Goal: Task Accomplishment & Management: Manage account settings

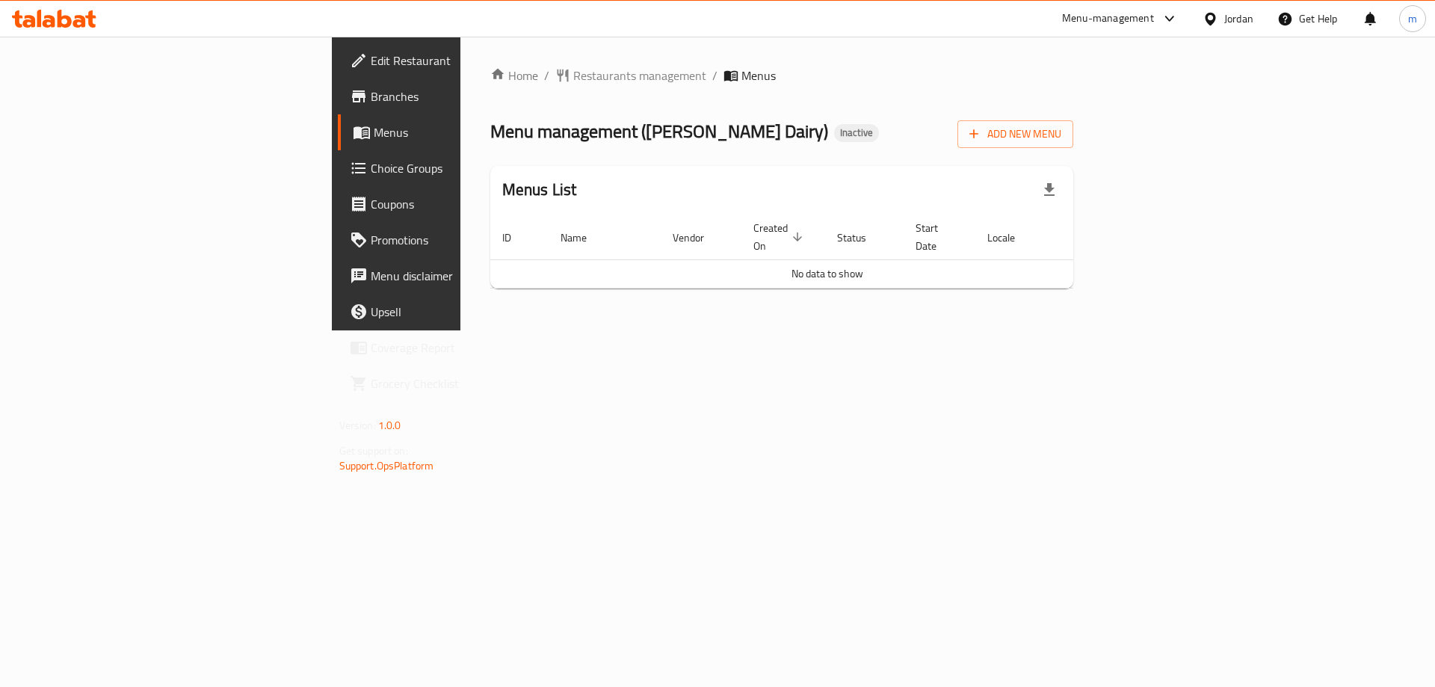
click at [842, 330] on div "Home / Restaurants management / Menus Menu management ( [PERSON_NAME] Dairy ) I…" at bounding box center [782, 184] width 644 height 294
click at [1062, 137] on span "Add New Menu" at bounding box center [1016, 134] width 92 height 19
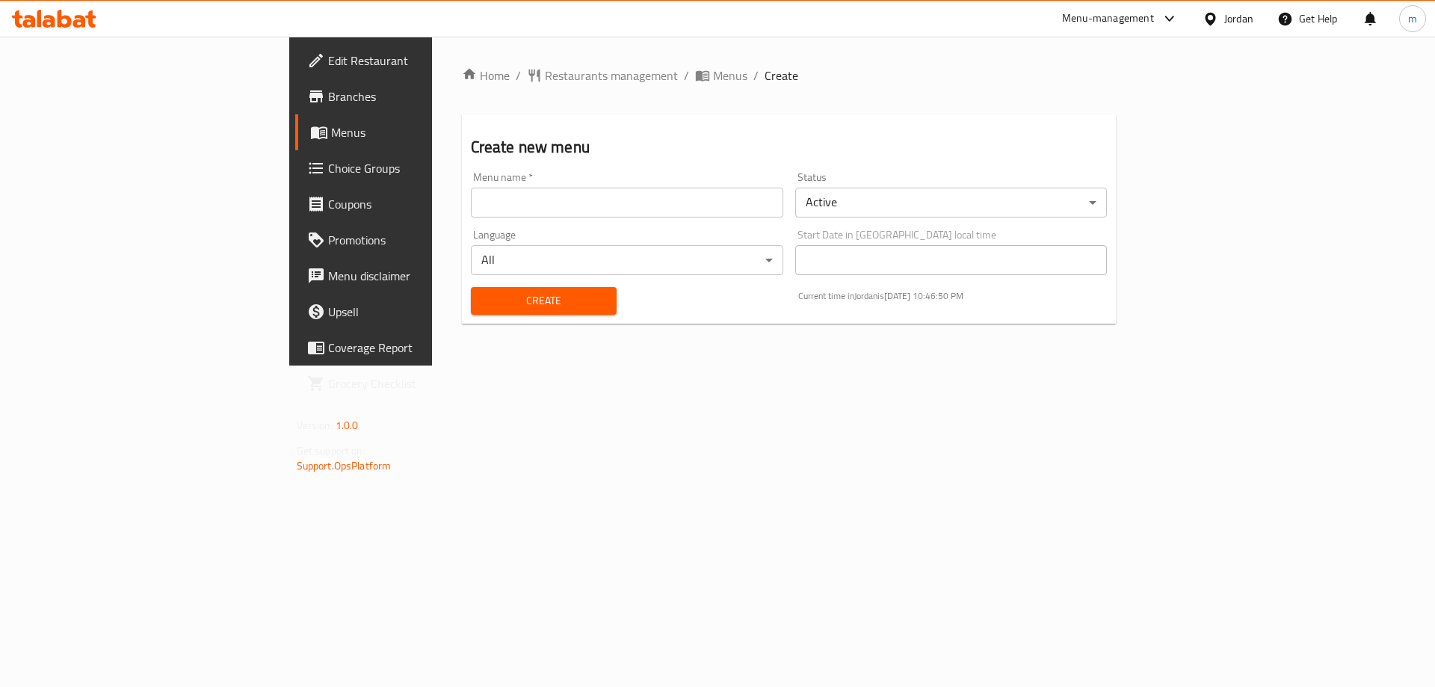
click at [537, 212] on input "text" at bounding box center [627, 203] width 312 height 30
type input "[DATE]"
click at [483, 297] on span "Create" at bounding box center [544, 301] width 122 height 19
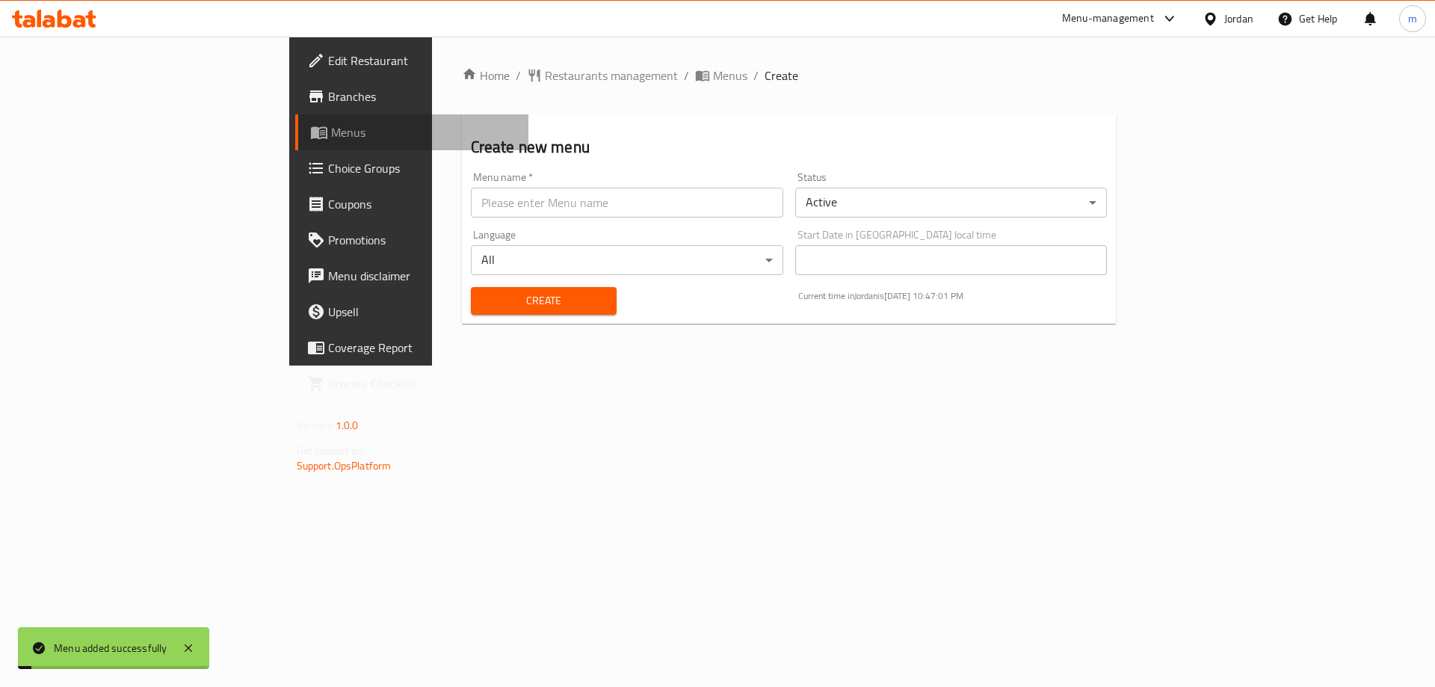
click at [331, 136] on span "Menus" at bounding box center [424, 132] width 186 height 18
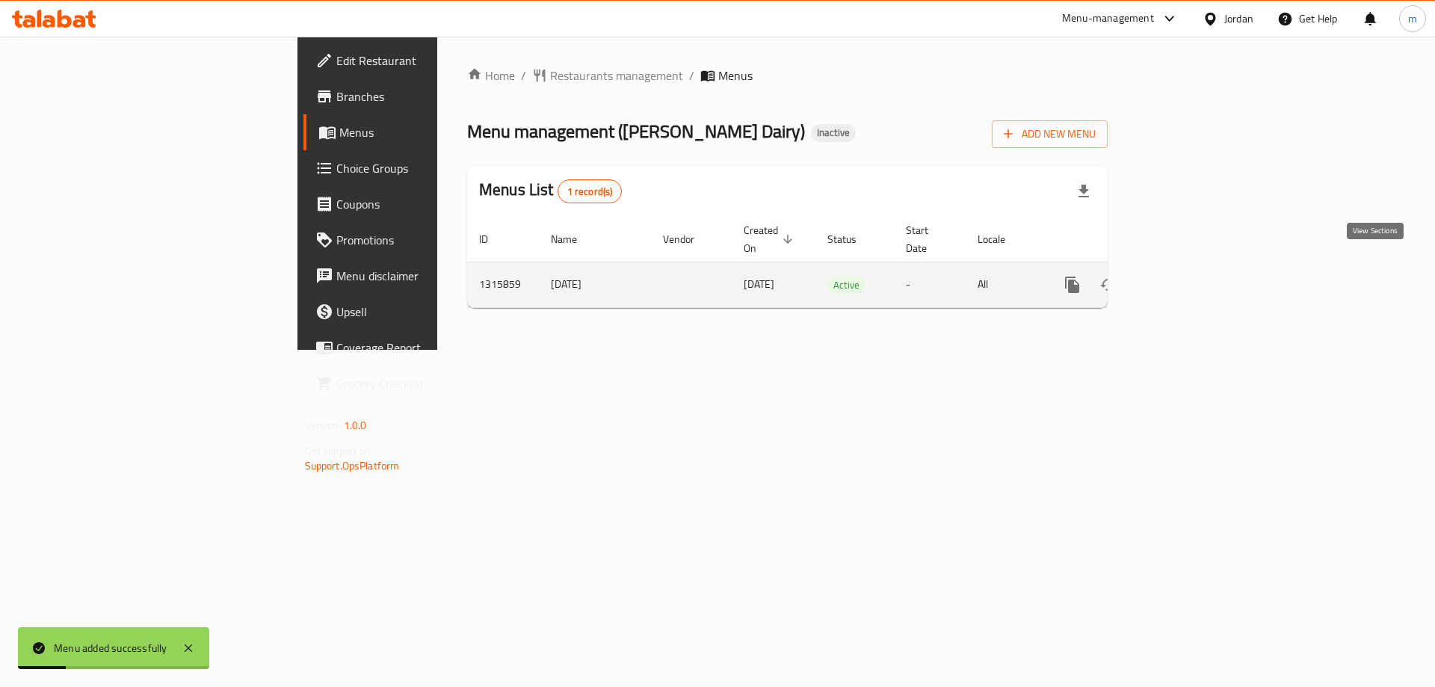
click at [1198, 271] on link "enhanced table" at bounding box center [1180, 285] width 36 height 36
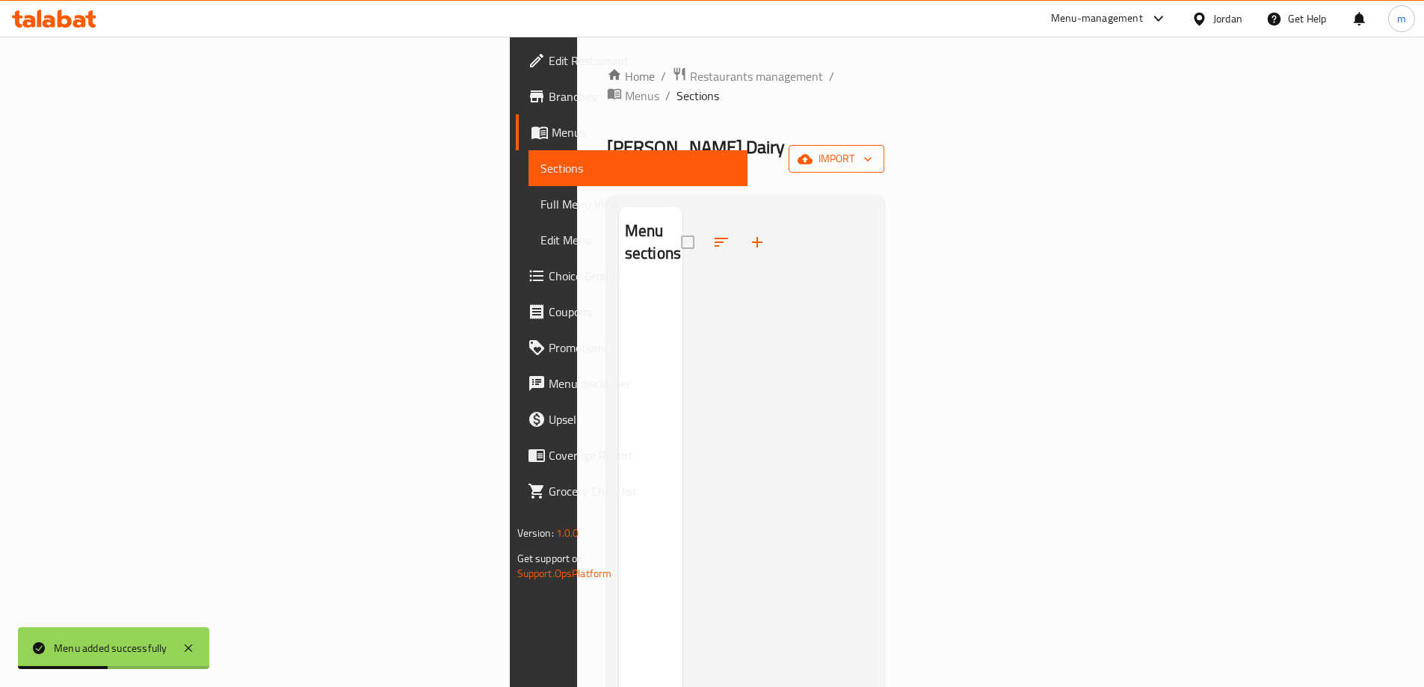
click at [872, 150] on span "import" at bounding box center [837, 159] width 72 height 19
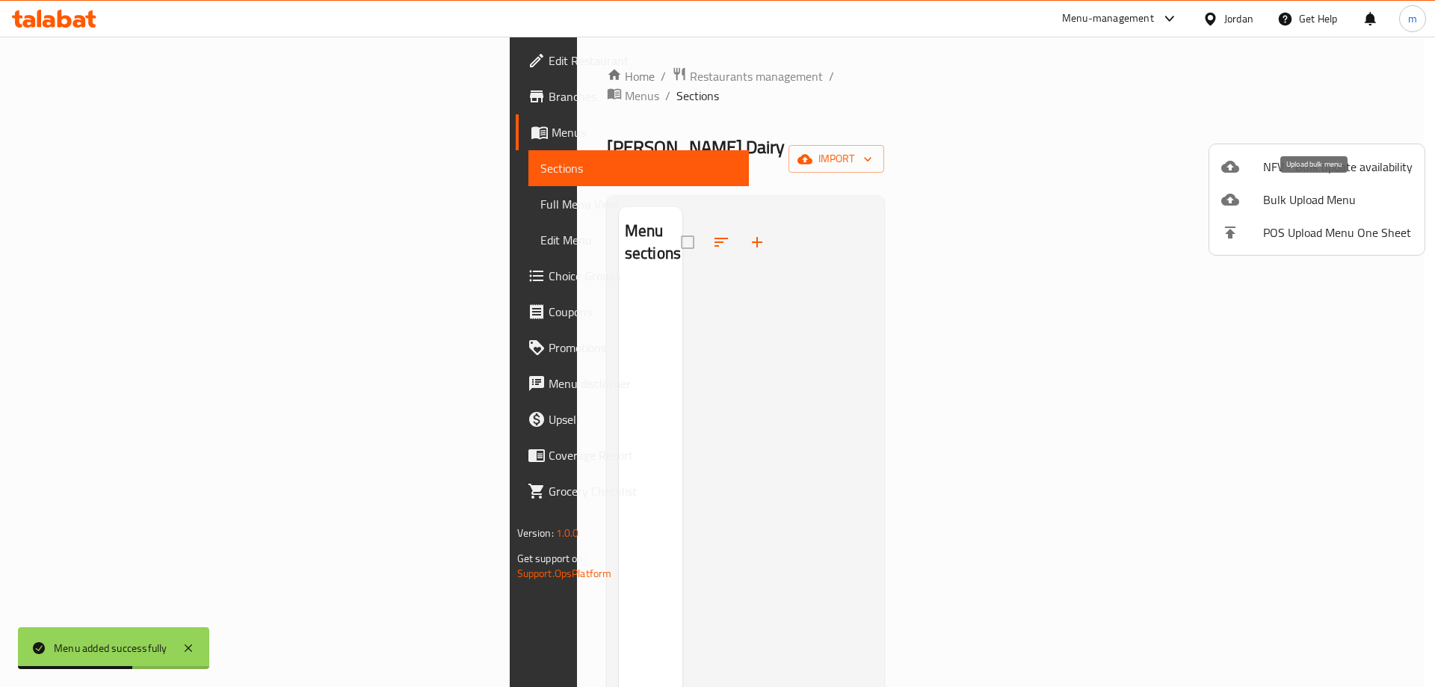
click at [1303, 205] on span "Bulk Upload Menu" at bounding box center [1338, 200] width 150 height 18
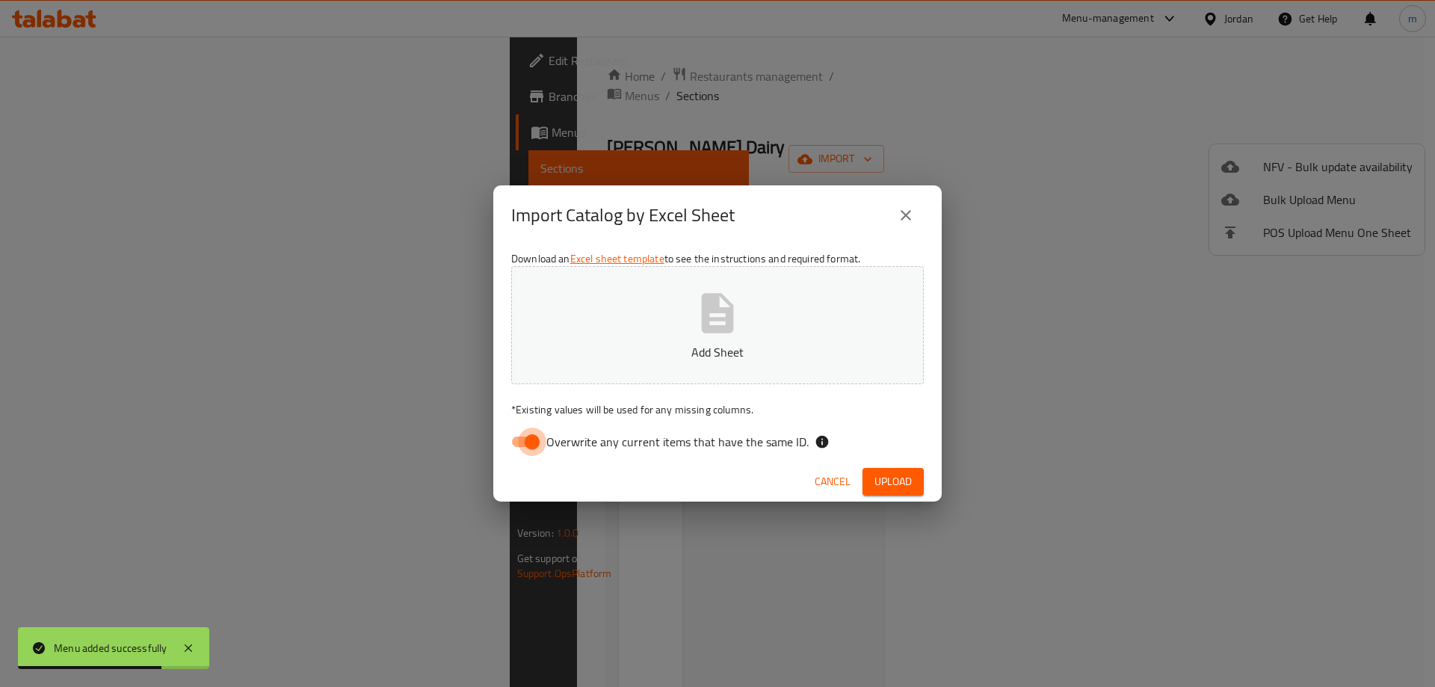
click at [522, 446] on input "Overwrite any current items that have the same ID." at bounding box center [532, 442] width 85 height 28
checkbox input "false"
click at [732, 315] on icon "button" at bounding box center [718, 313] width 32 height 40
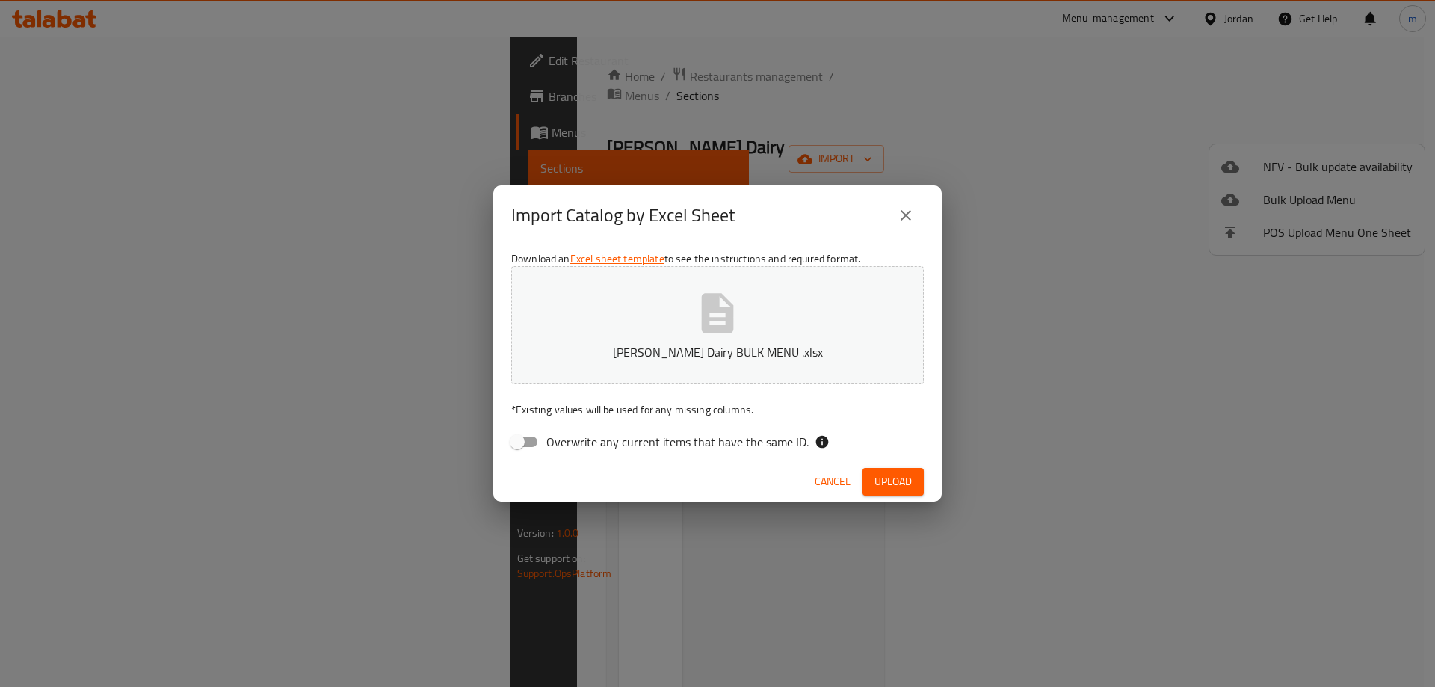
click at [902, 479] on span "Upload" at bounding box center [893, 481] width 37 height 19
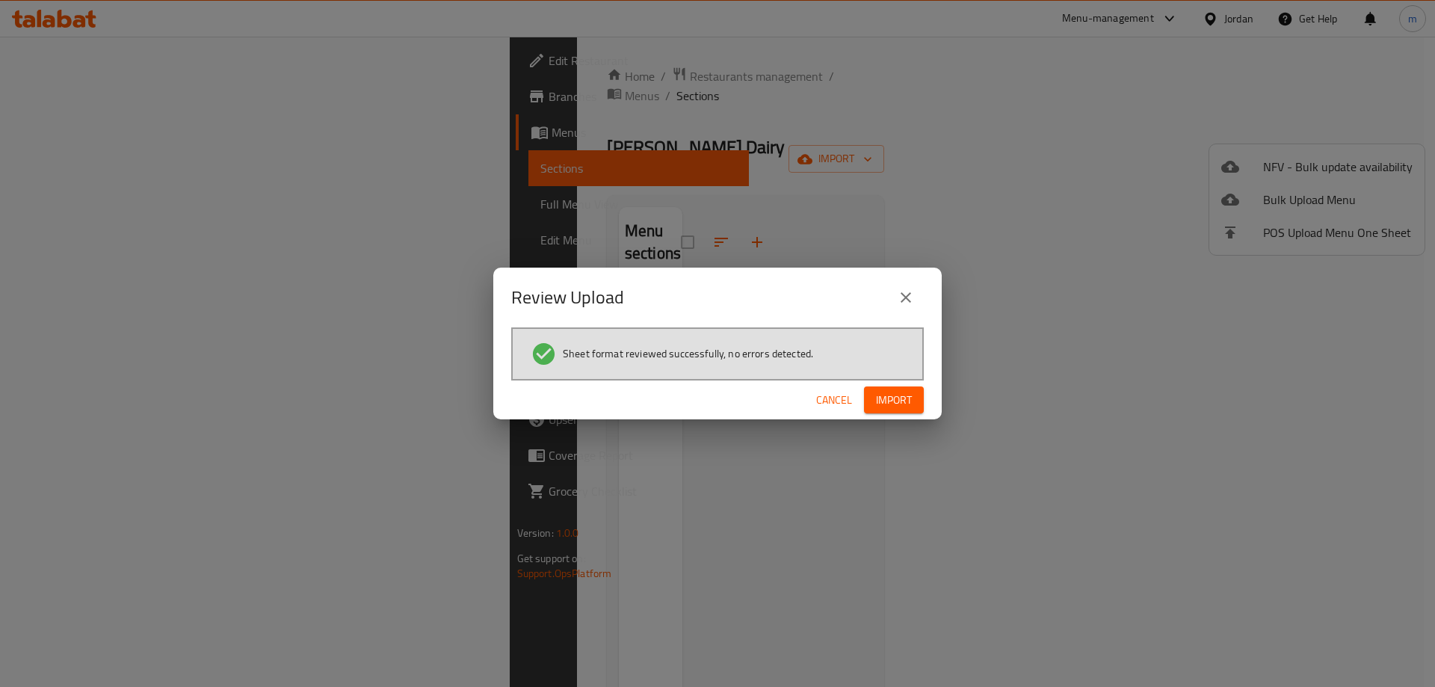
click at [898, 399] on span "Import" at bounding box center [894, 400] width 36 height 19
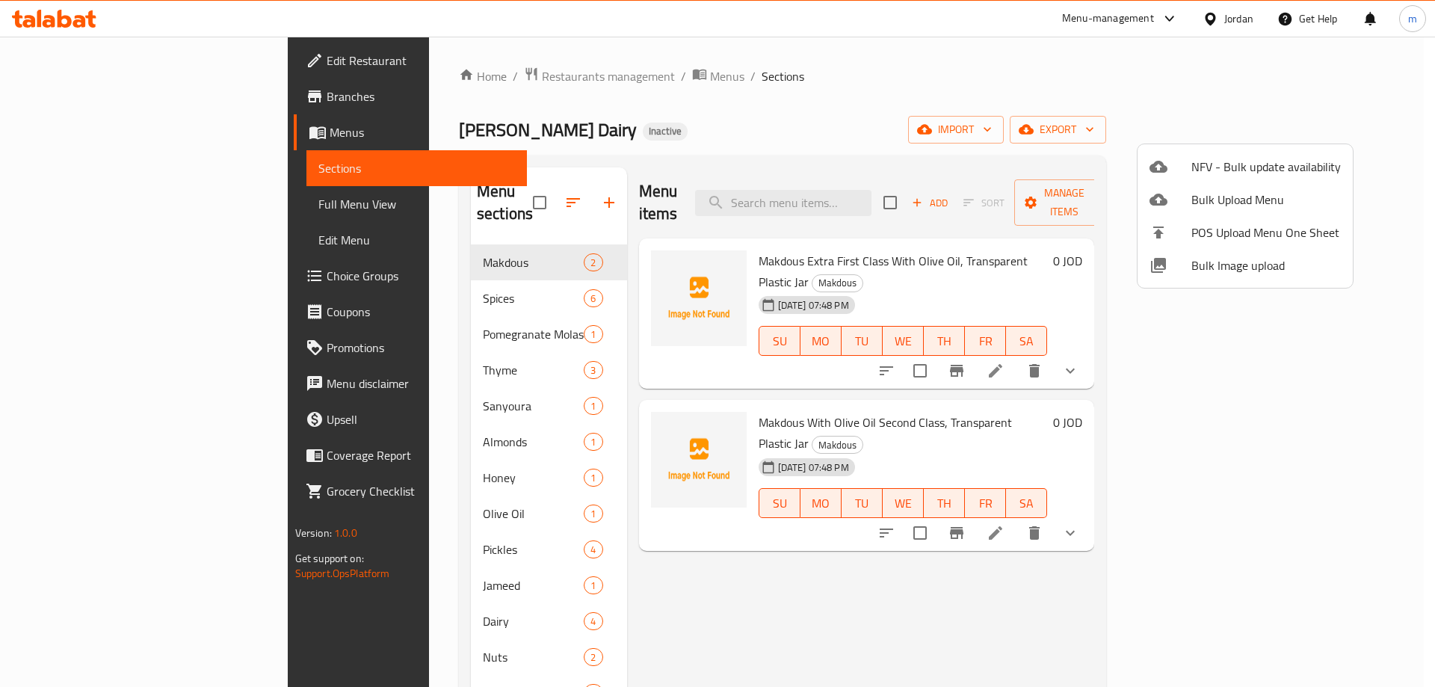
click at [1002, 104] on div at bounding box center [717, 343] width 1435 height 687
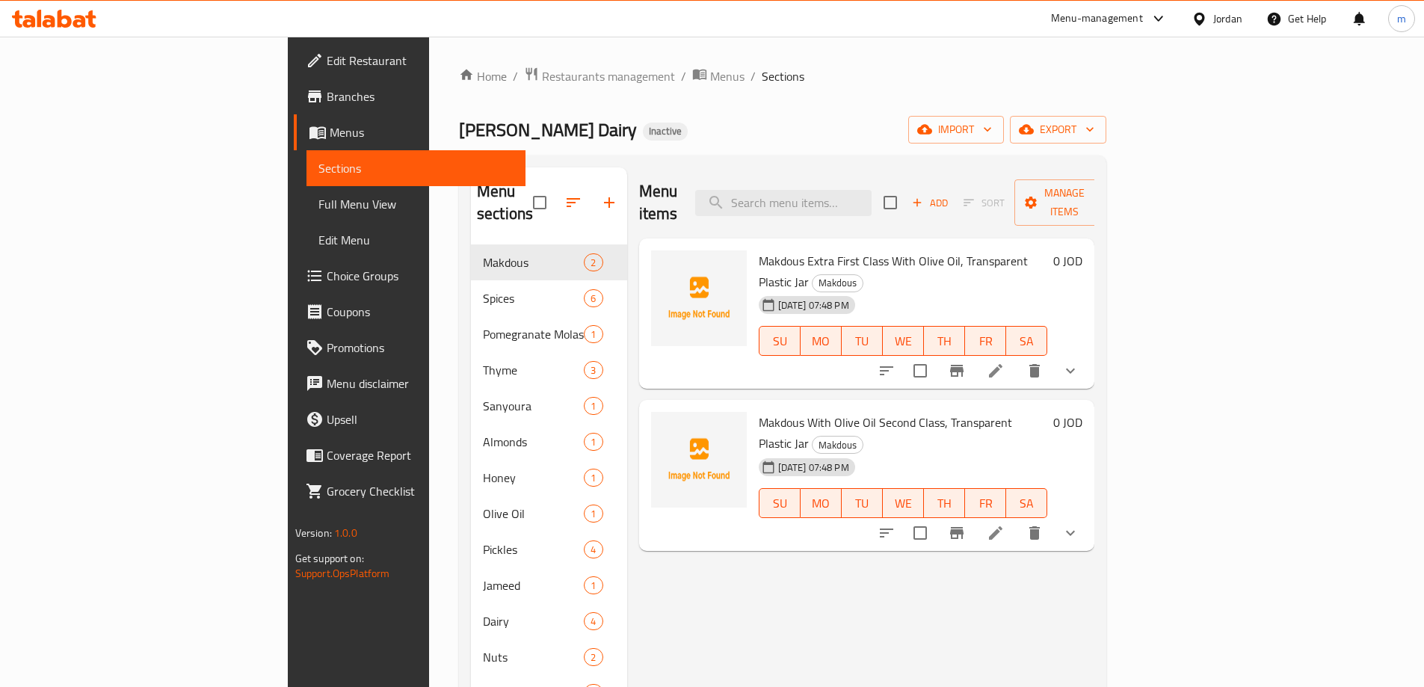
click at [318, 202] on span "Full Menu View" at bounding box center [415, 204] width 195 height 18
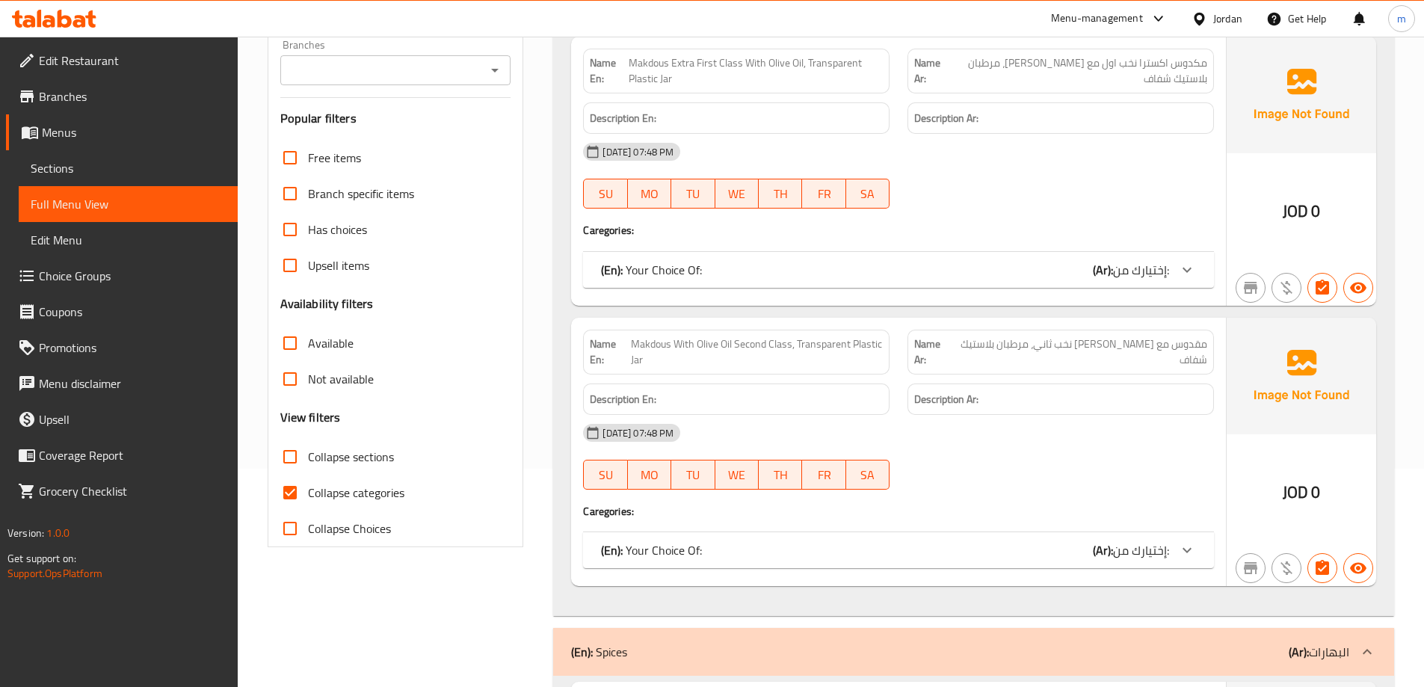
scroll to position [224, 0]
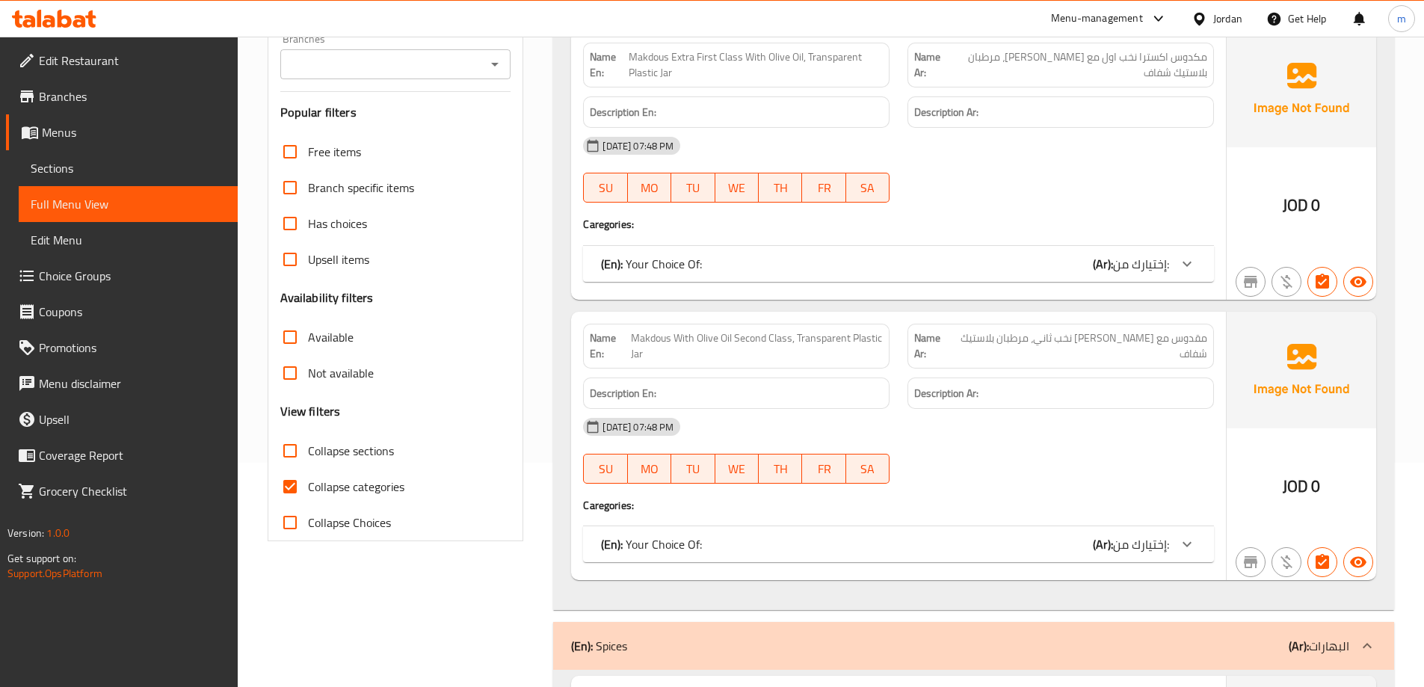
click at [289, 484] on input "Collapse categories" at bounding box center [290, 487] width 36 height 36
checkbox input "false"
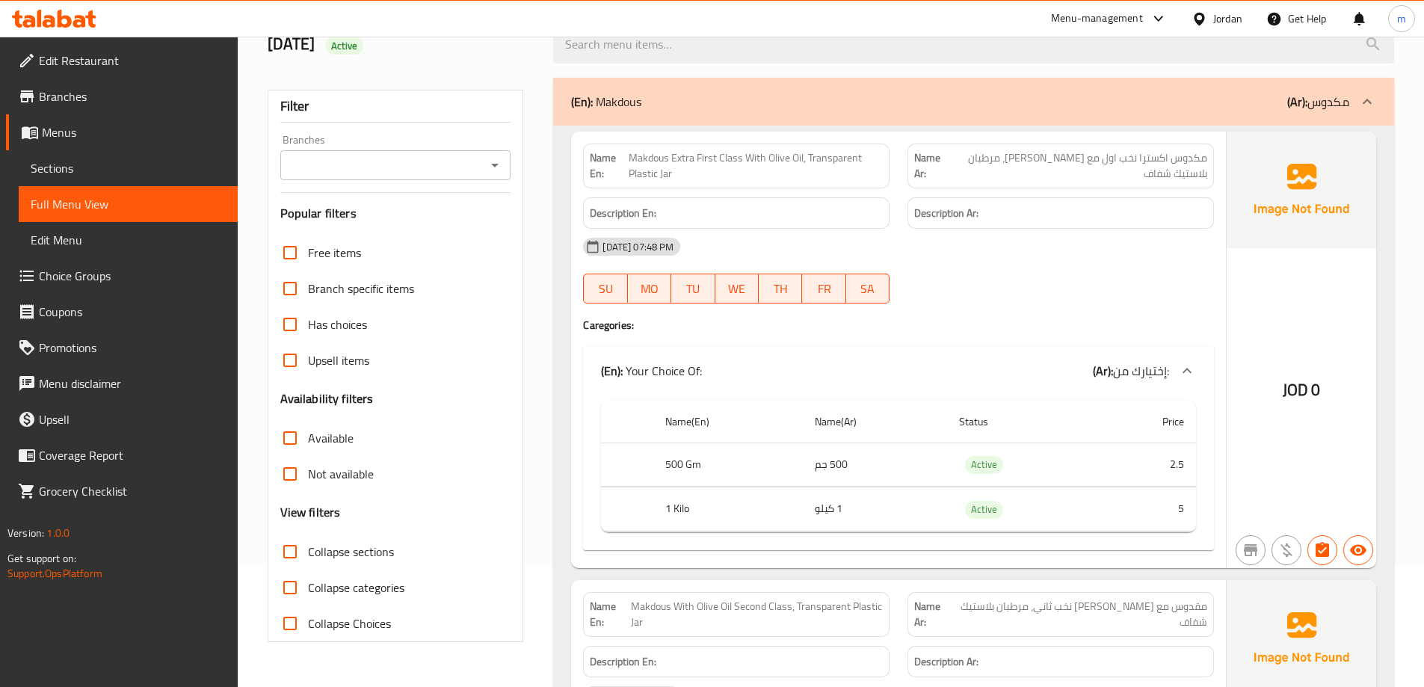
scroll to position [150, 0]
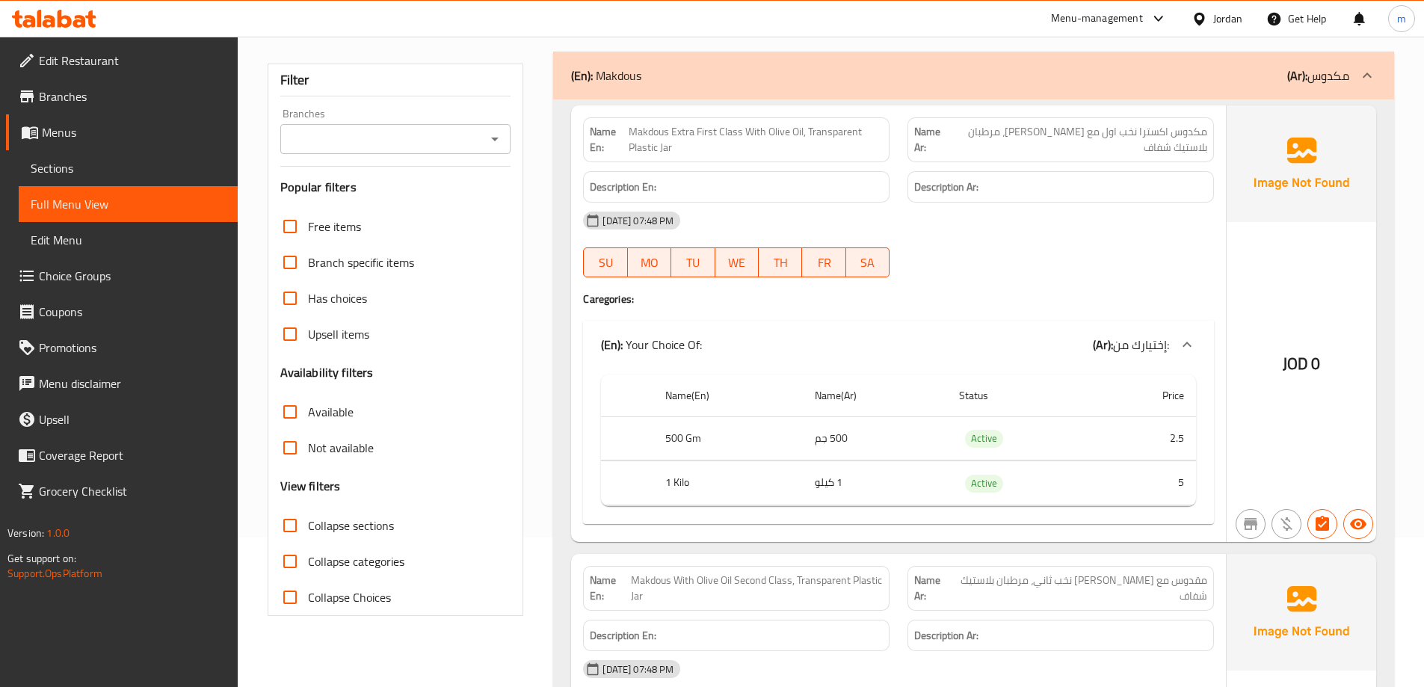
click at [1301, 152] on img at bounding box center [1302, 163] width 150 height 117
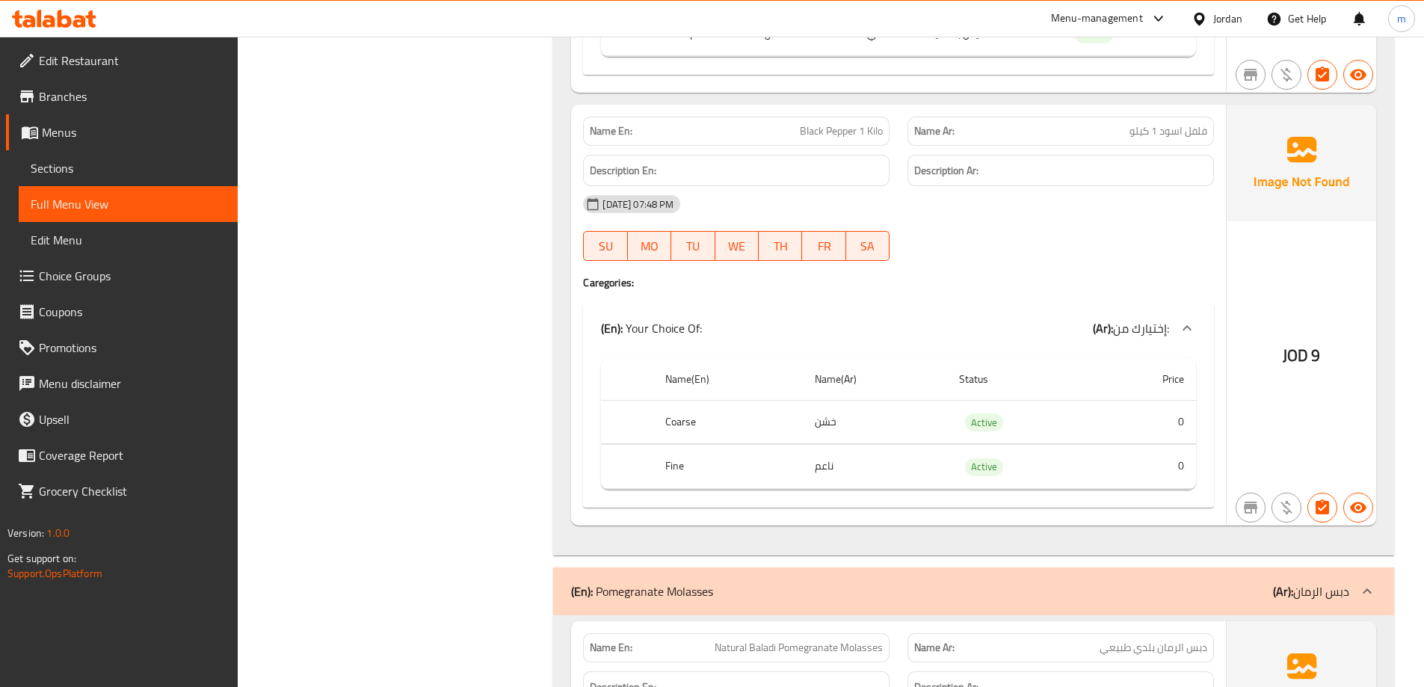
scroll to position [3289, 0]
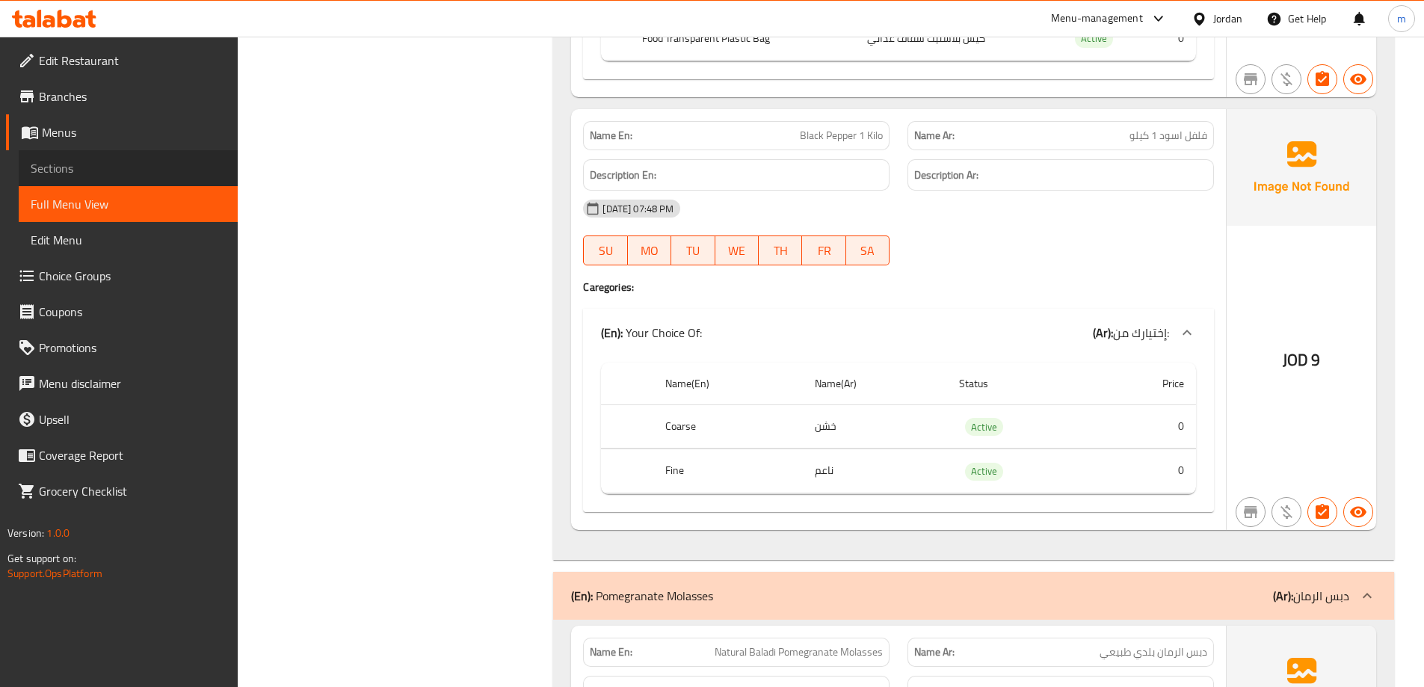
click at [120, 165] on span "Sections" at bounding box center [128, 168] width 195 height 18
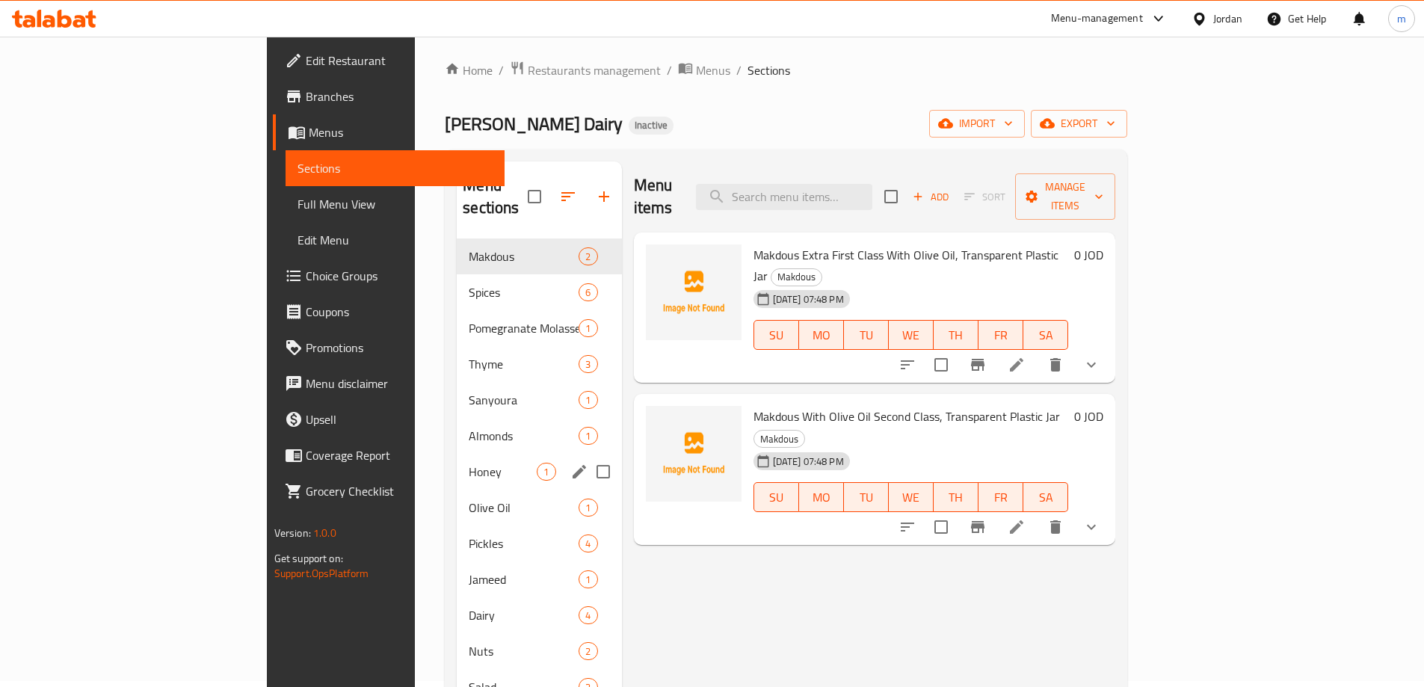
scroll to position [4, 0]
click at [469, 357] on span "Thyme" at bounding box center [503, 366] width 68 height 18
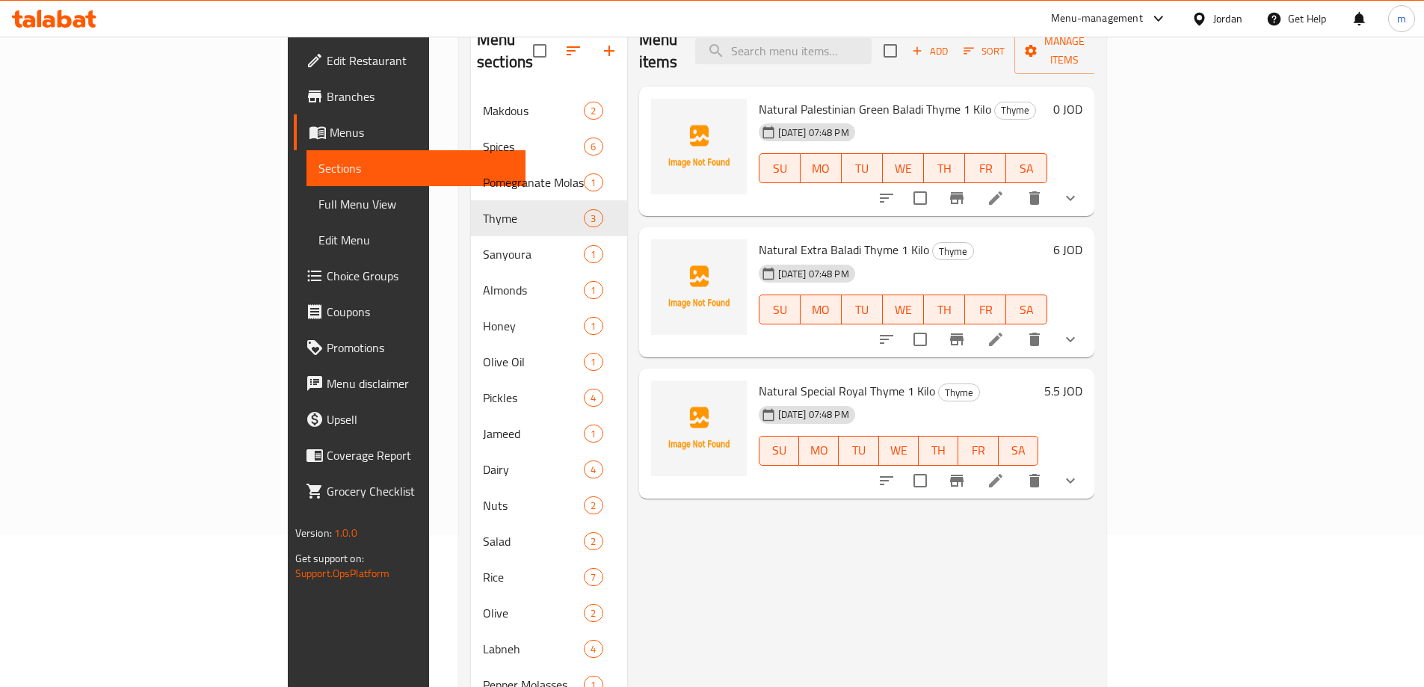
scroll to position [154, 0]
click at [1017, 324] on li at bounding box center [996, 337] width 42 height 27
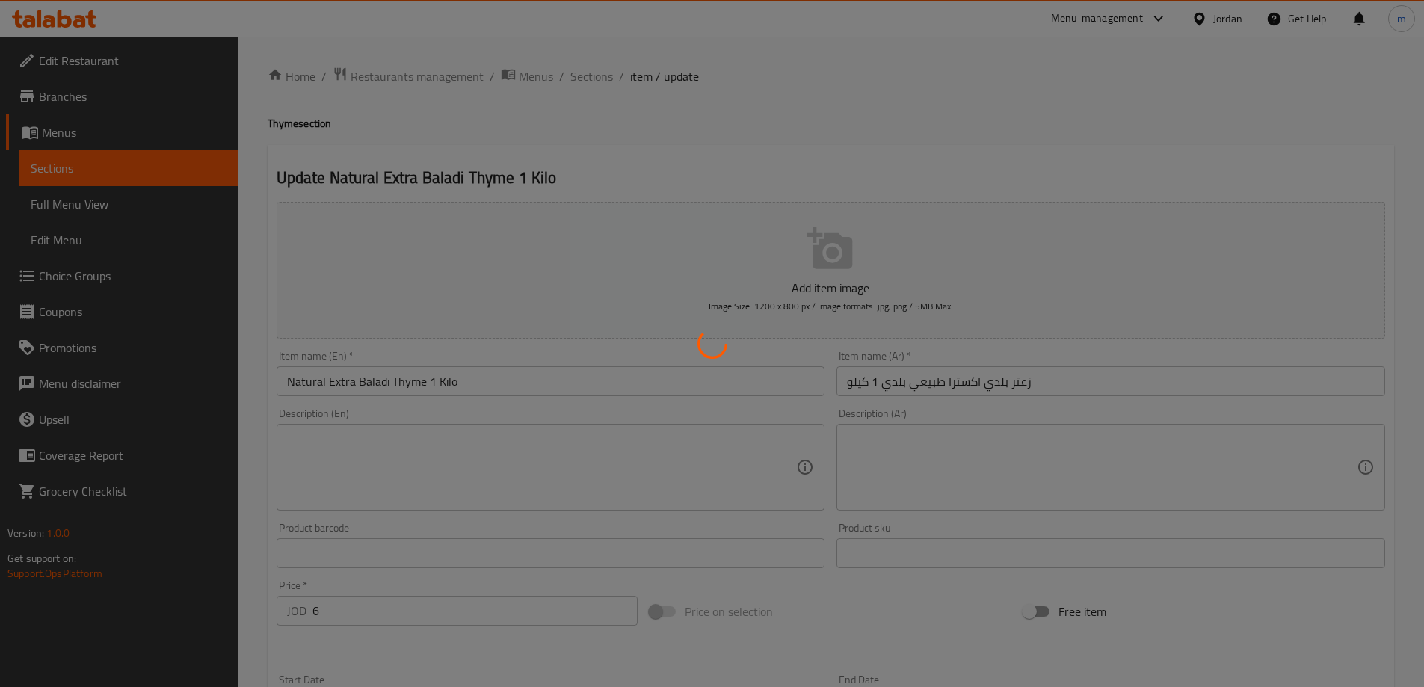
type input "إختيارك من:"
type input "1"
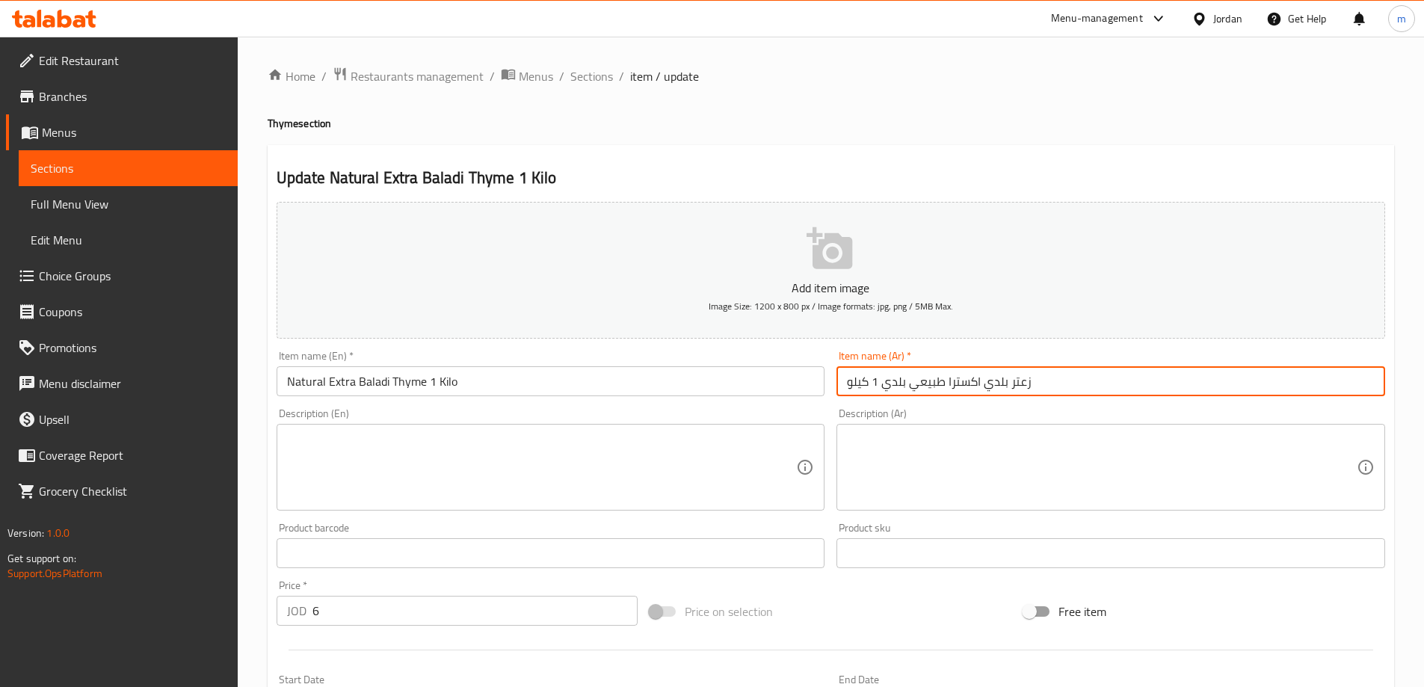
click at [982, 383] on input "زعتر بلدي اكسترا طبيعي بلدي 1 كيلو" at bounding box center [1111, 381] width 549 height 30
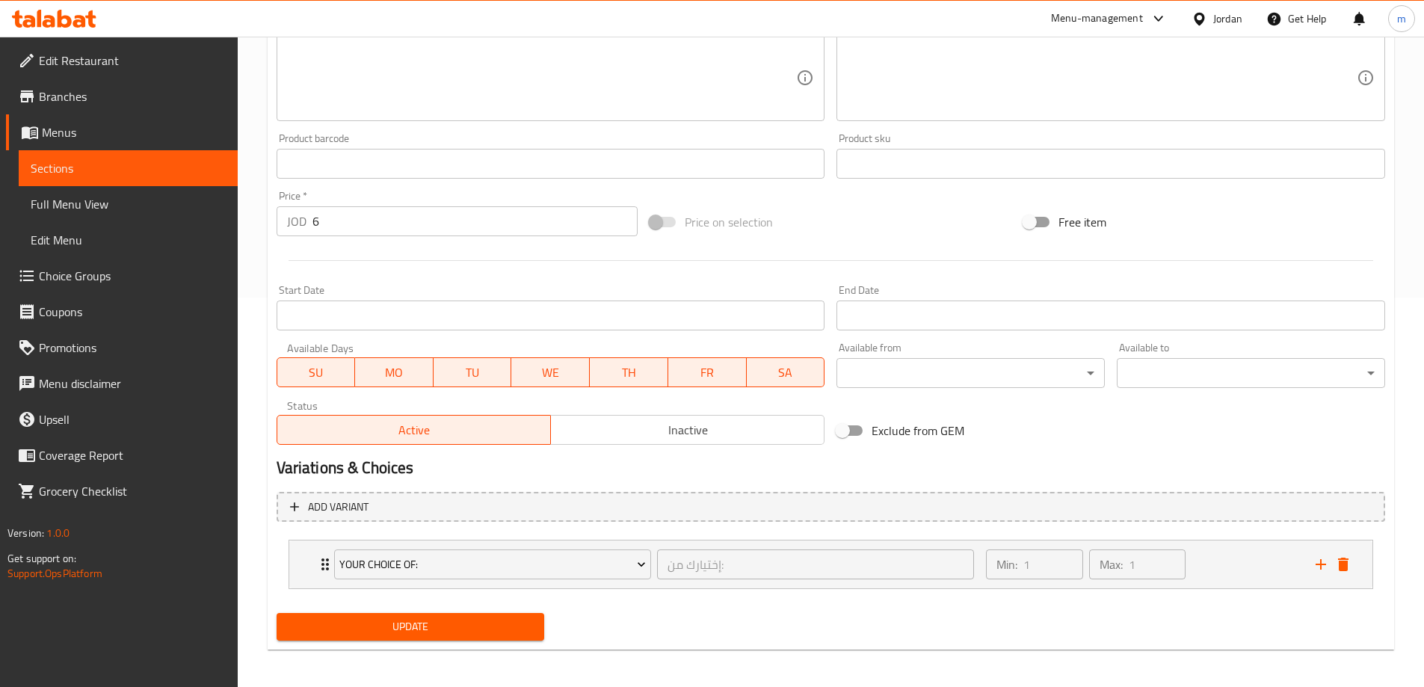
scroll to position [394, 0]
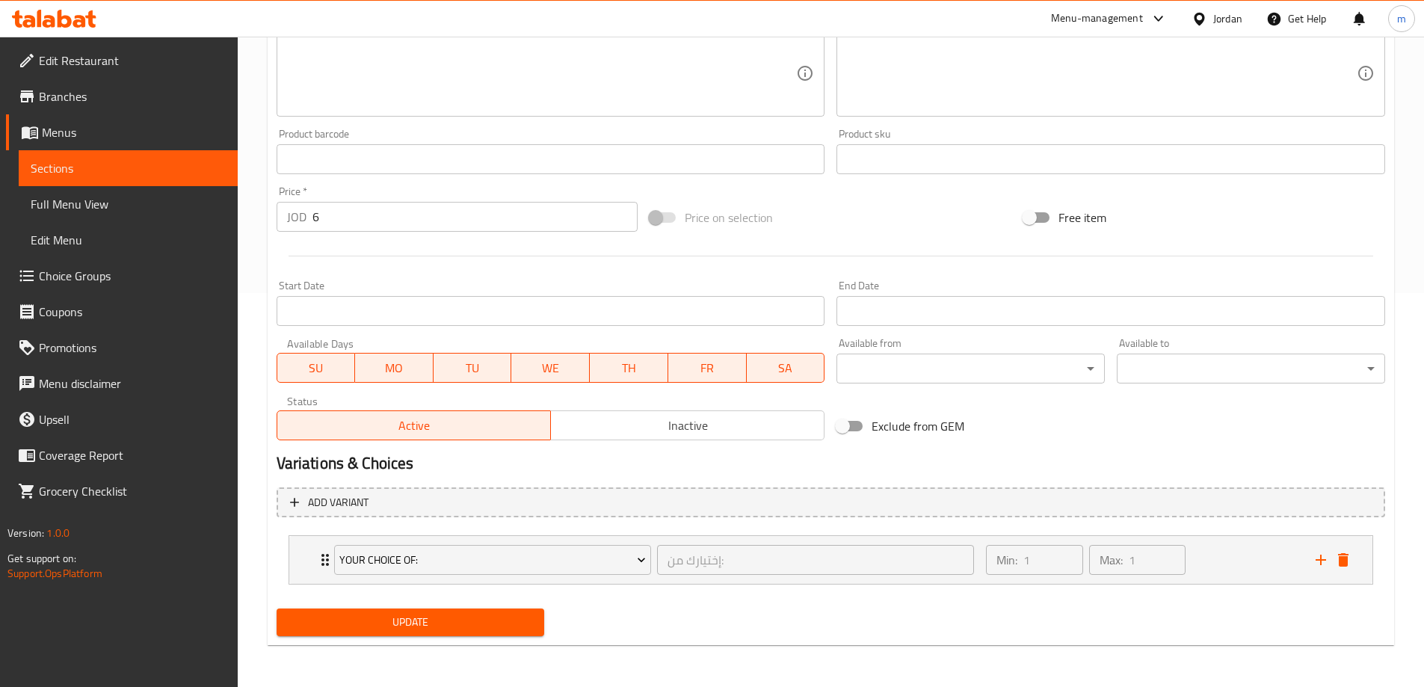
type input "زعتر اكسترا طبيعي بلدي 1 كيلو"
click at [474, 620] on span "Update" at bounding box center [411, 622] width 244 height 19
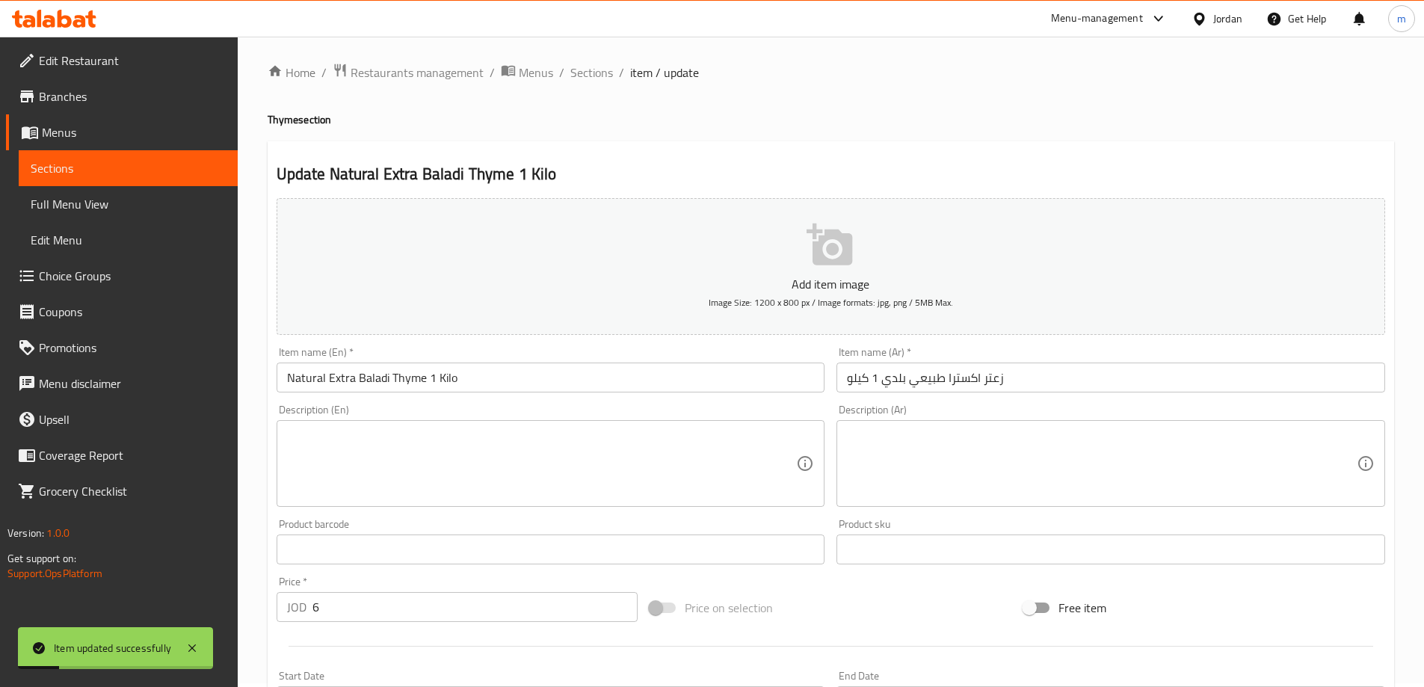
scroll to position [0, 0]
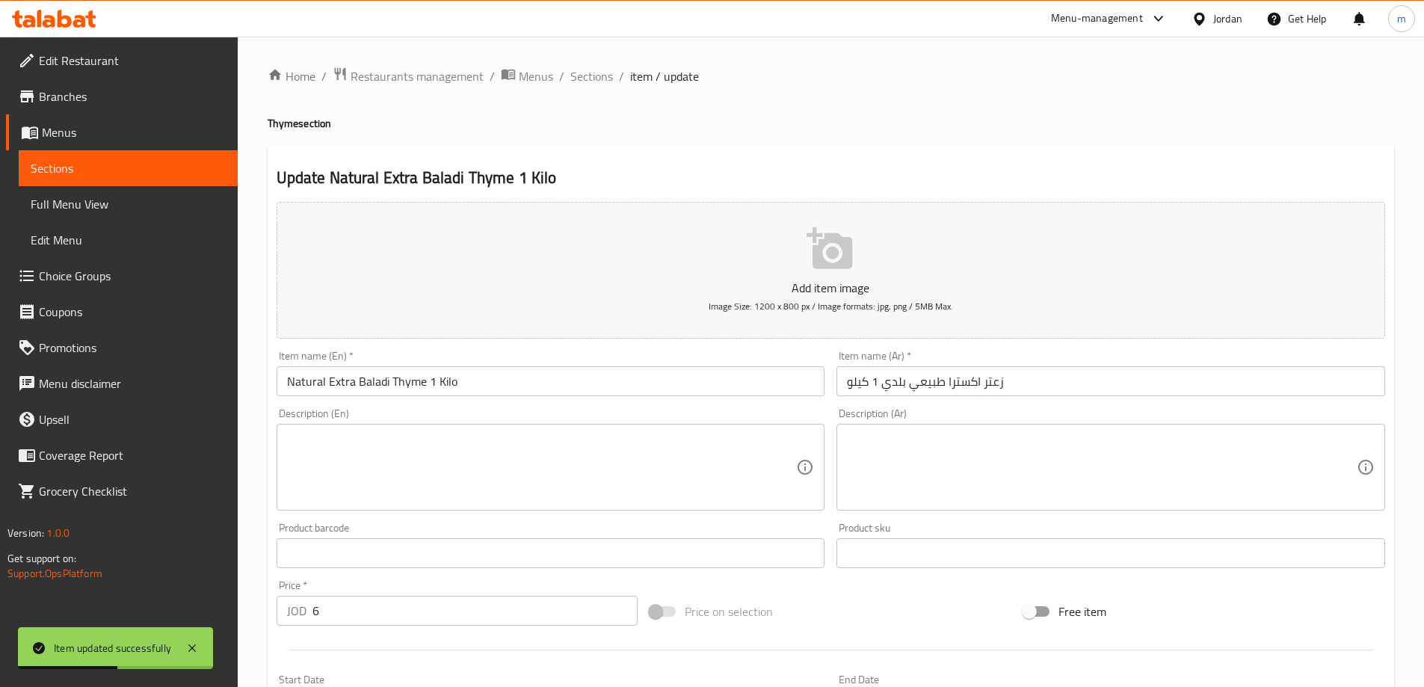
click at [77, 169] on span "Sections" at bounding box center [128, 168] width 195 height 18
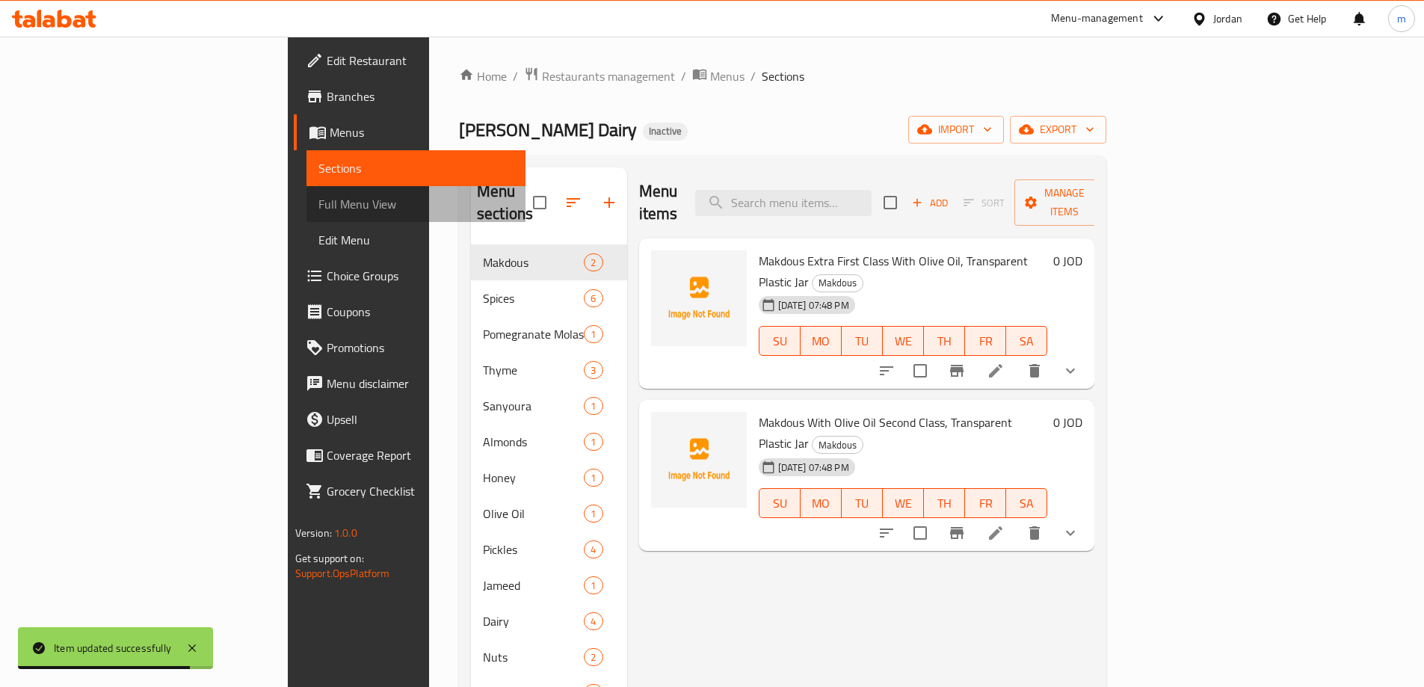
click at [318, 211] on span "Full Menu View" at bounding box center [415, 204] width 195 height 18
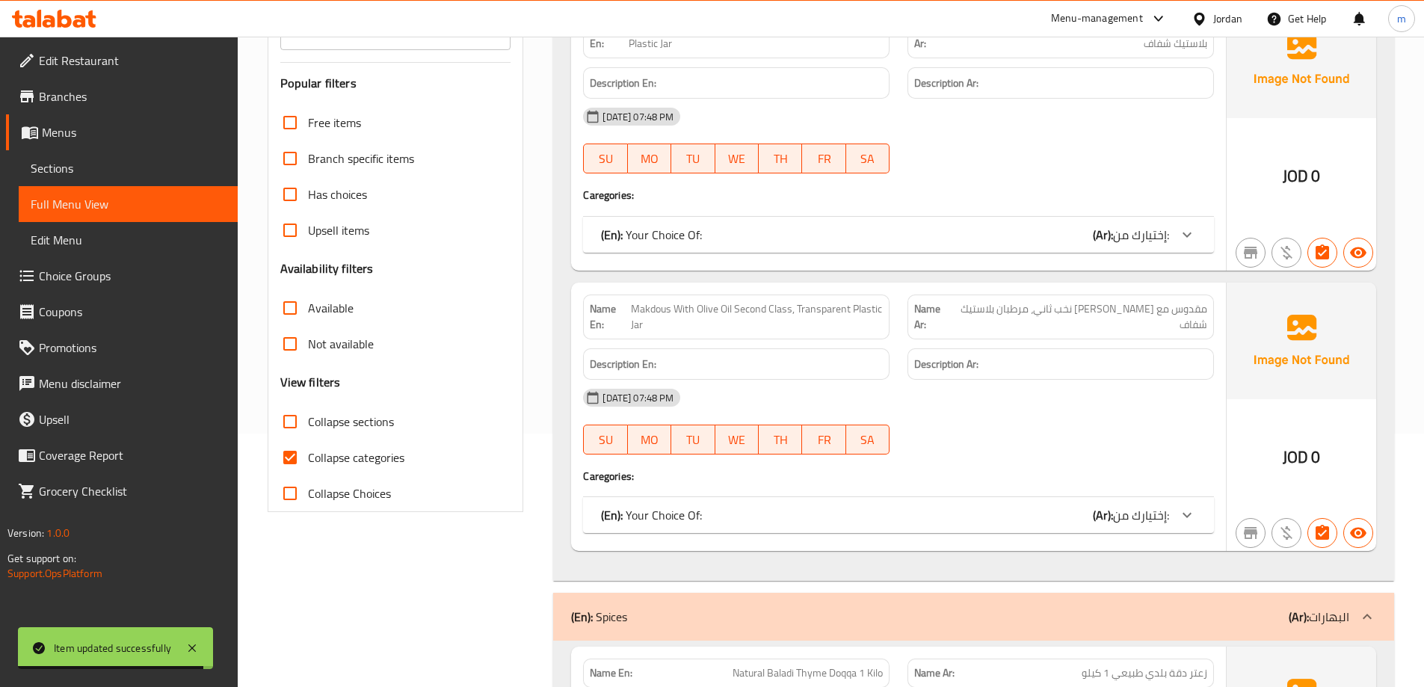
scroll to position [299, 0]
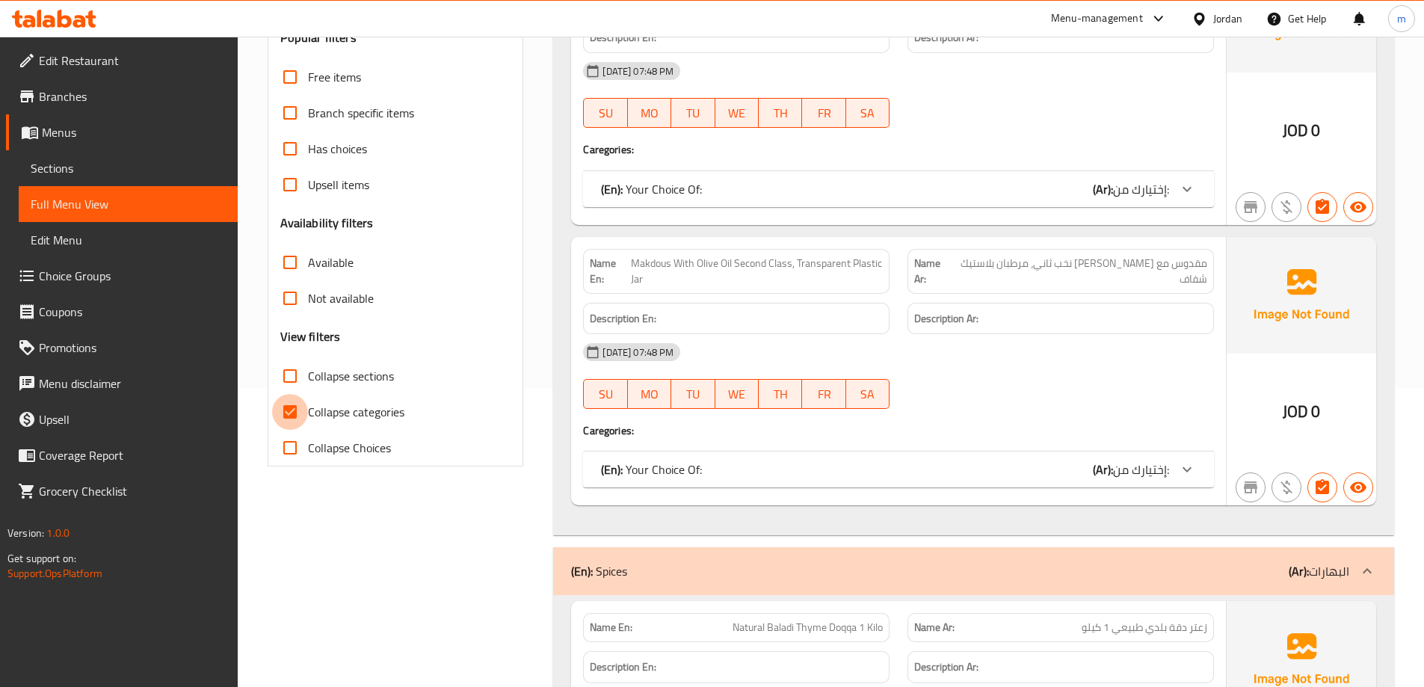
click at [289, 407] on input "Collapse categories" at bounding box center [290, 412] width 36 height 36
checkbox input "false"
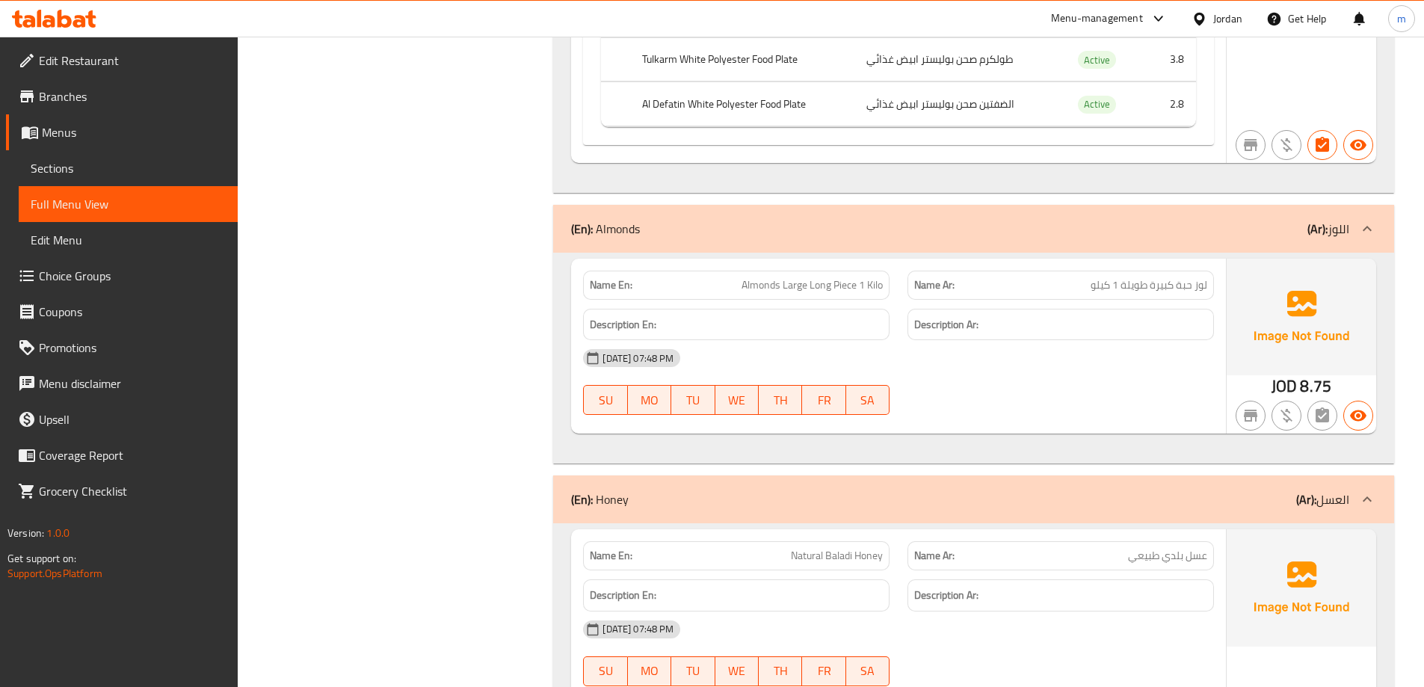
scroll to position [6205, 0]
drag, startPoint x: 742, startPoint y: 280, endPoint x: 890, endPoint y: 284, distance: 148.1
click at [890, 284] on div "Name En: Almonds Large Long Piece 1 Kilo" at bounding box center [736, 284] width 306 height 29
click at [1058, 380] on div "[DATE] 07:48 PM SU MO TU WE TH FR SA" at bounding box center [898, 381] width 649 height 84
click at [70, 165] on span "Sections" at bounding box center [128, 168] width 195 height 18
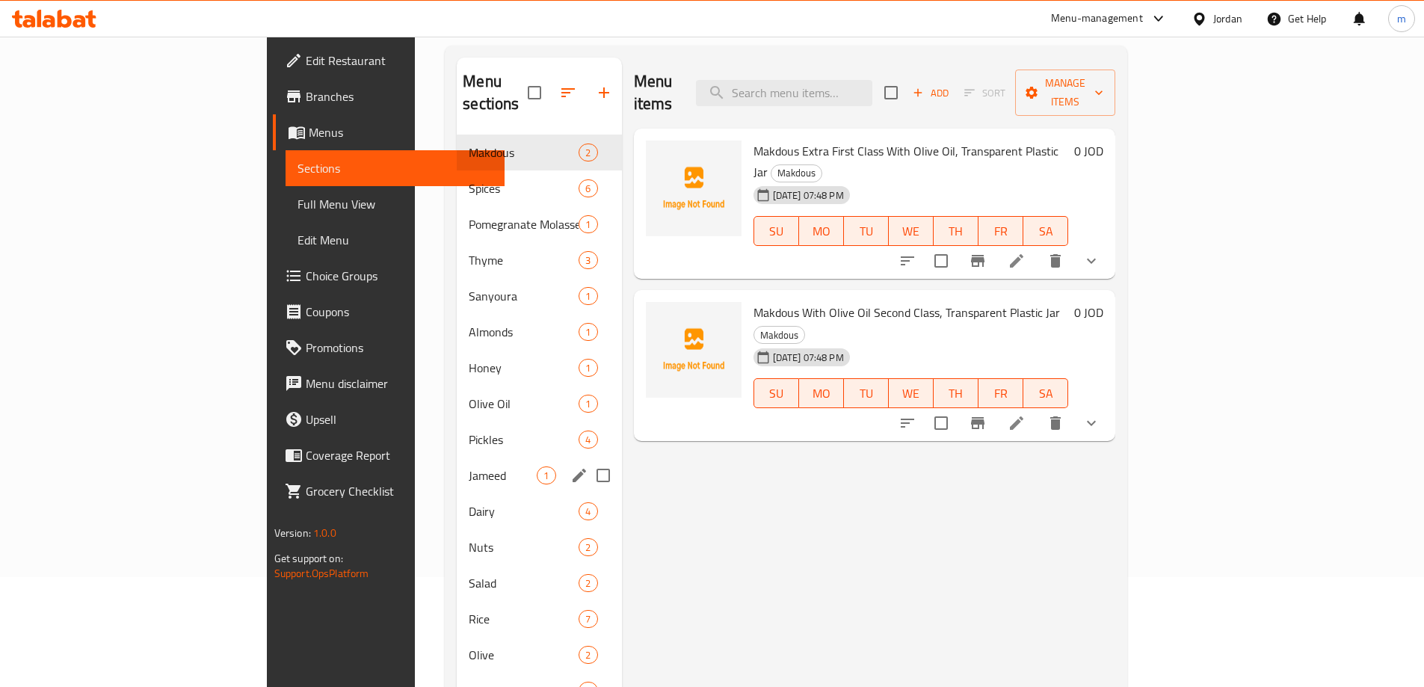
scroll to position [135, 0]
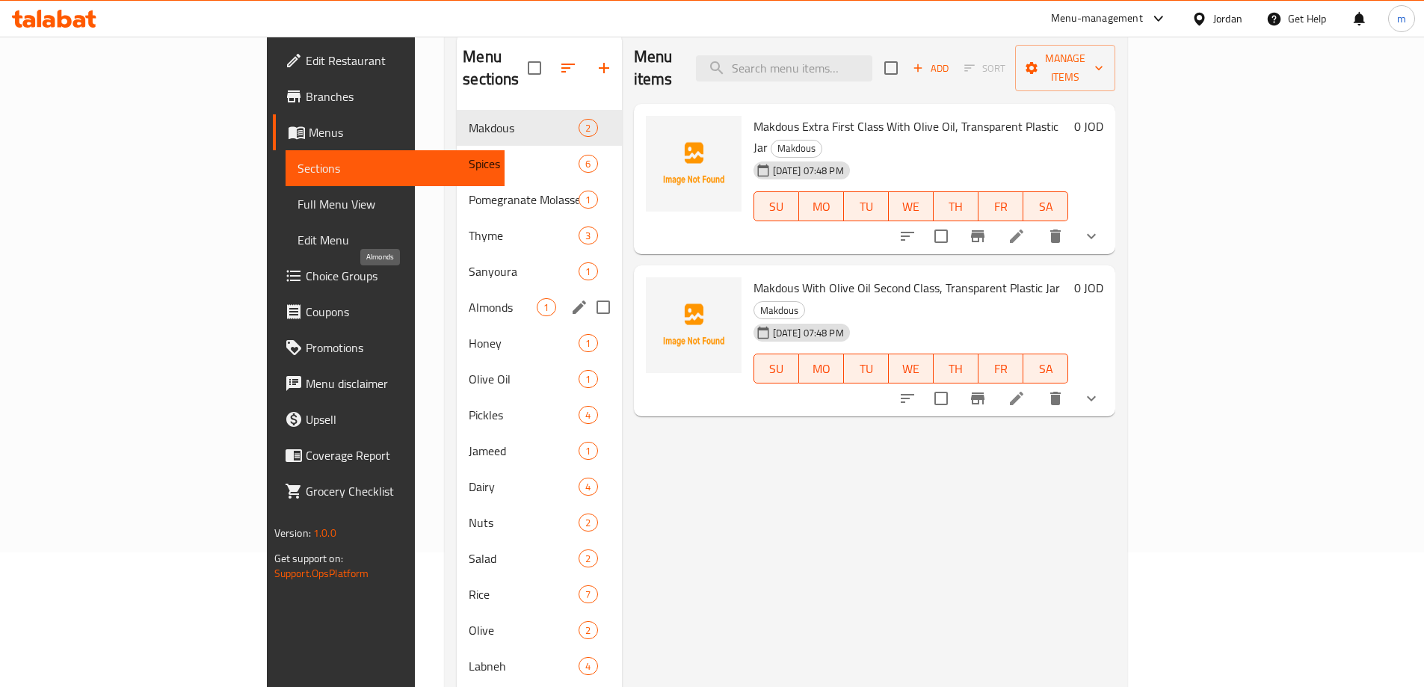
click at [469, 298] on span "Almonds" at bounding box center [503, 307] width 68 height 18
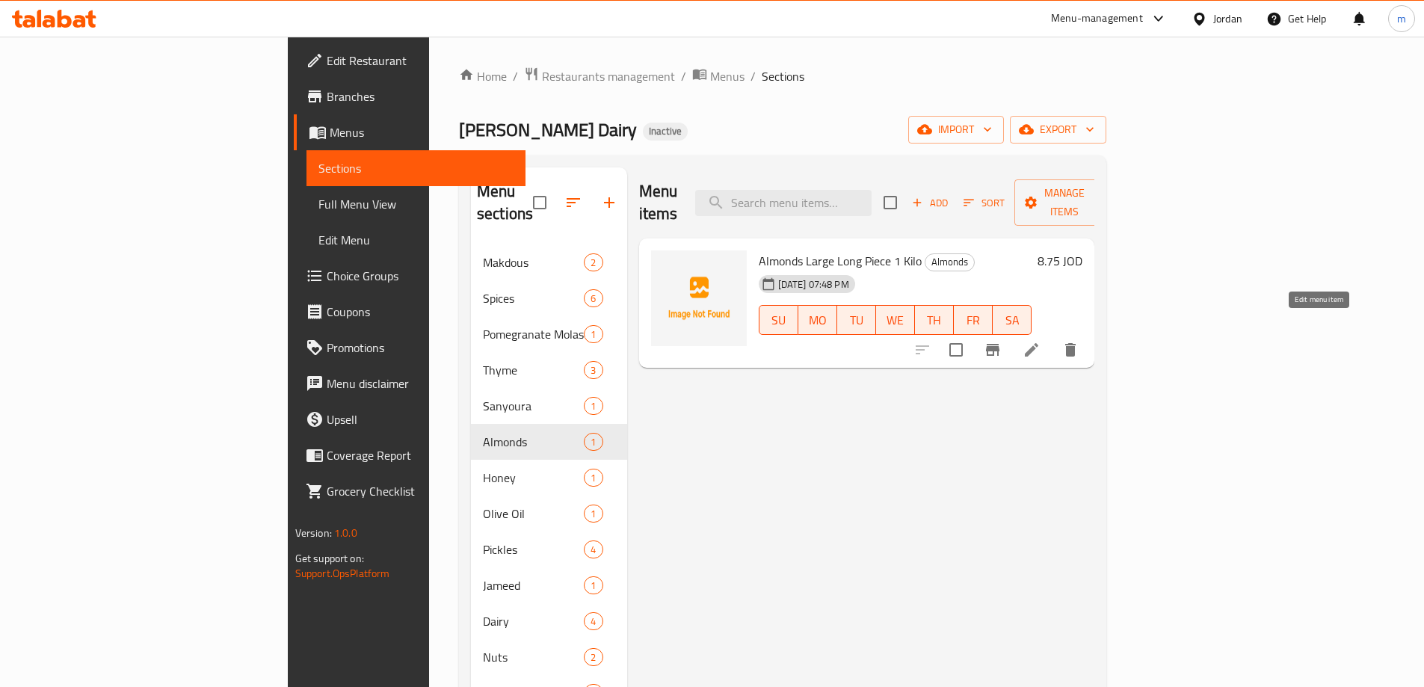
click at [1041, 341] on icon at bounding box center [1032, 350] width 18 height 18
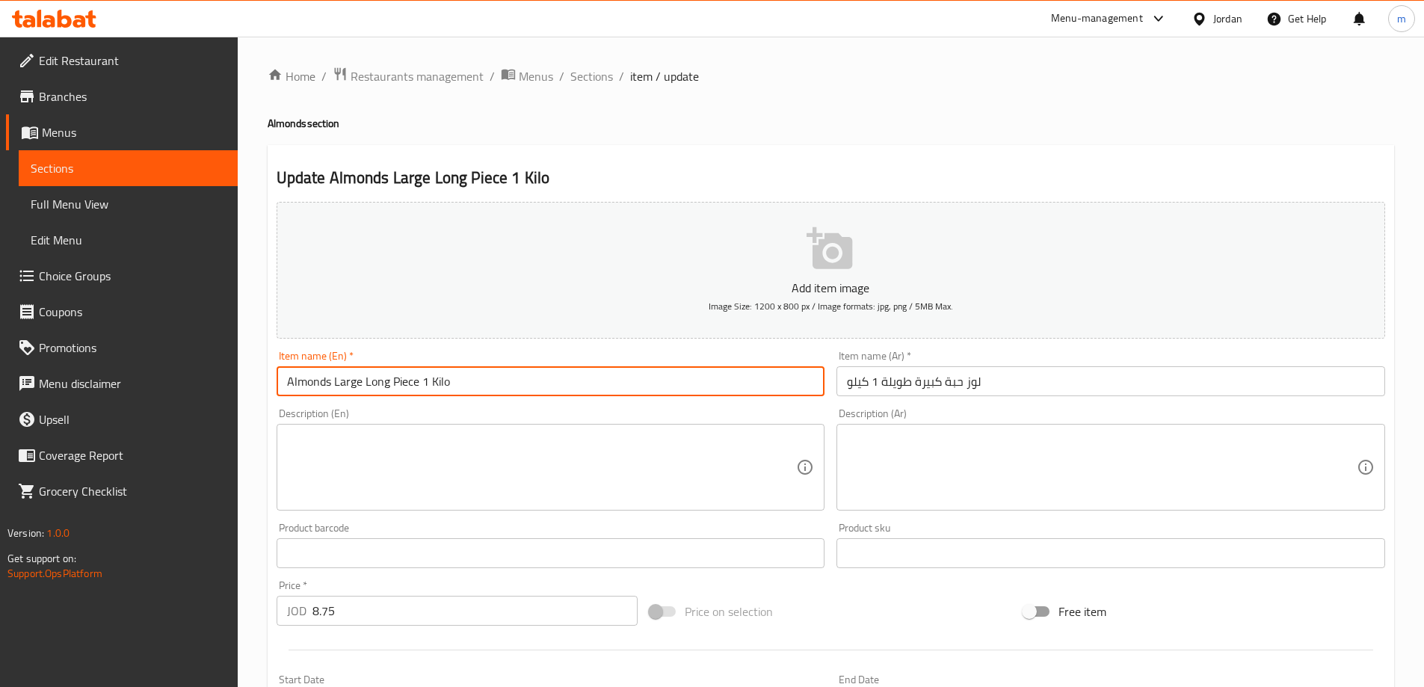
drag, startPoint x: 418, startPoint y: 383, endPoint x: 392, endPoint y: 382, distance: 25.5
click at [392, 382] on input "Almonds Large Long Piece 1 Kilo" at bounding box center [551, 381] width 549 height 30
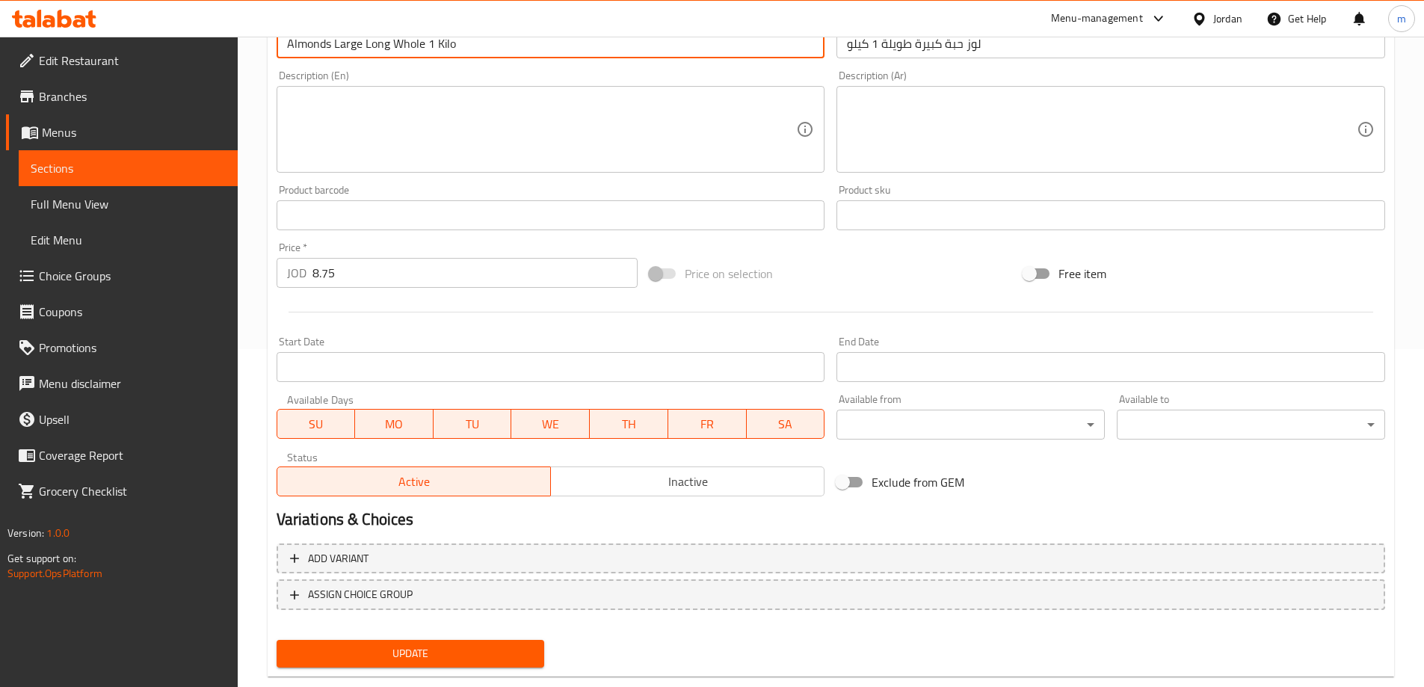
scroll to position [369, 0]
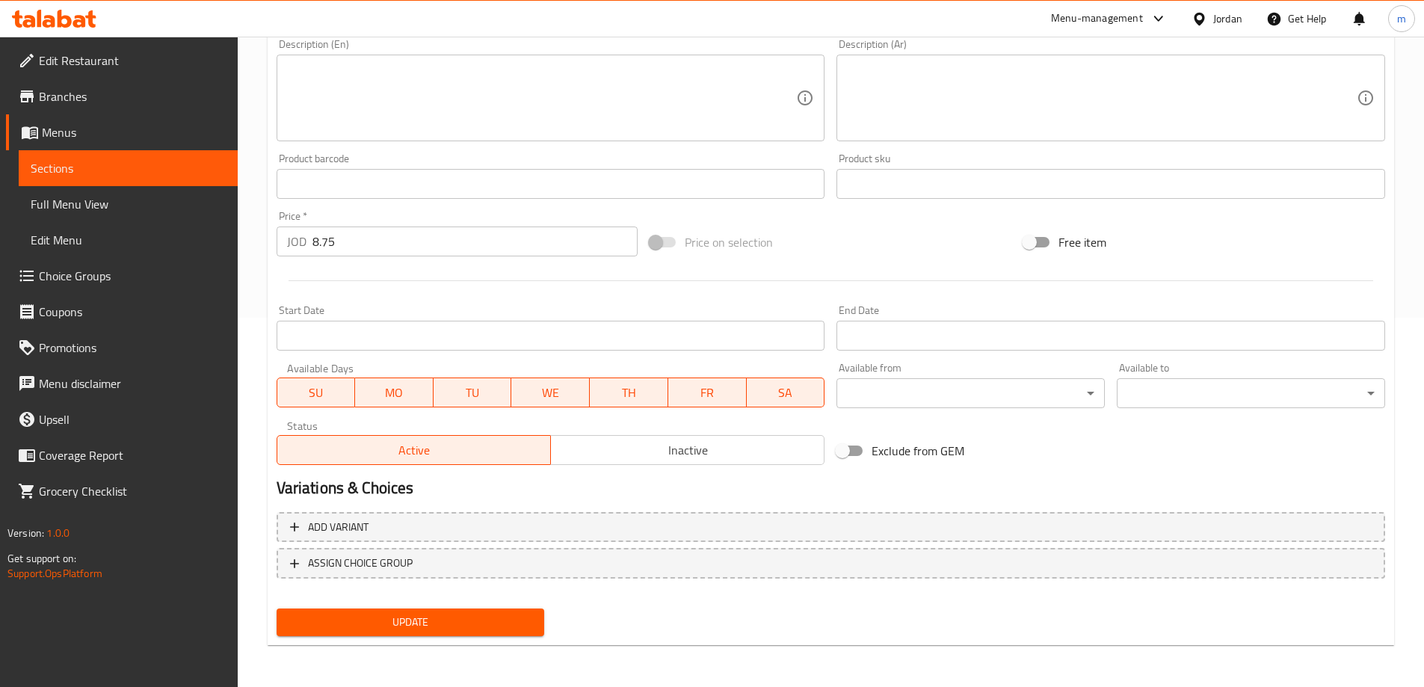
type input "Almonds Large Long Whole 1 Kilo"
click at [449, 619] on span "Update" at bounding box center [411, 622] width 244 height 19
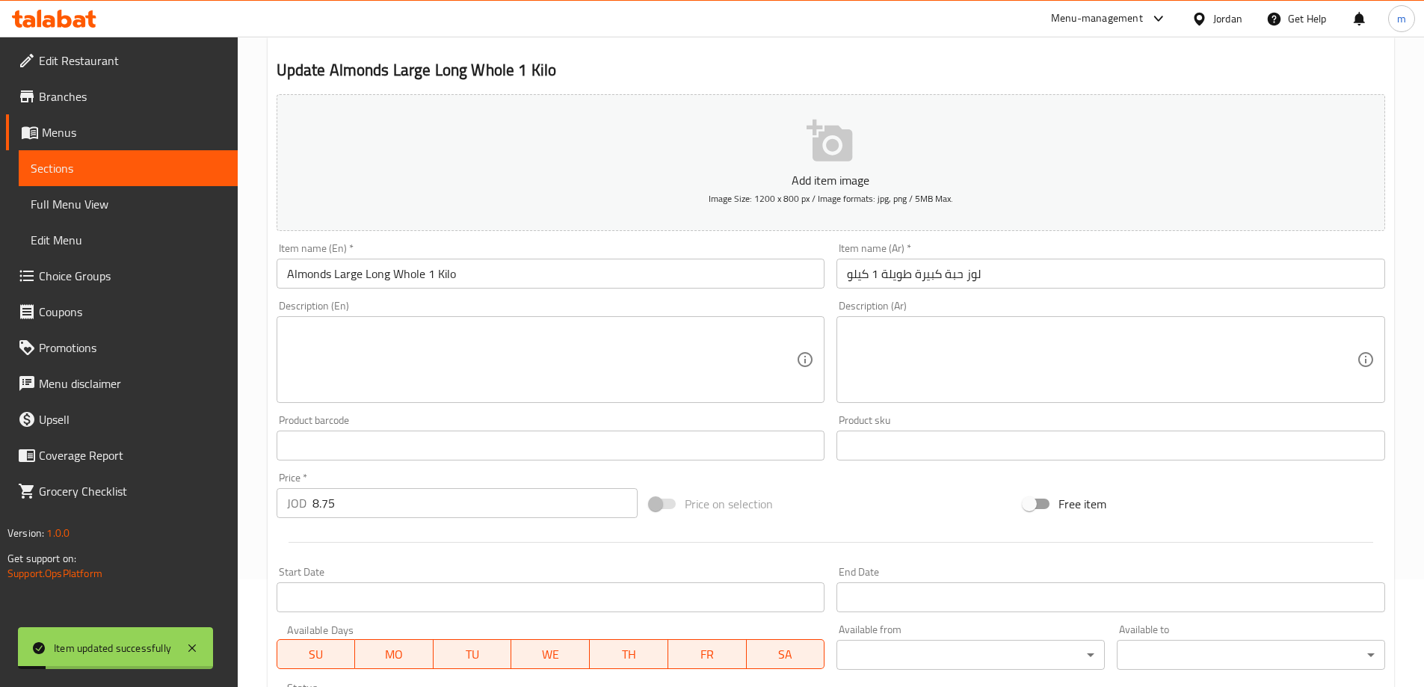
scroll to position [0, 0]
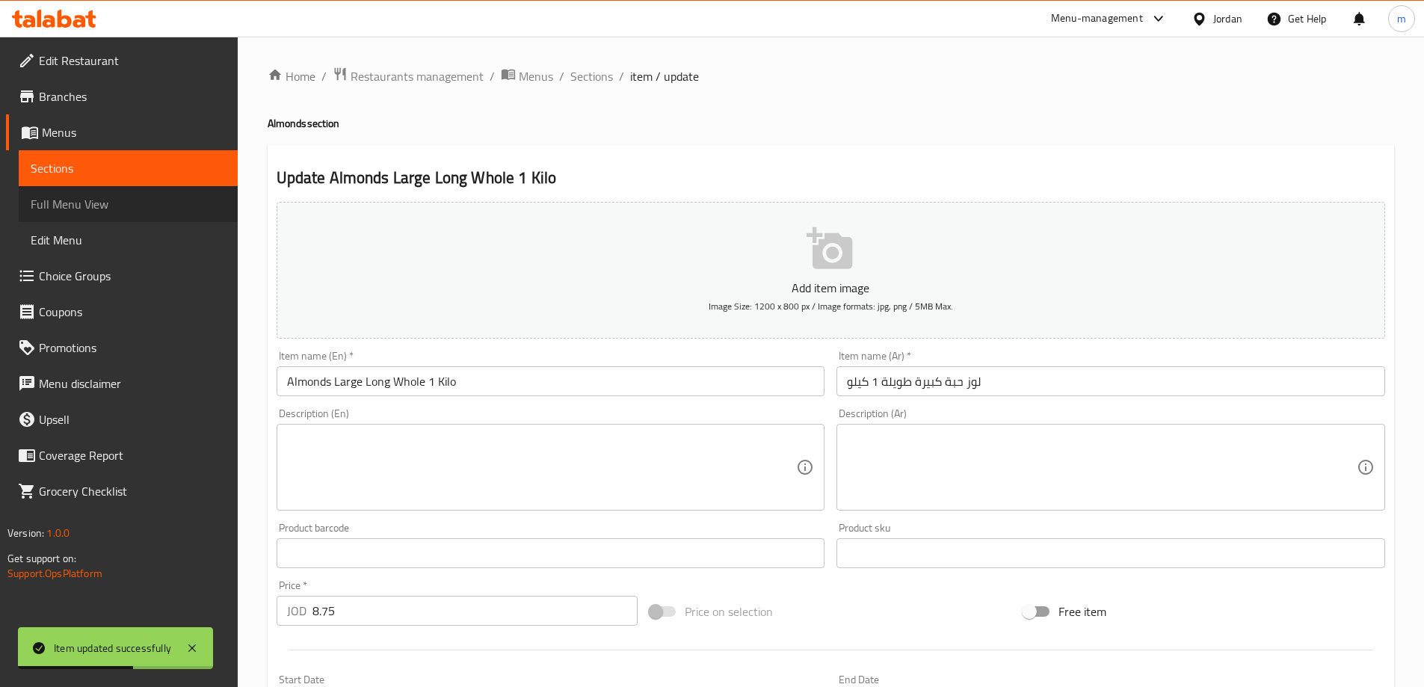
click at [69, 207] on span "Full Menu View" at bounding box center [128, 204] width 195 height 18
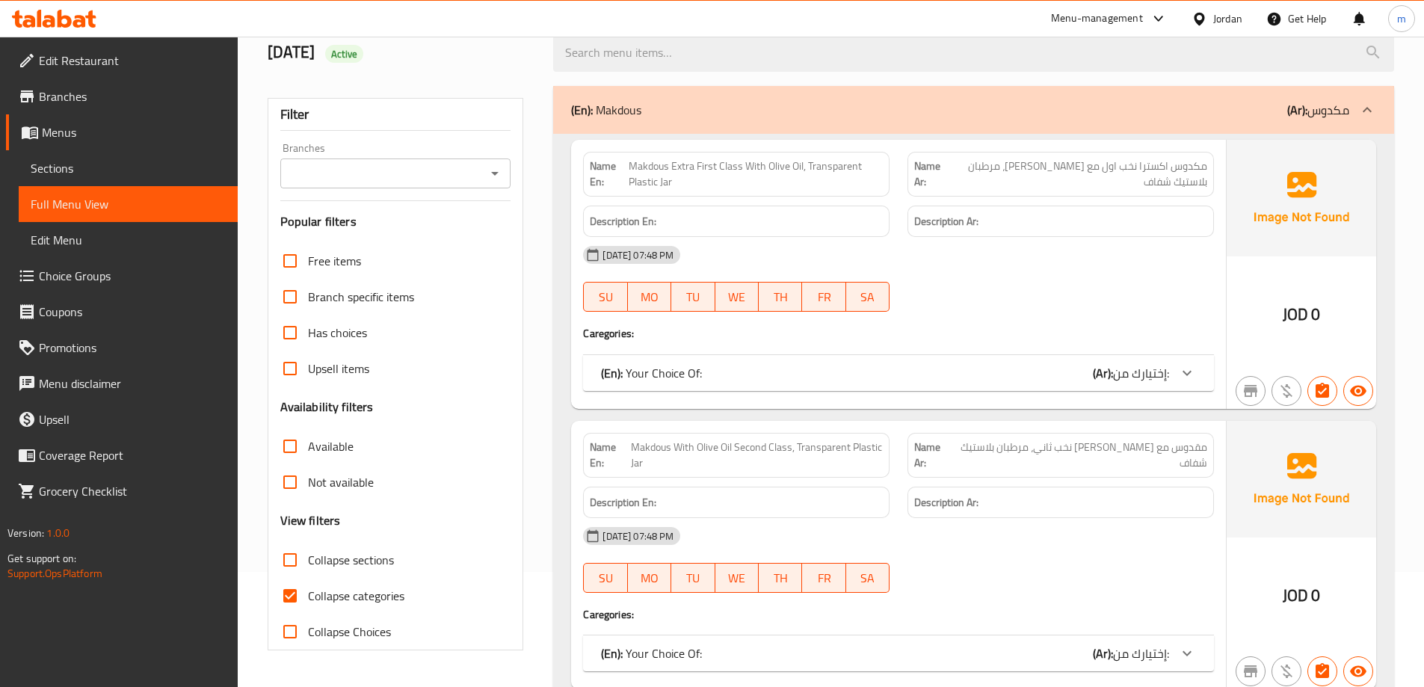
scroll to position [150, 0]
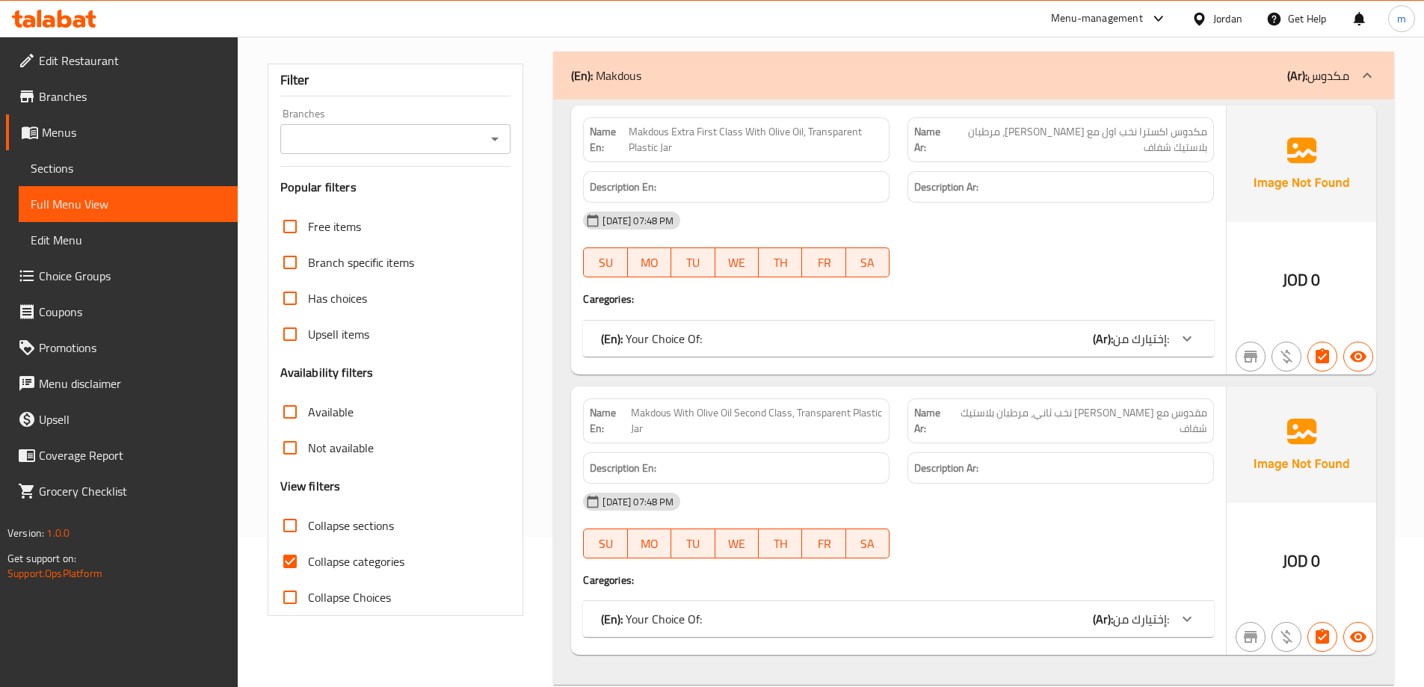
click at [285, 566] on input "Collapse categories" at bounding box center [290, 561] width 36 height 36
checkbox input "false"
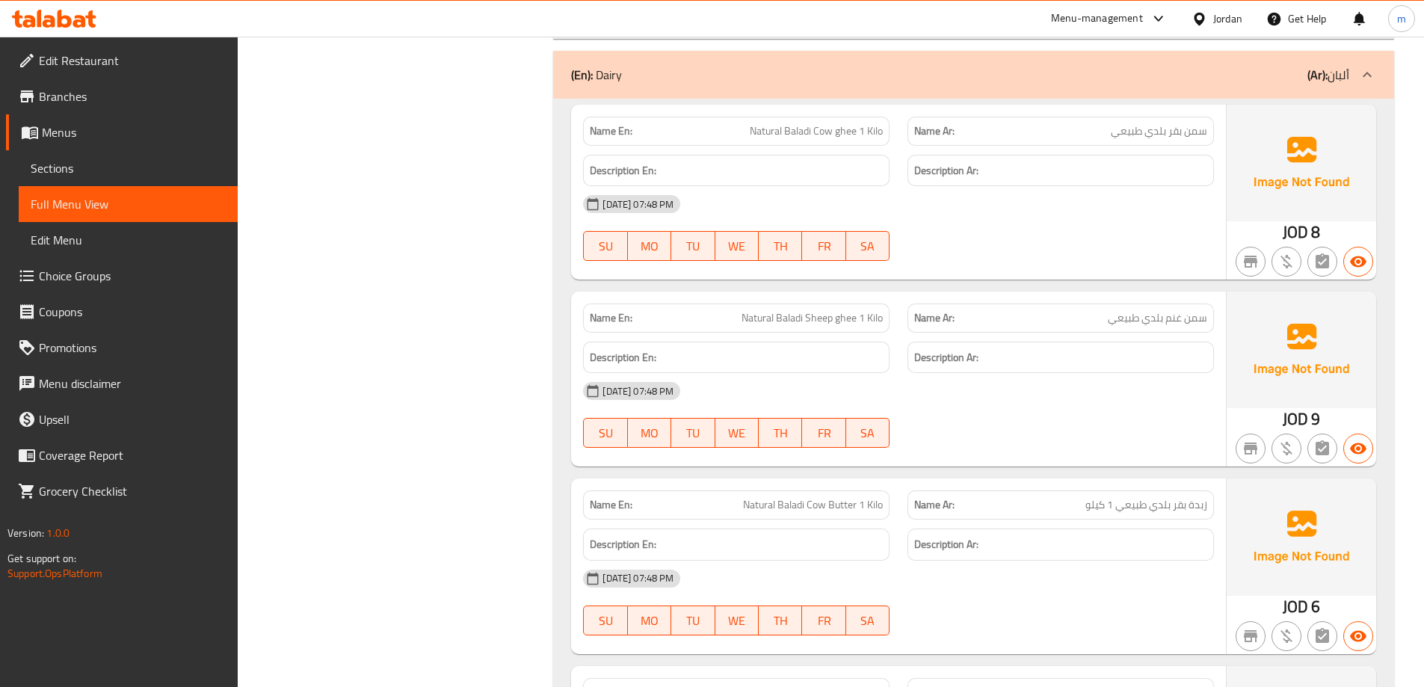
scroll to position [9494, 0]
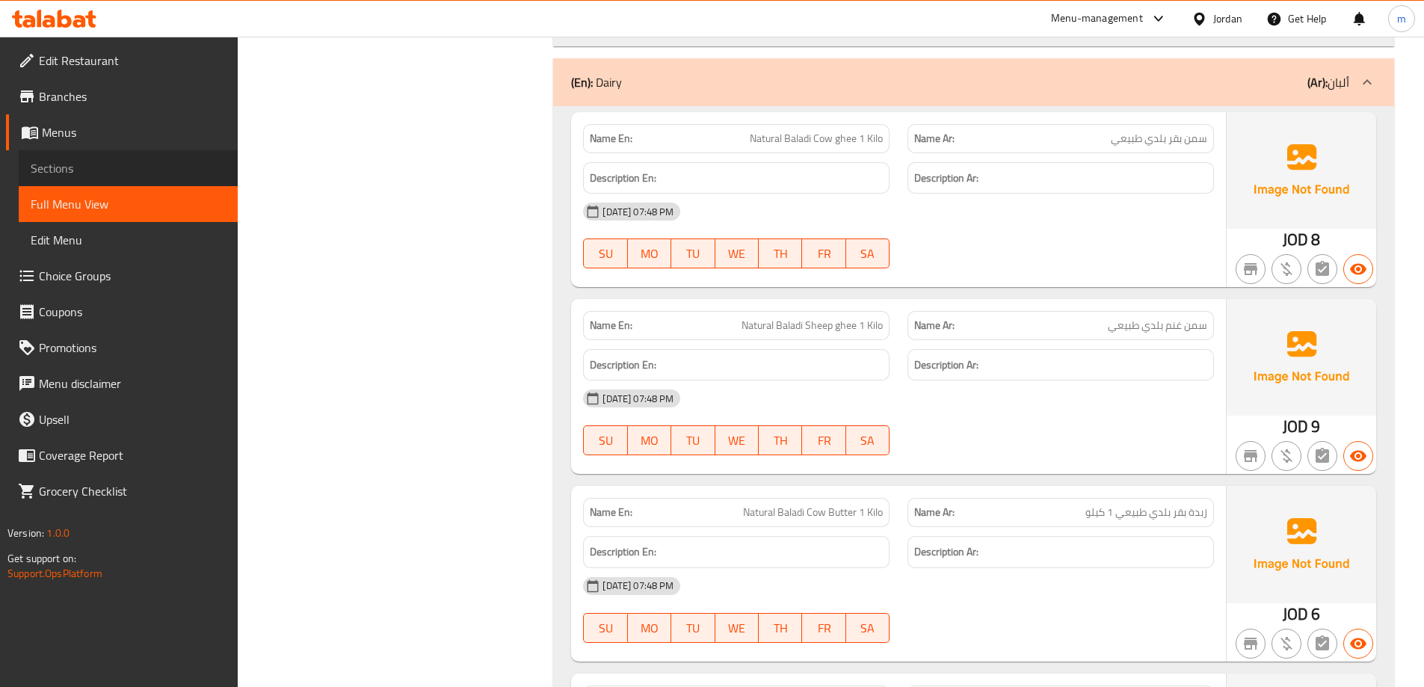
click at [71, 161] on span "Sections" at bounding box center [128, 168] width 195 height 18
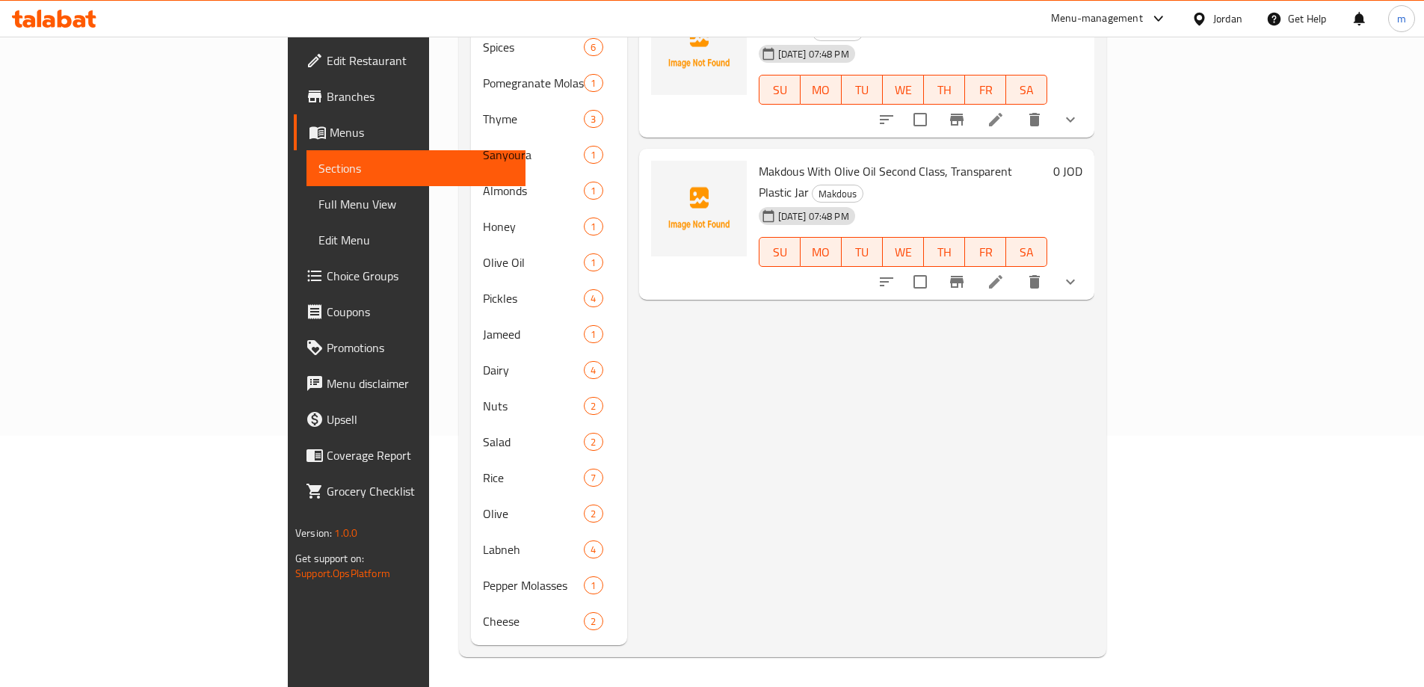
scroll to position [209, 0]
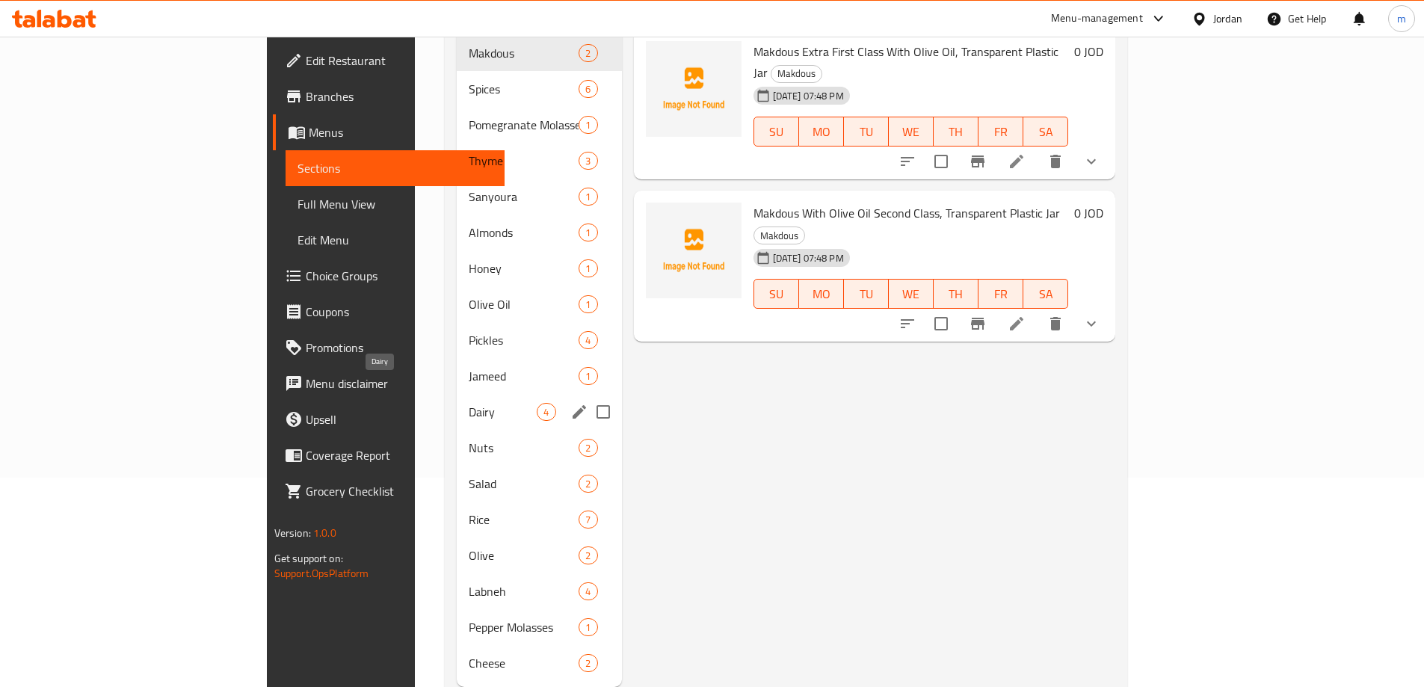
click at [469, 403] on span "Dairy" at bounding box center [503, 412] width 68 height 18
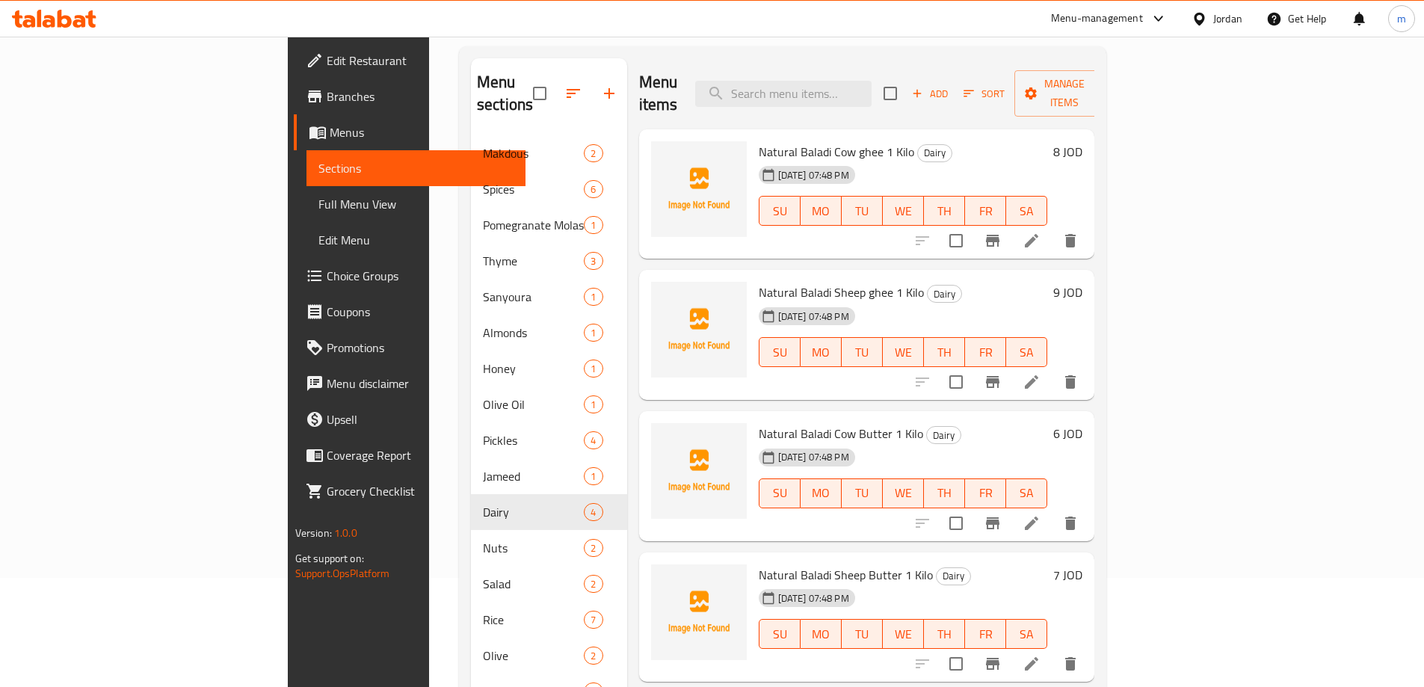
scroll to position [135, 0]
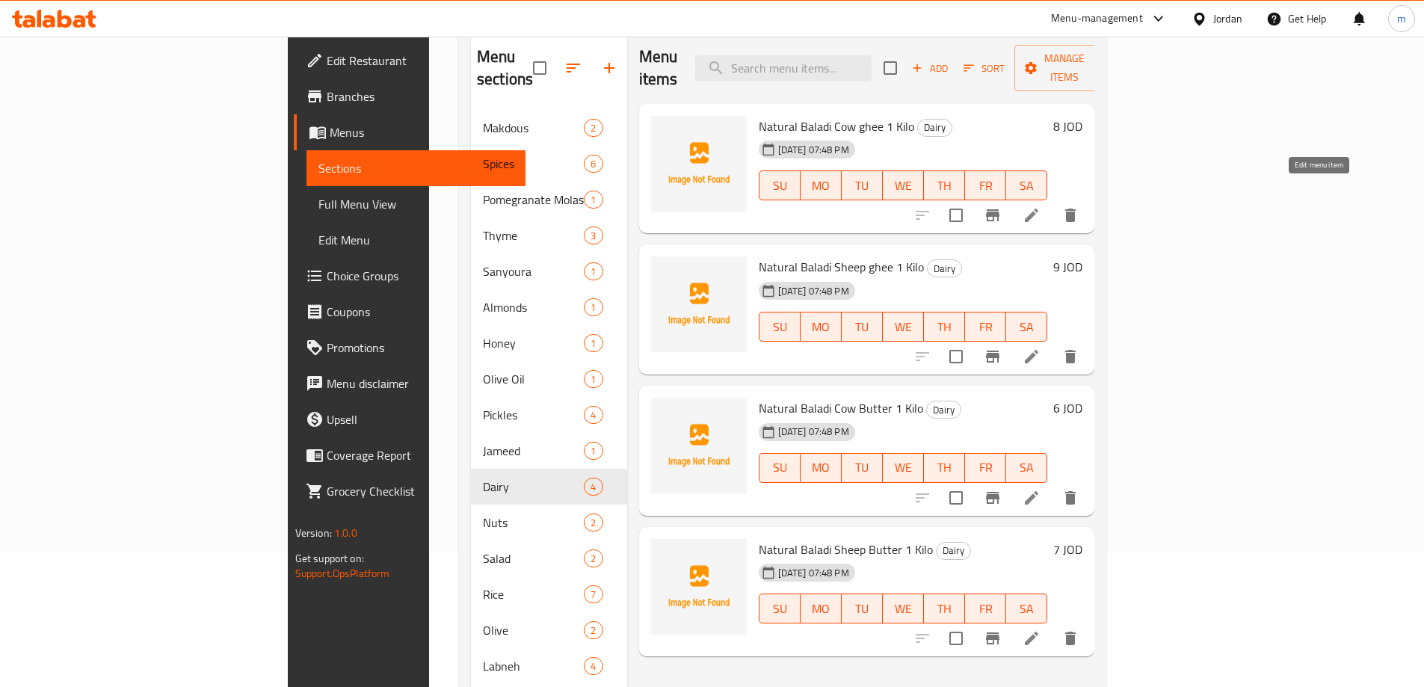
click at [1041, 206] on icon at bounding box center [1032, 215] width 18 height 18
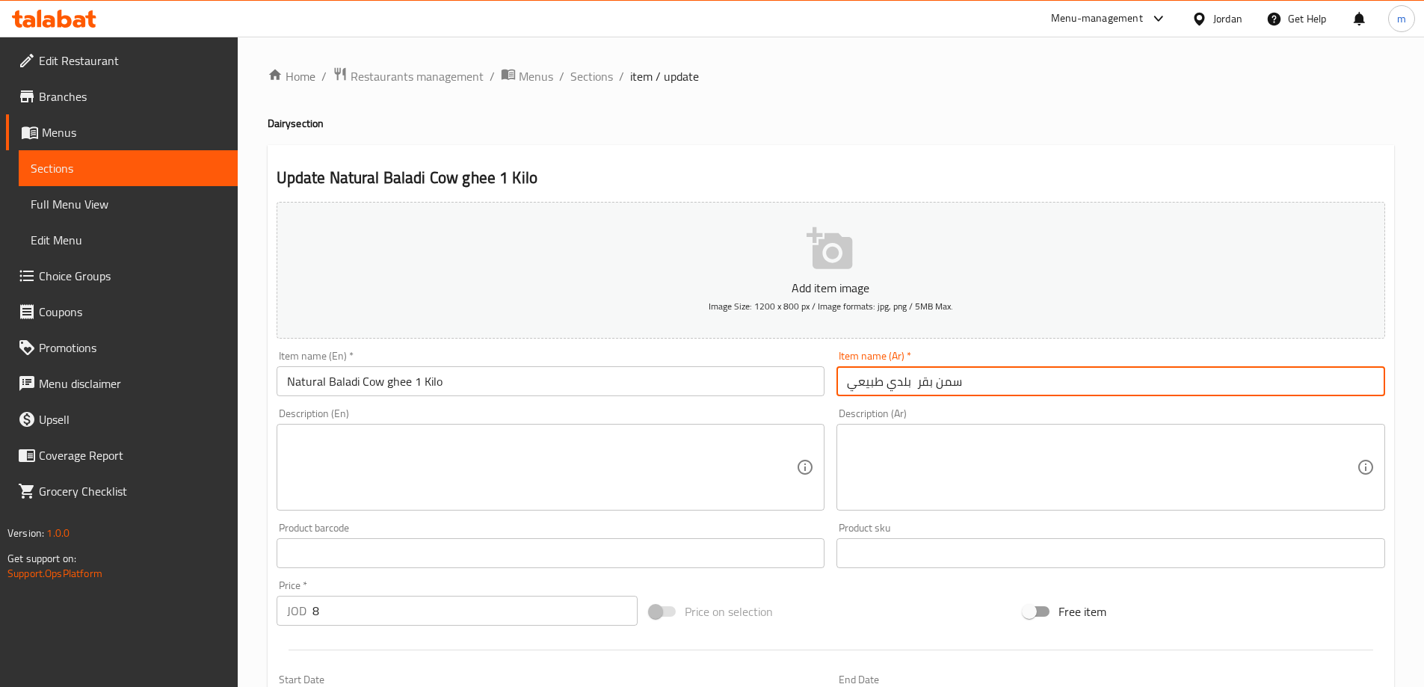
click at [848, 383] on input "سمن بقر بلدي طبيعي" at bounding box center [1111, 381] width 549 height 30
click at [998, 383] on input "سمن بقر بلدي طبيعي" at bounding box center [1111, 381] width 549 height 30
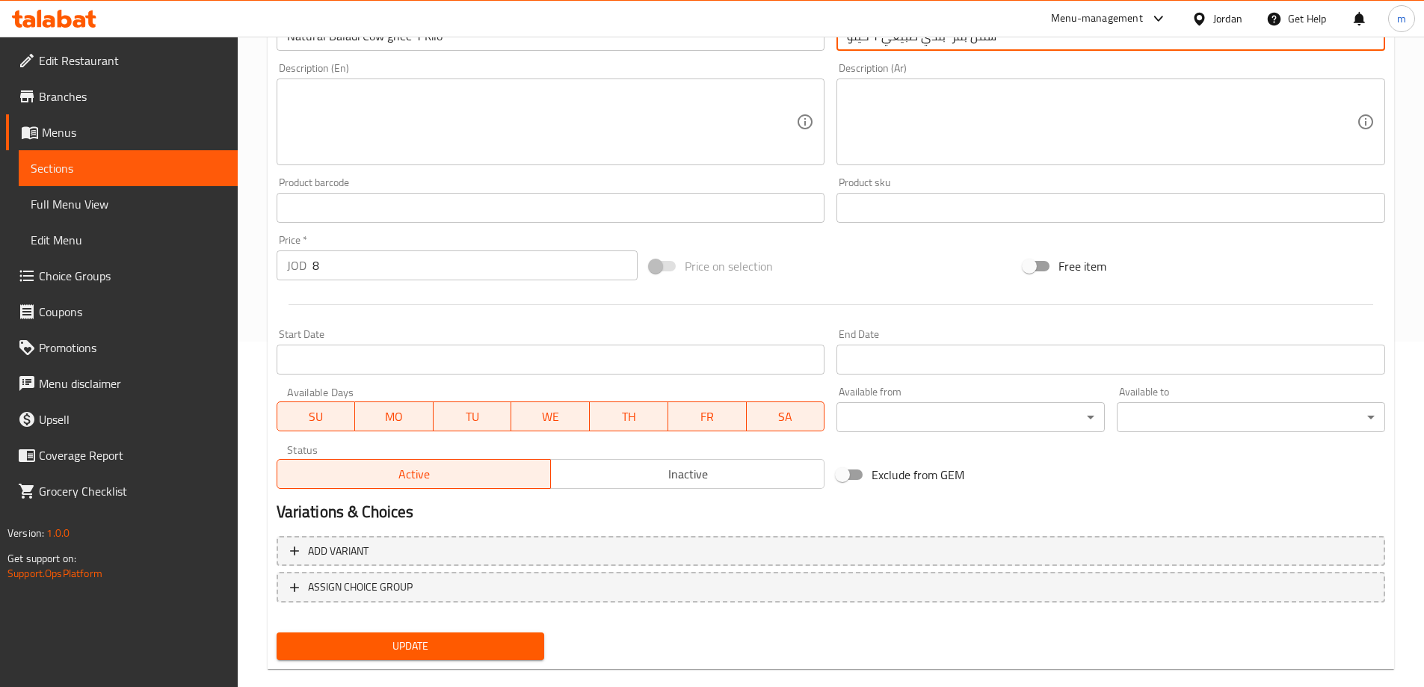
scroll to position [369, 0]
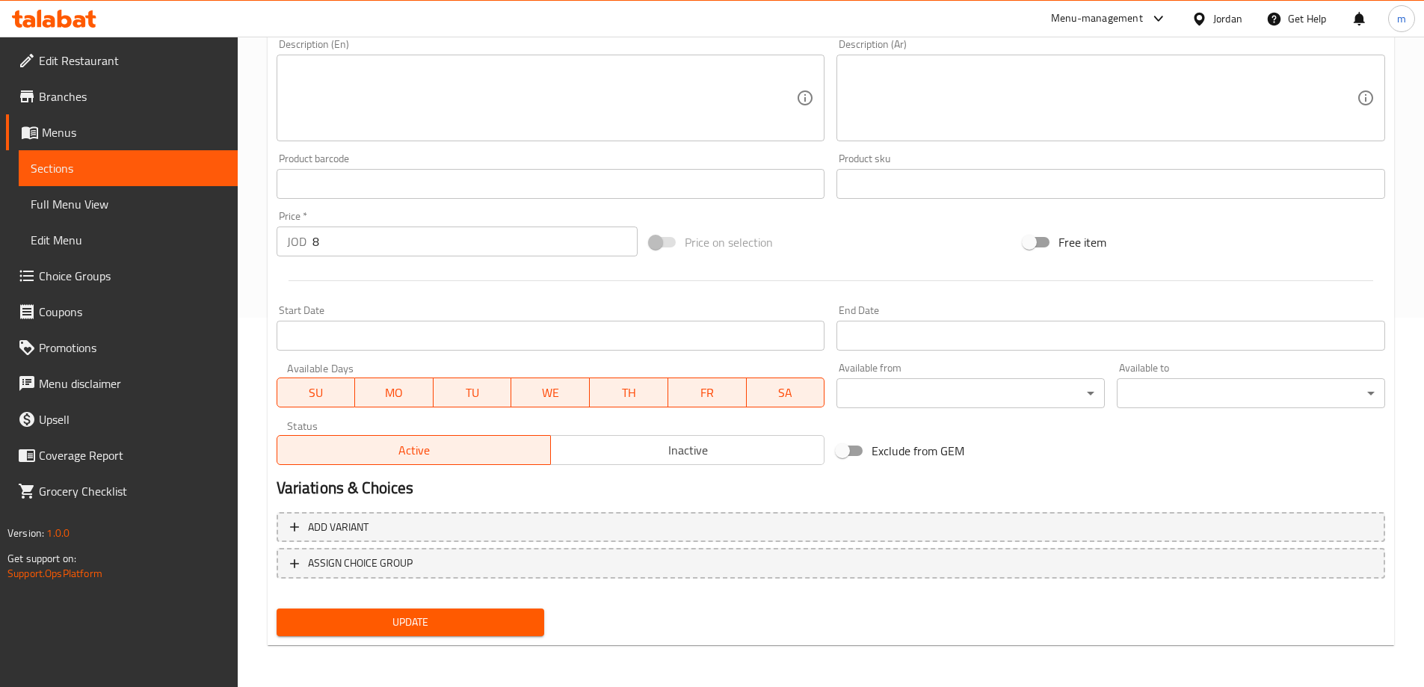
type input "سمن بقر بلدي طبيعي 1 كيلو"
click at [466, 632] on button "Update" at bounding box center [411, 623] width 268 height 28
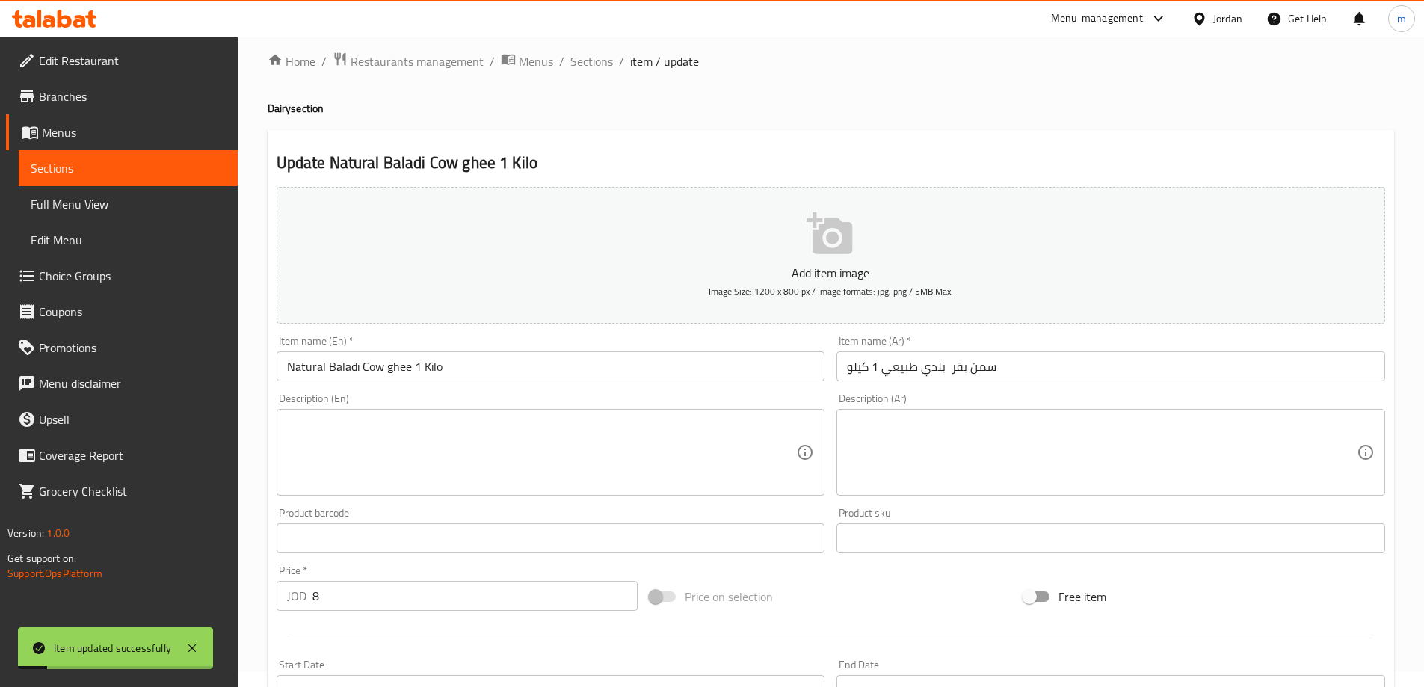
scroll to position [0, 0]
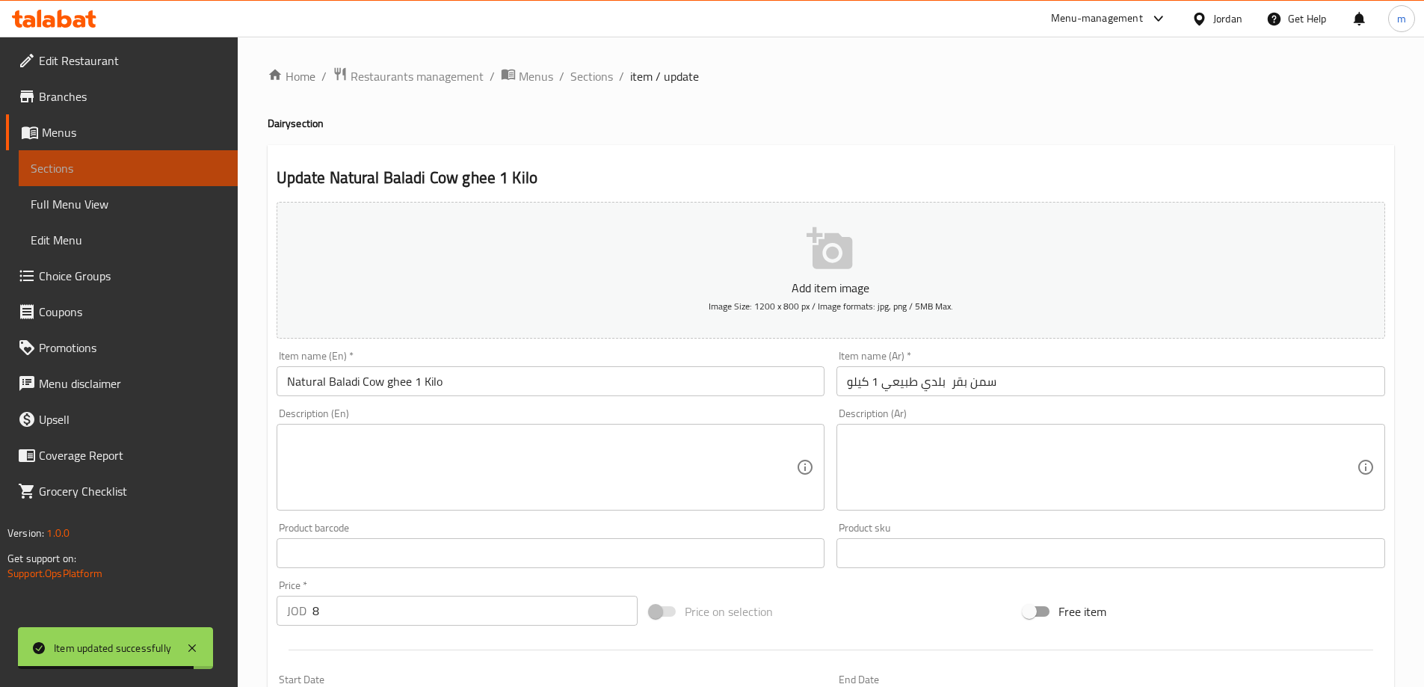
click at [78, 167] on span "Sections" at bounding box center [128, 168] width 195 height 18
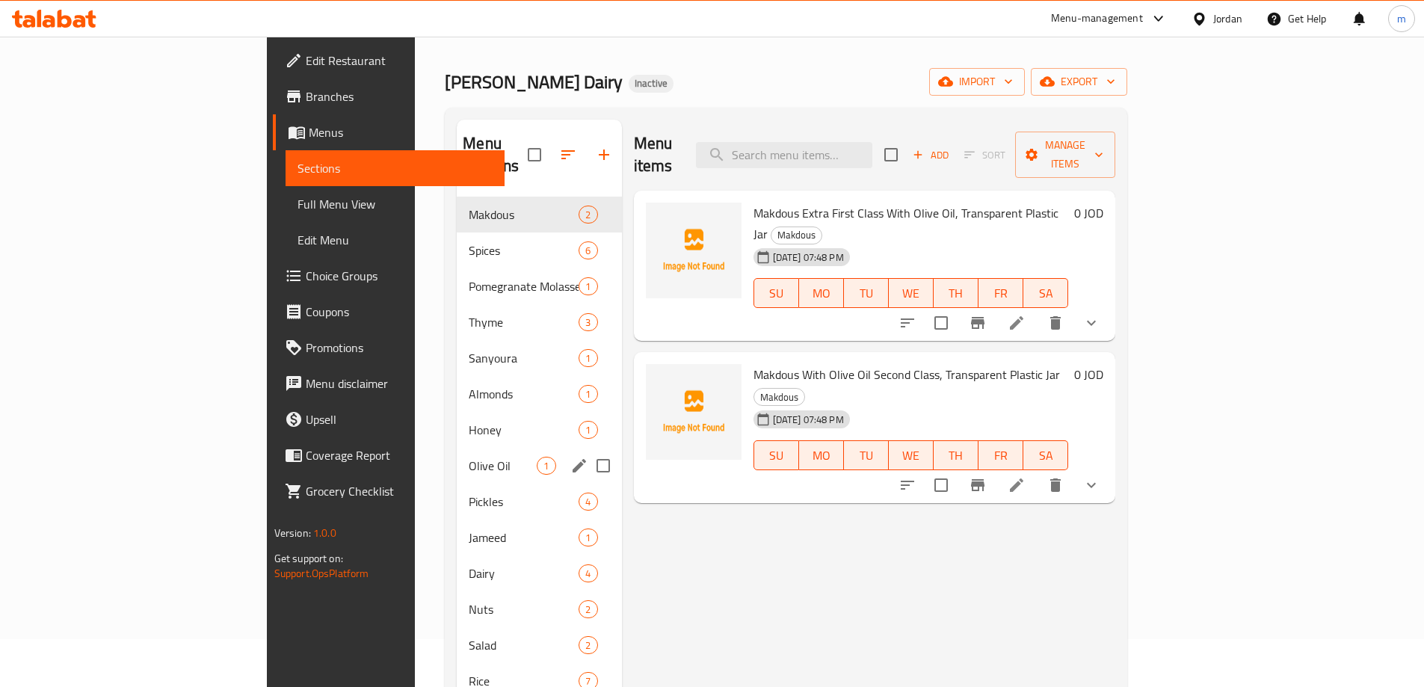
scroll to position [75, 0]
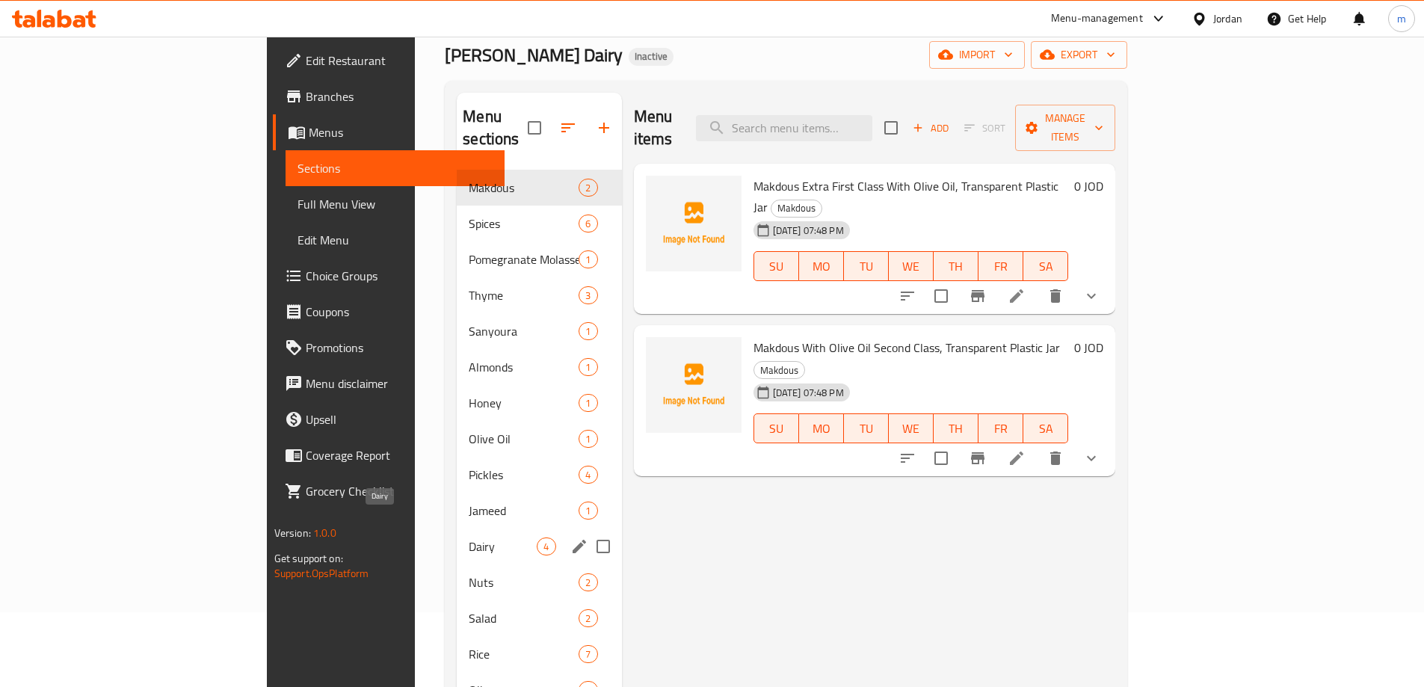
click at [469, 537] on span "Dairy" at bounding box center [503, 546] width 68 height 18
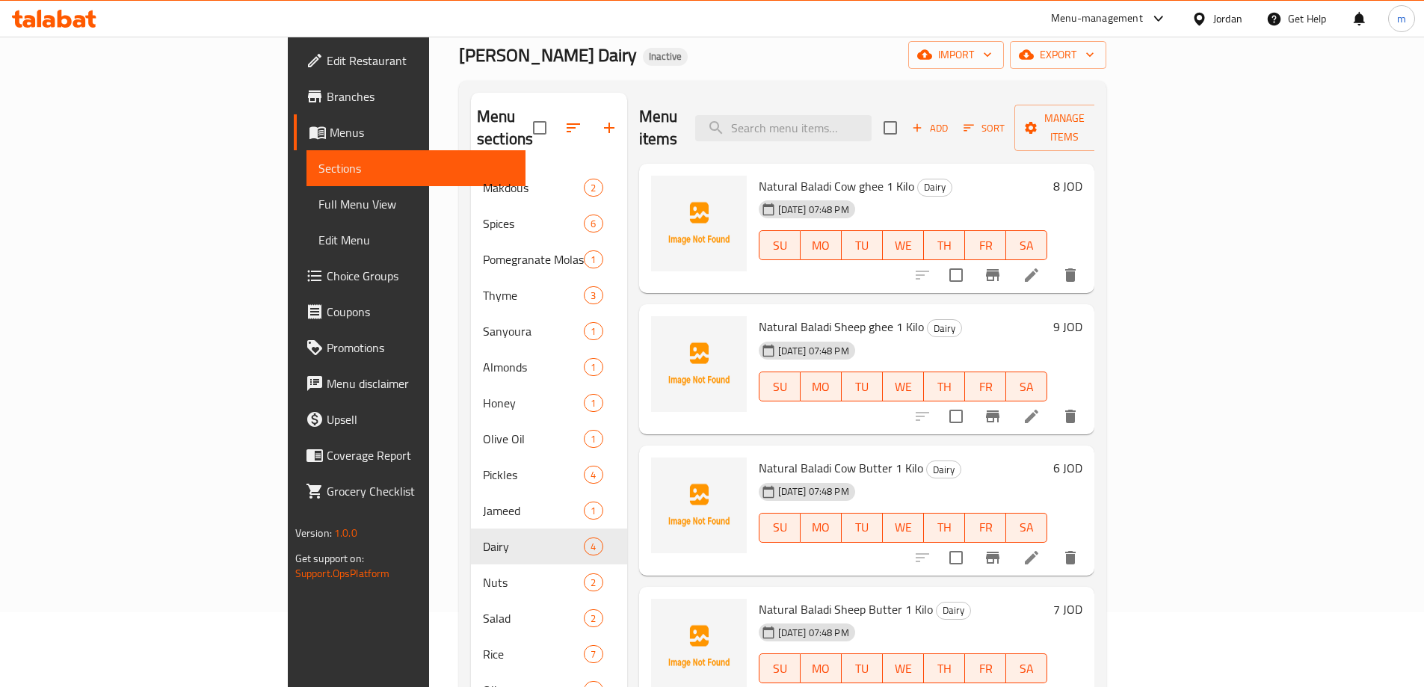
click at [1041, 407] on icon at bounding box center [1032, 416] width 18 height 18
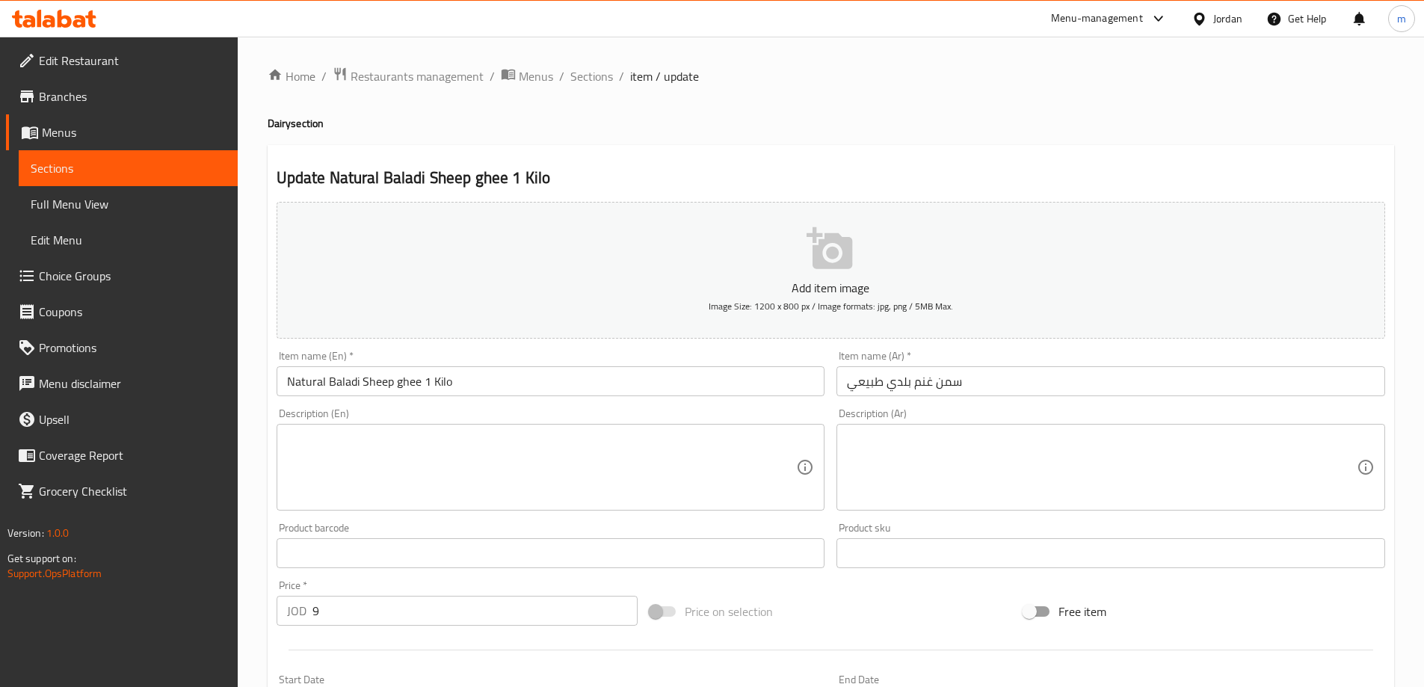
click at [1030, 389] on input "سمن غنم بلدي طبيعي" at bounding box center [1111, 381] width 549 height 30
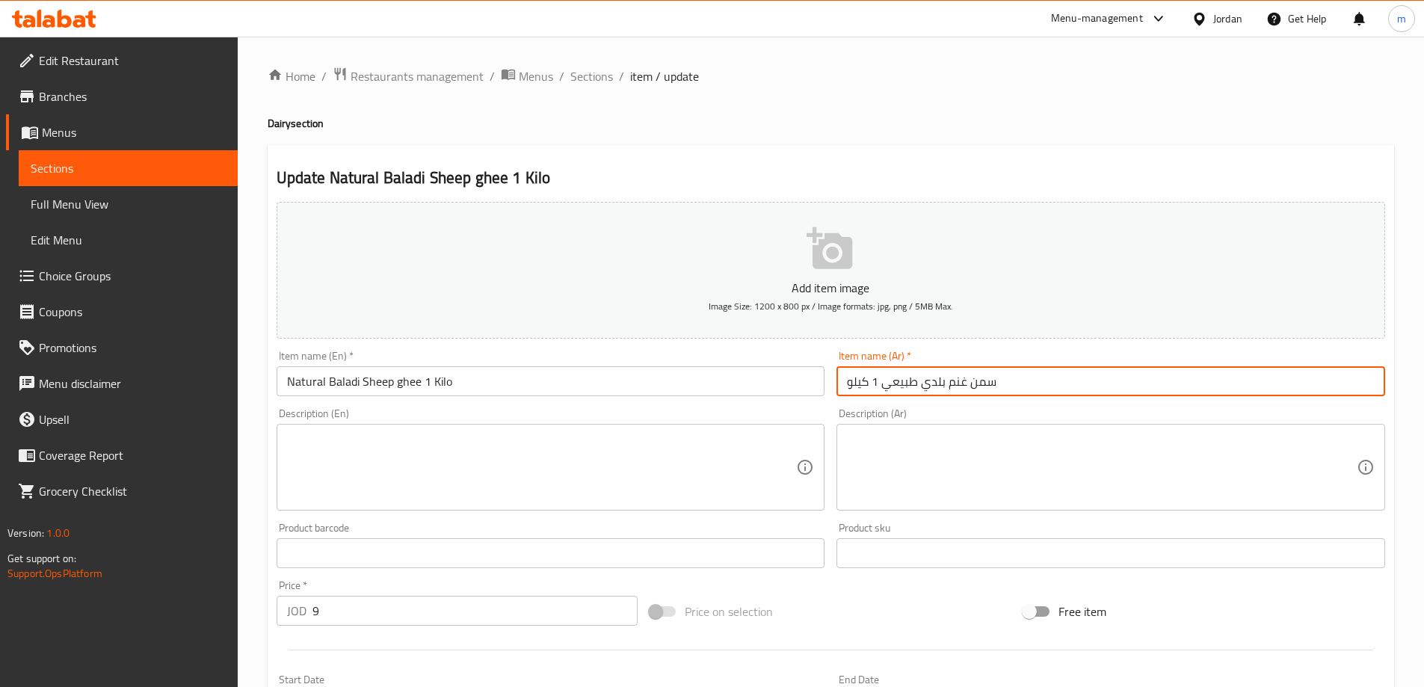
type input "سمن غنم بلدي طبيعي 1 كيلو"
click at [1007, 349] on div "Item name (Ar)   * سمن غنم بلدي طبيعي 1 كيلو Item name (Ar) *" at bounding box center [1111, 374] width 561 height 58
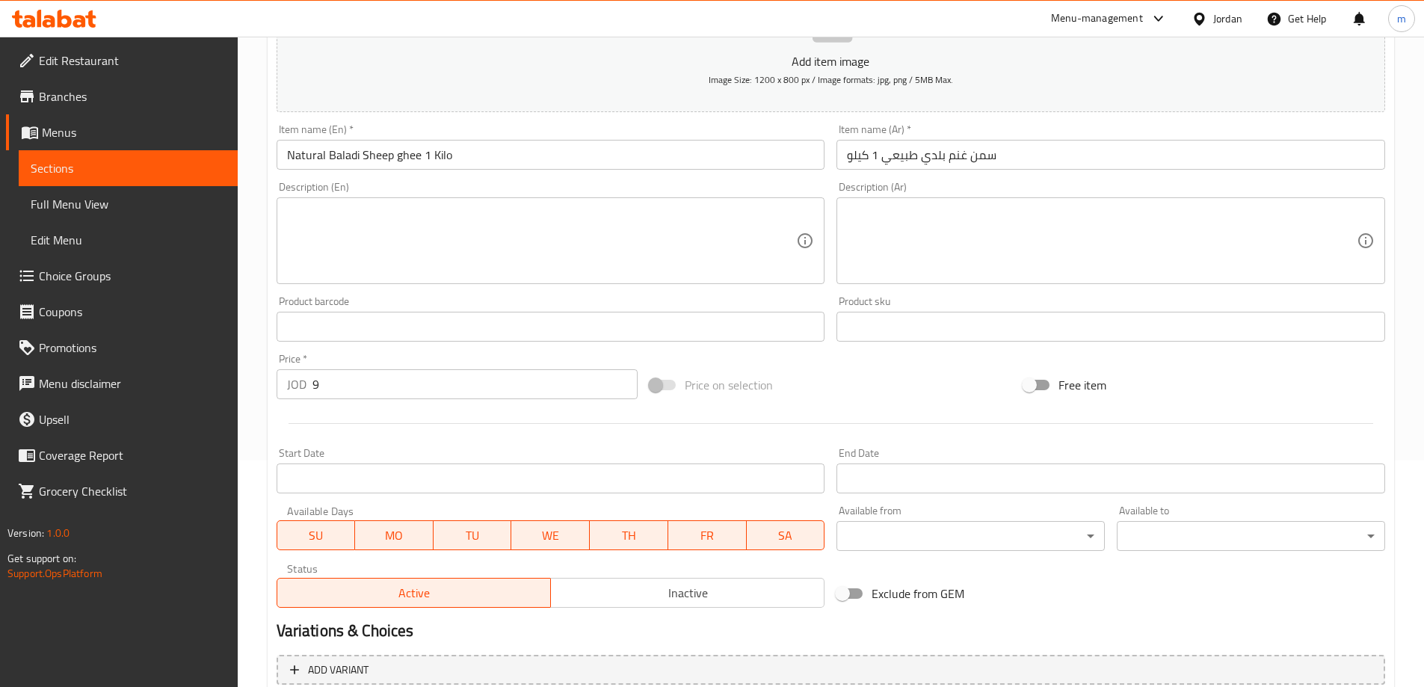
scroll to position [369, 0]
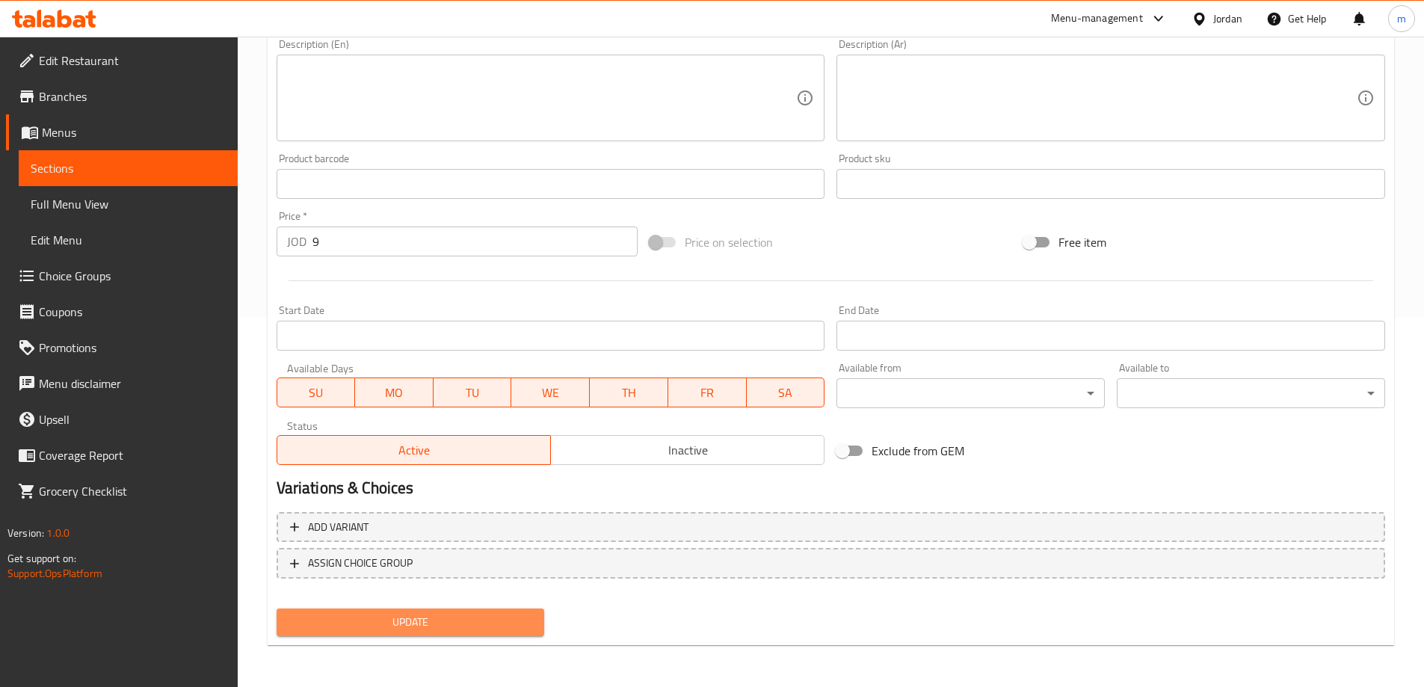
click at [434, 620] on span "Update" at bounding box center [411, 622] width 244 height 19
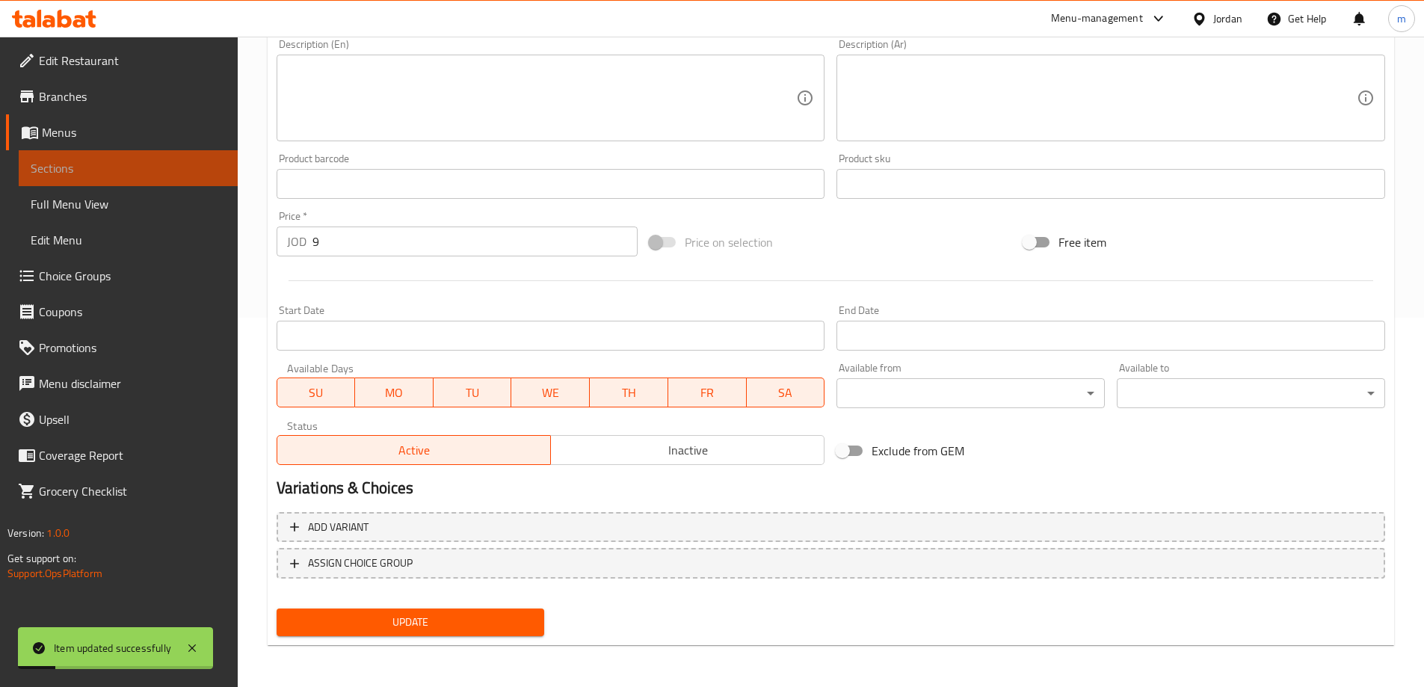
click at [75, 164] on span "Sections" at bounding box center [128, 168] width 195 height 18
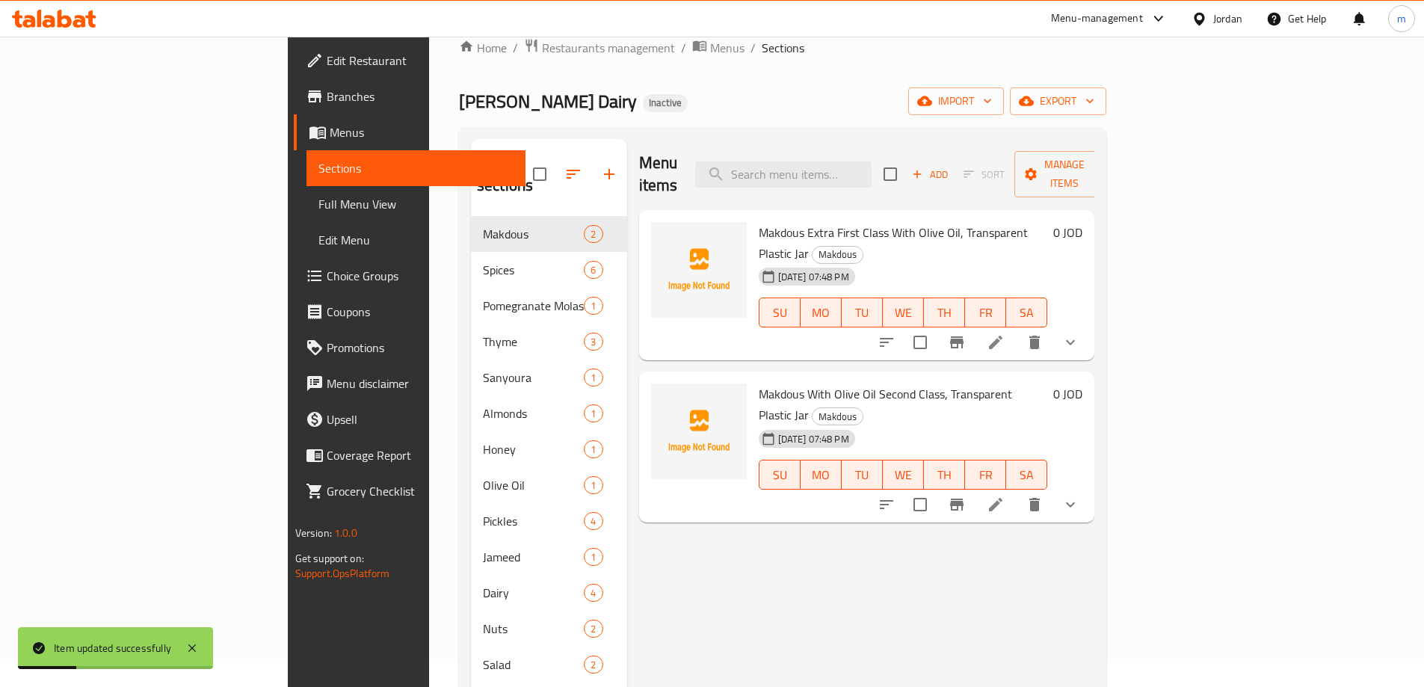
scroll to position [4, 0]
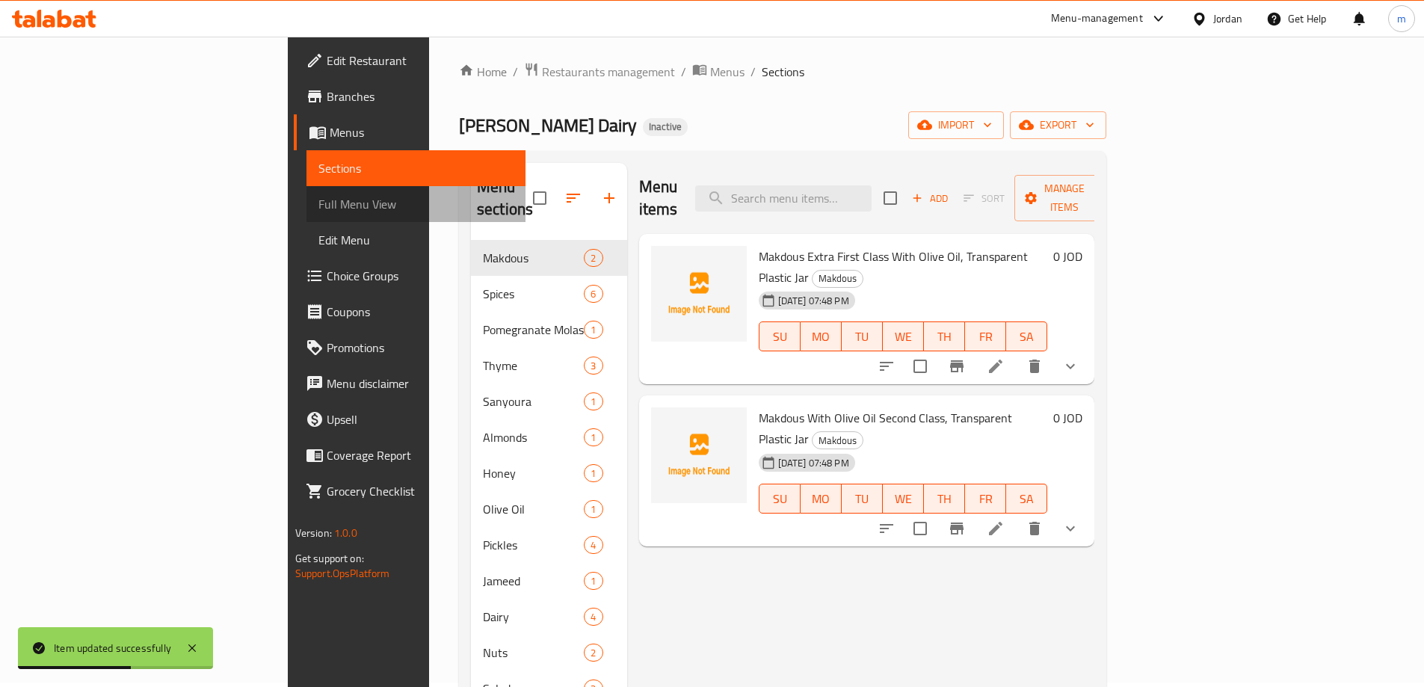
click at [318, 200] on span "Full Menu View" at bounding box center [415, 204] width 195 height 18
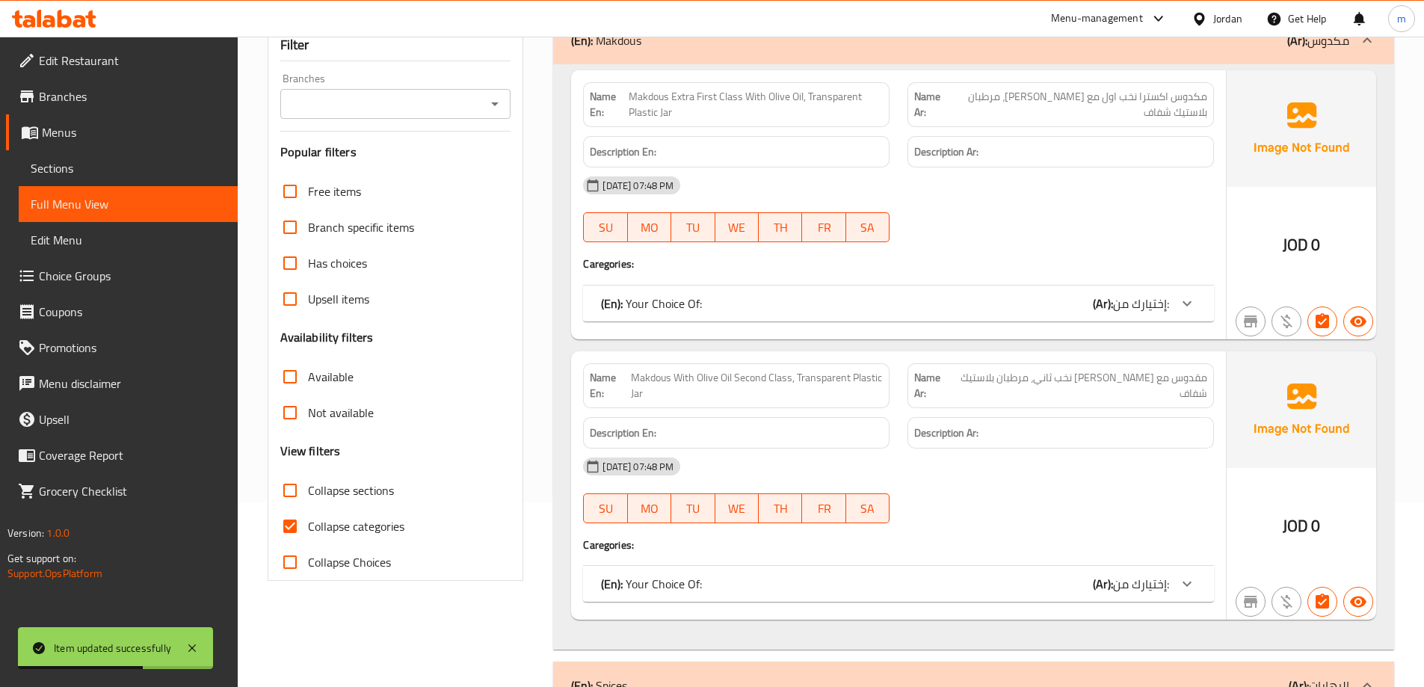
scroll to position [229, 0]
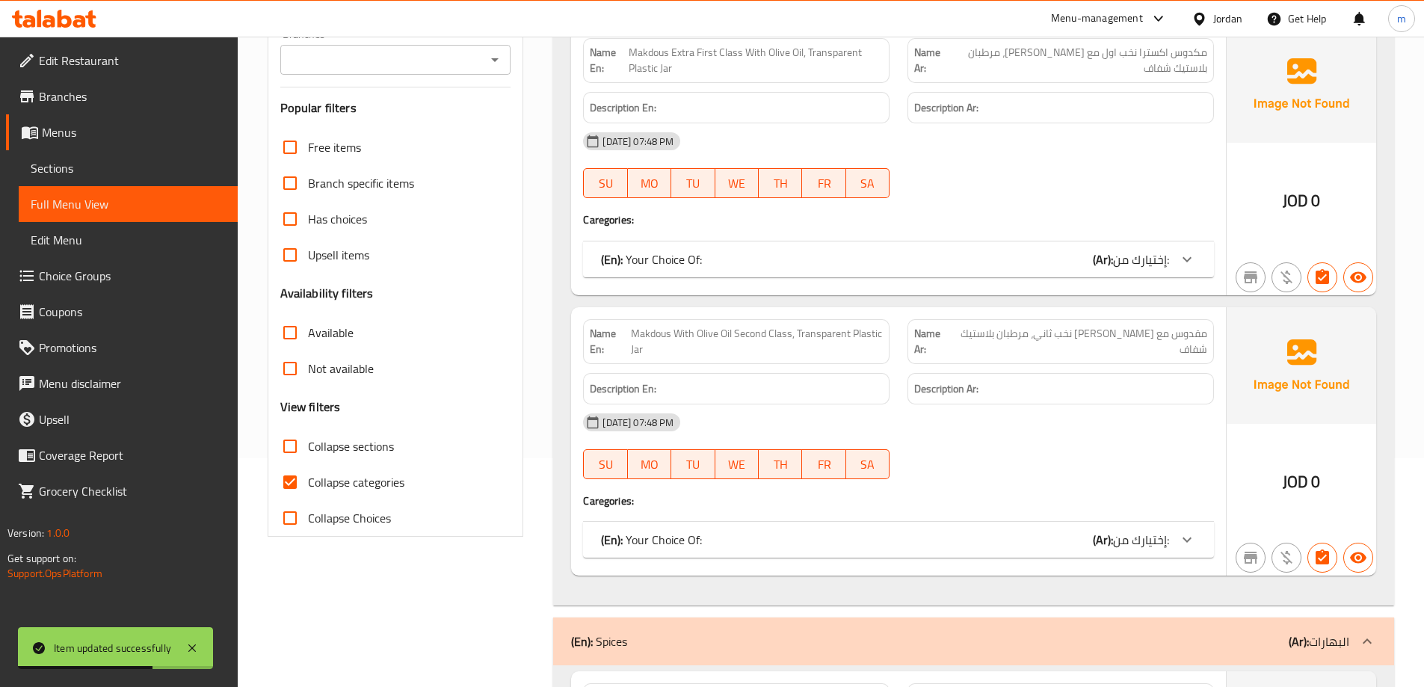
click at [290, 478] on input "Collapse categories" at bounding box center [290, 482] width 36 height 36
checkbox input "false"
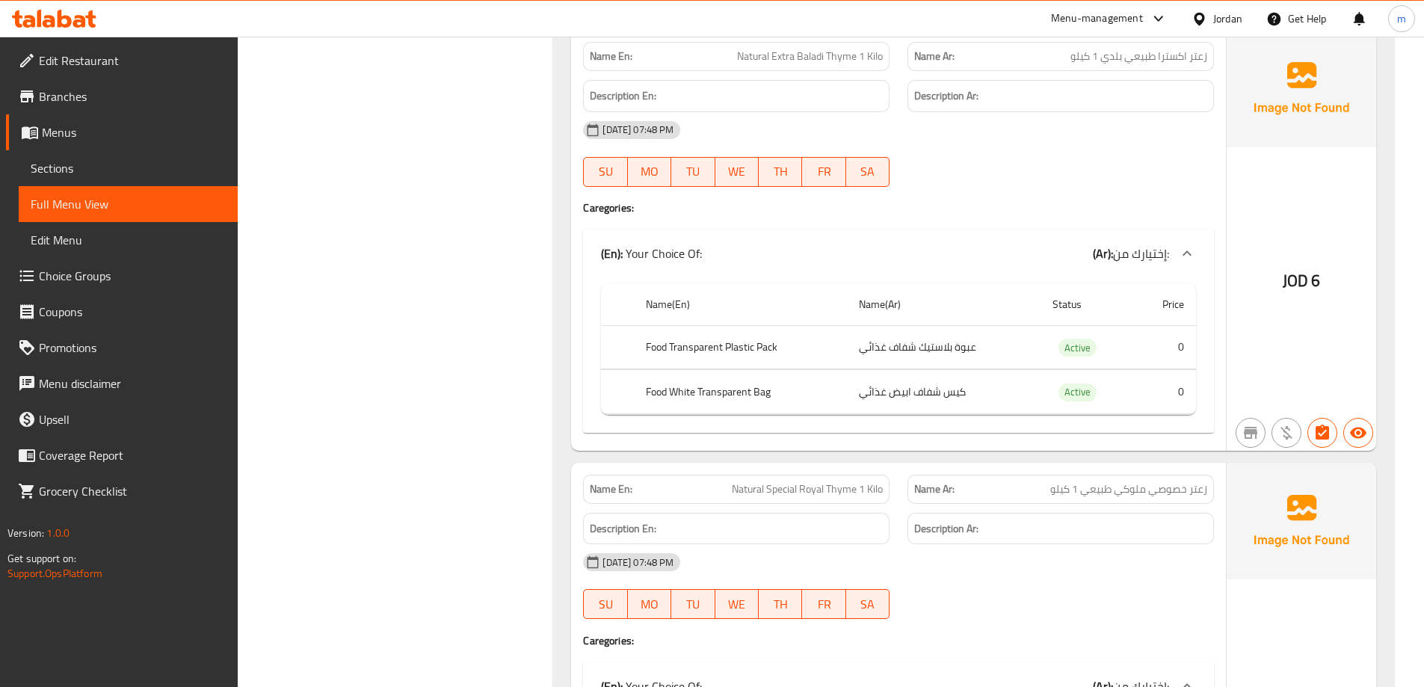
scroll to position [4864, 0]
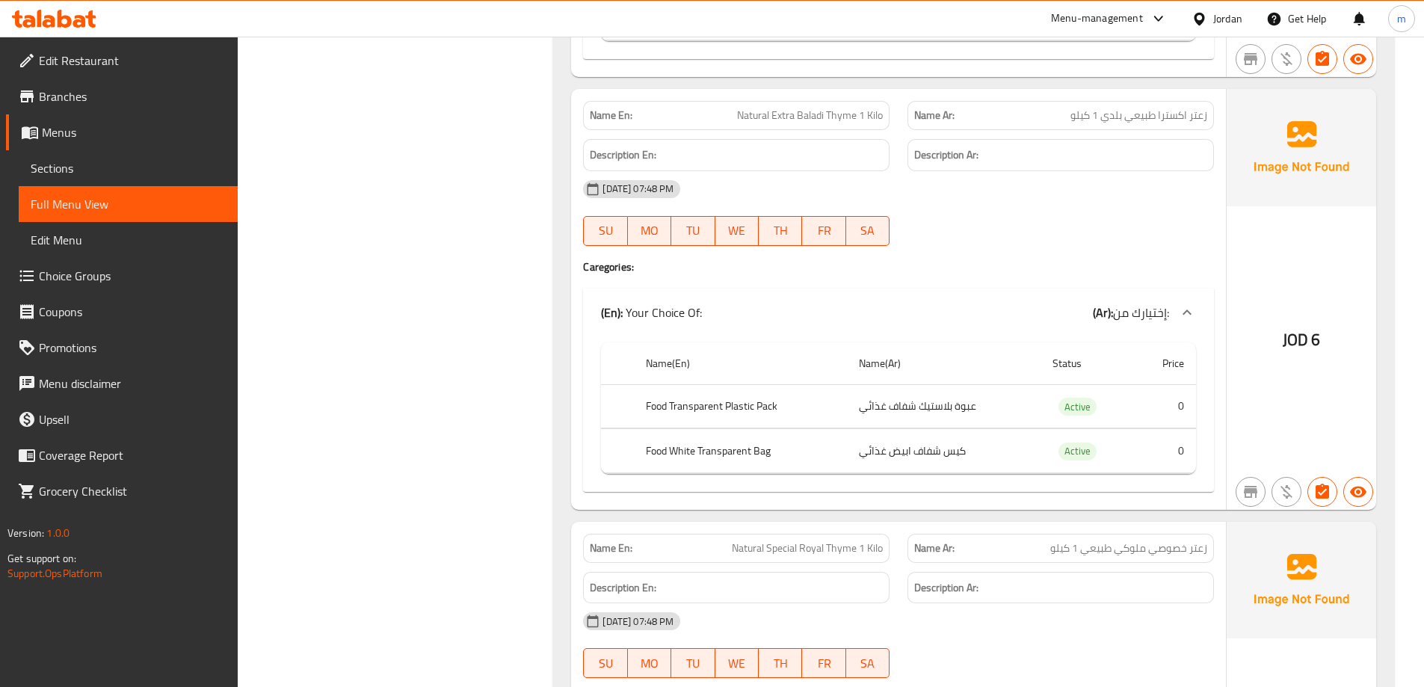
click at [104, 163] on span "Sections" at bounding box center [128, 168] width 195 height 18
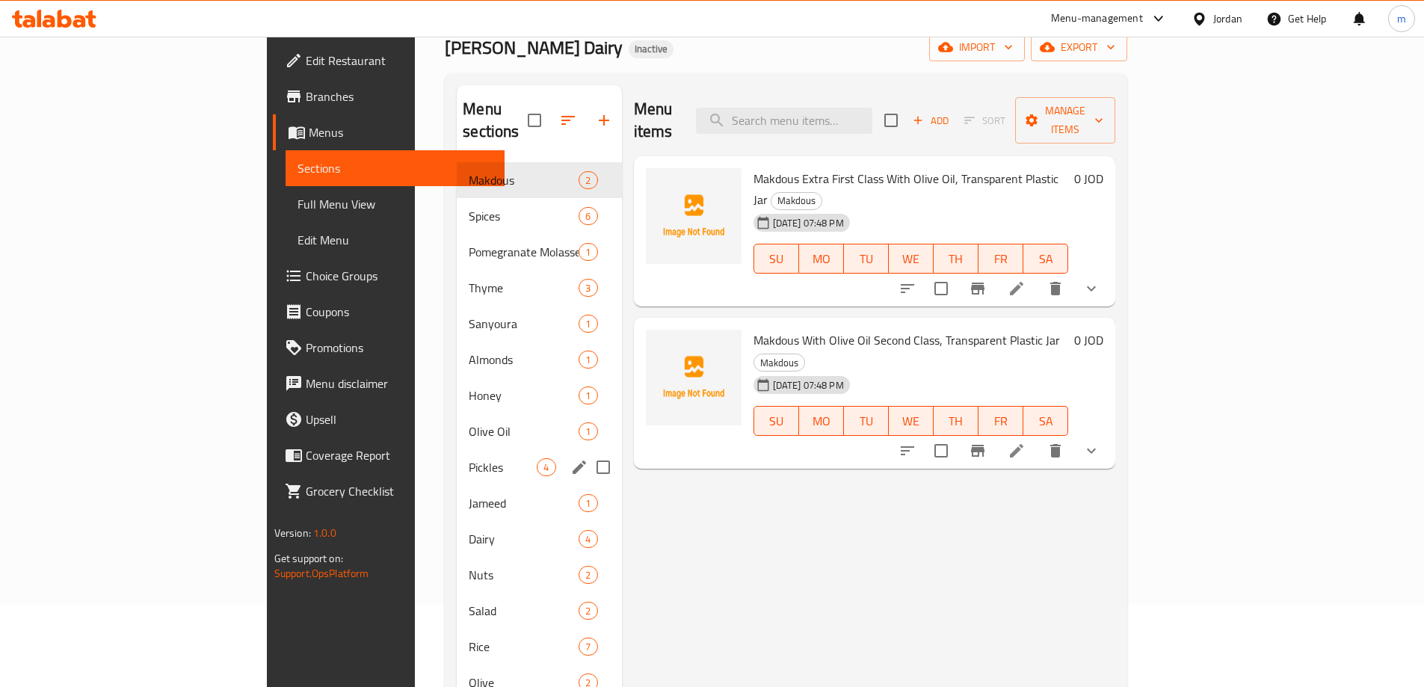
scroll to position [224, 0]
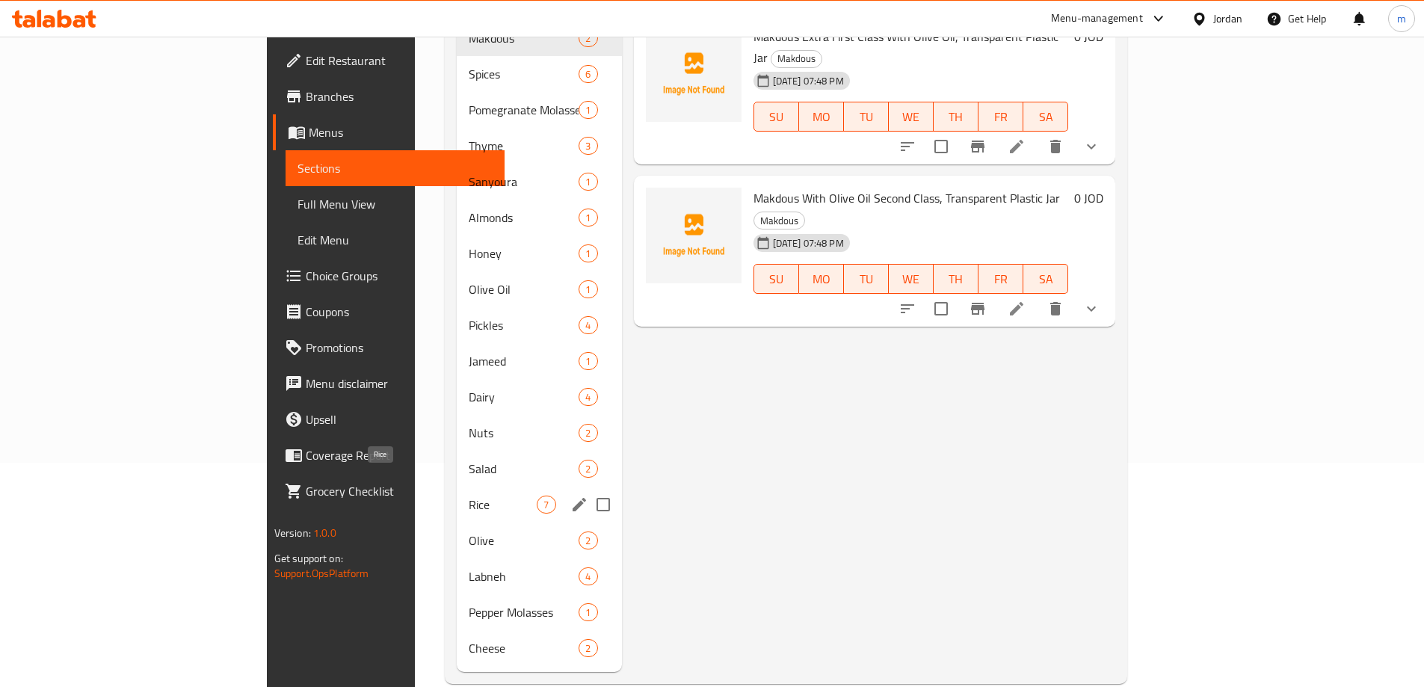
click at [469, 496] on span "Rice" at bounding box center [503, 505] width 68 height 18
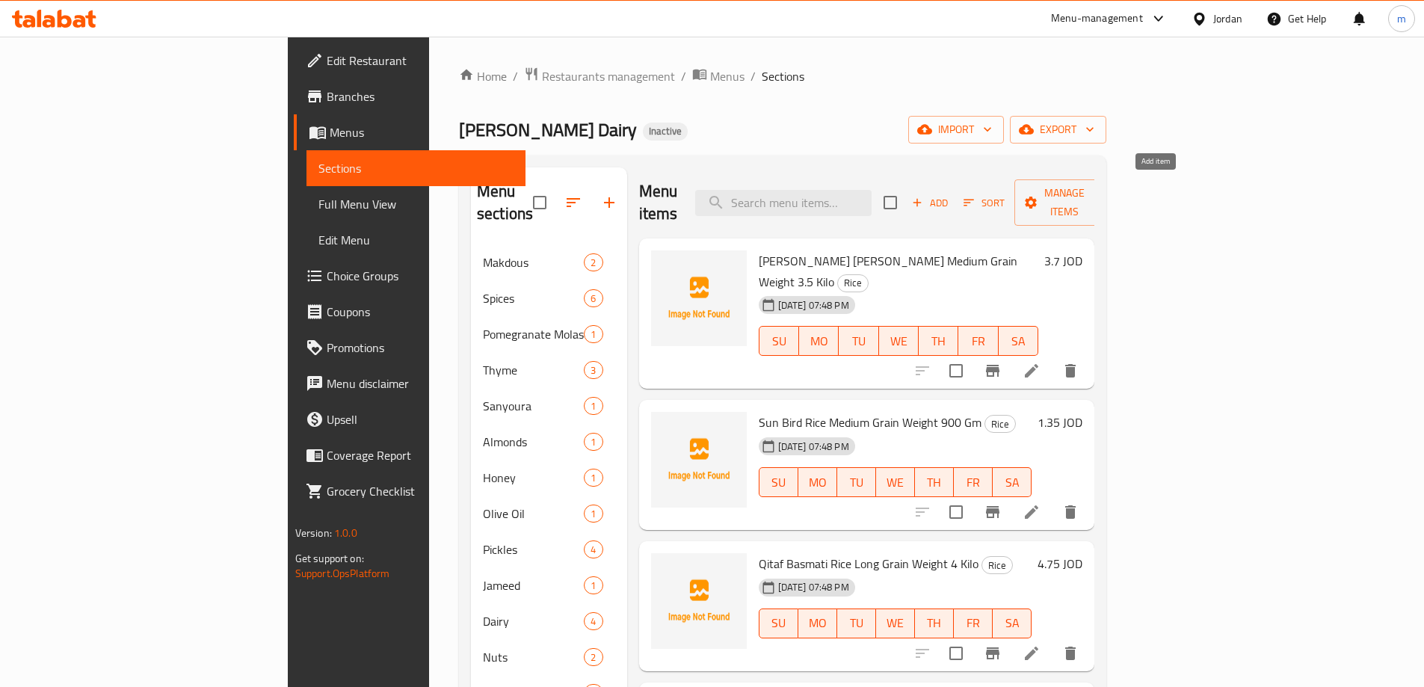
click at [950, 197] on span "Add" at bounding box center [930, 202] width 40 height 17
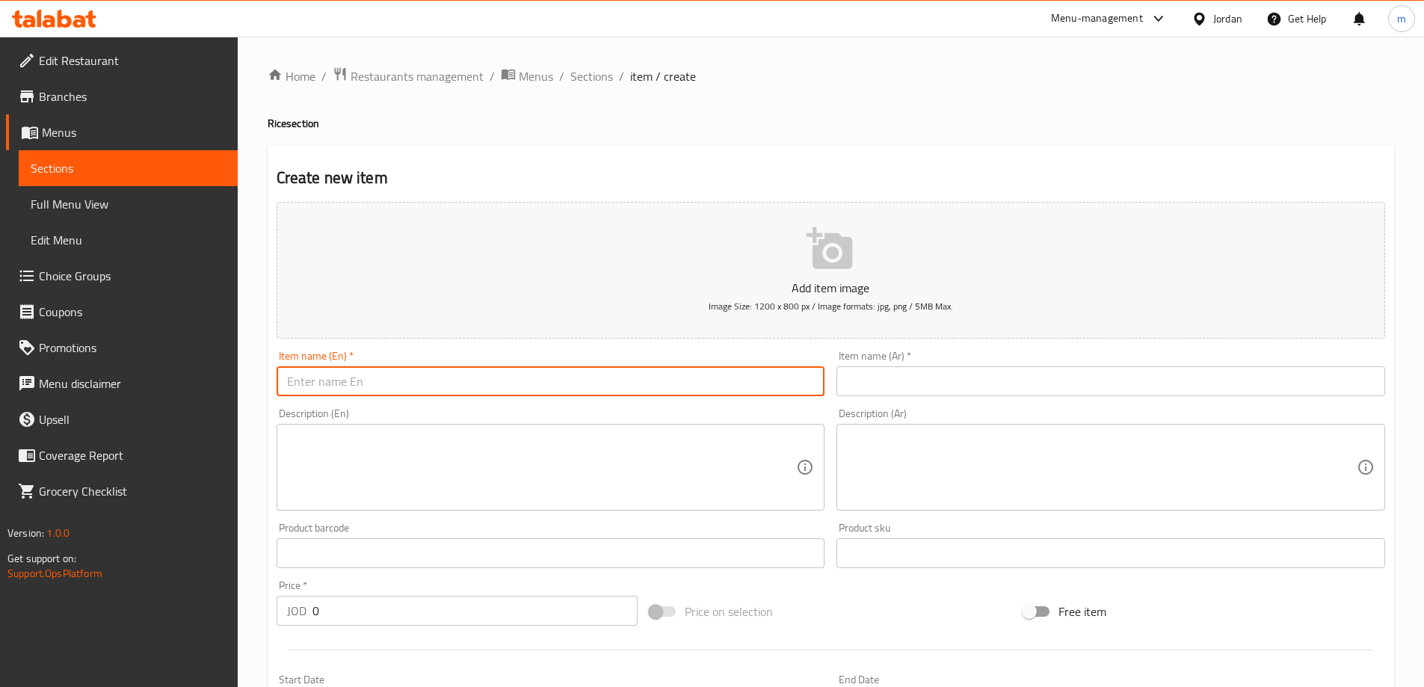
click at [410, 382] on input "text" at bounding box center [551, 381] width 549 height 30
click at [452, 387] on input "text" at bounding box center [551, 381] width 549 height 30
paste input "Barsha Basmati Rice Long Grain Weight 1 kilo"
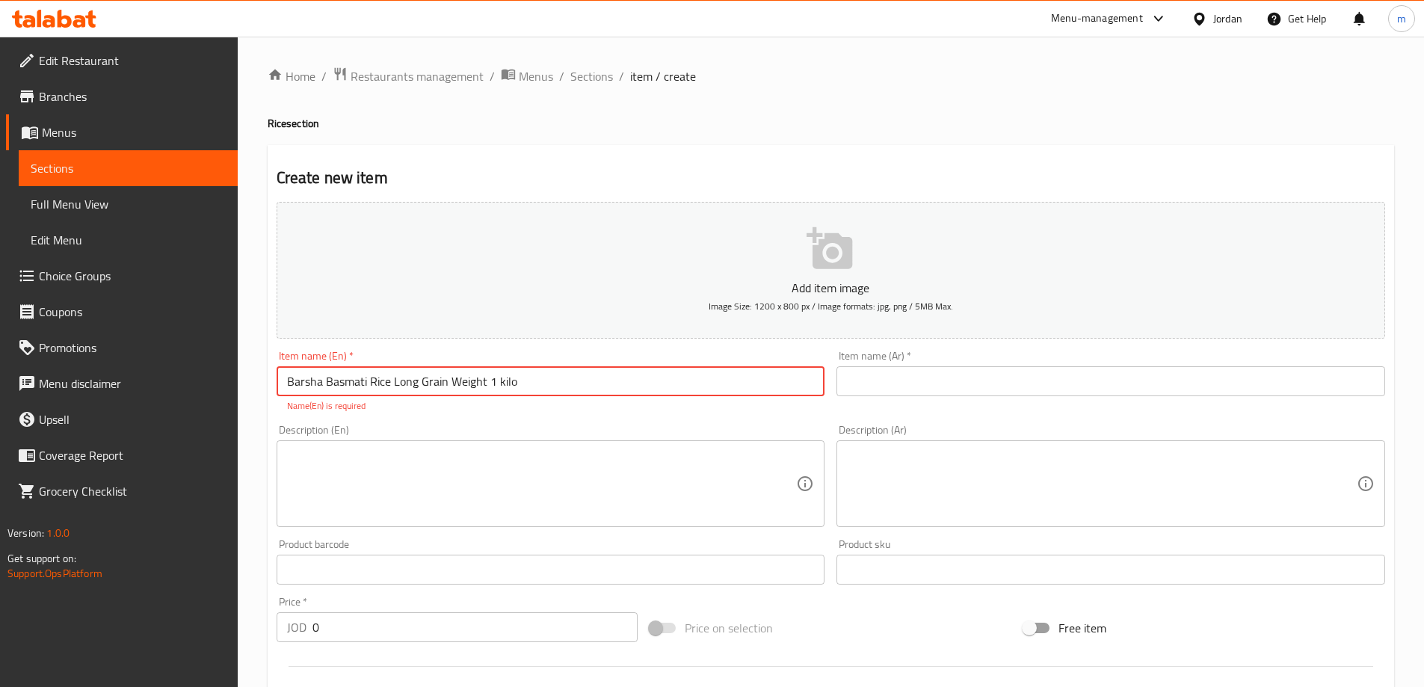
type input "Barsha Basmati Rice Long Grain Weight 1 kilo"
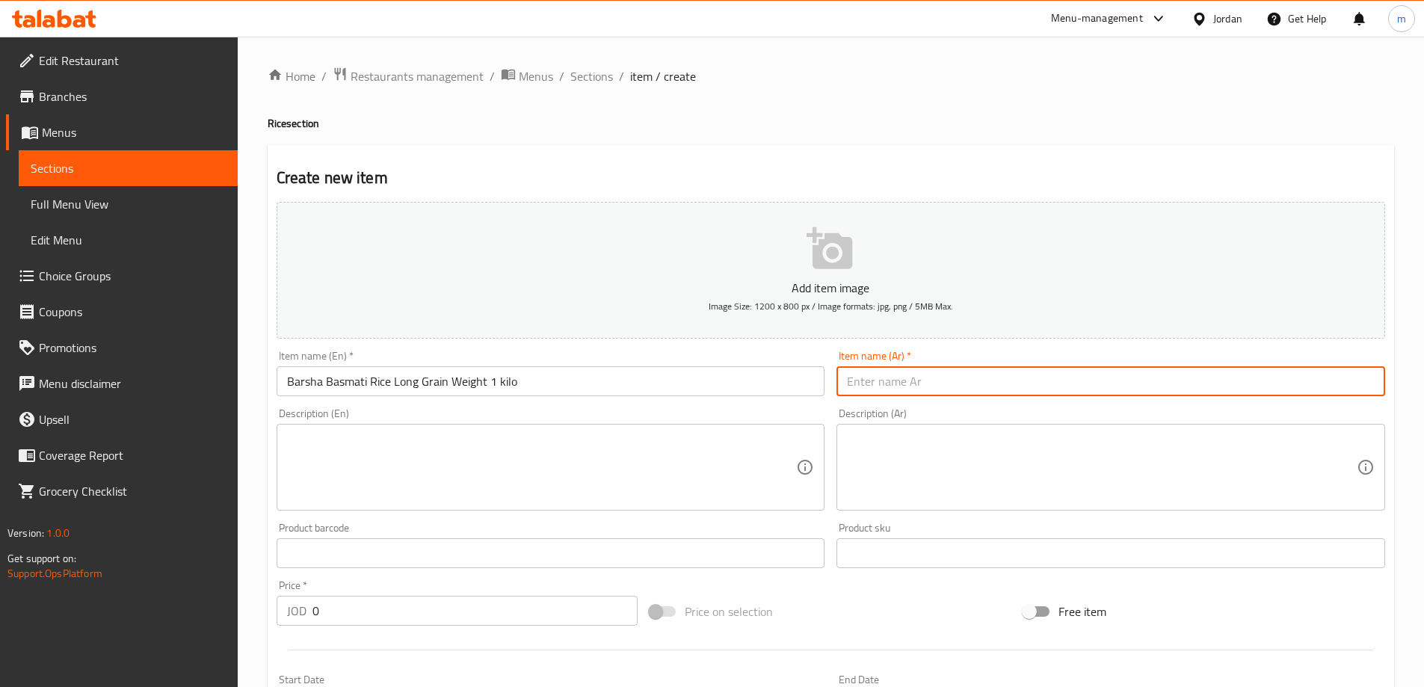
click at [880, 379] on input "text" at bounding box center [1111, 381] width 549 height 30
paste input "أرز بسمتي برشا طويل الحبة وزن 1 كيلو"
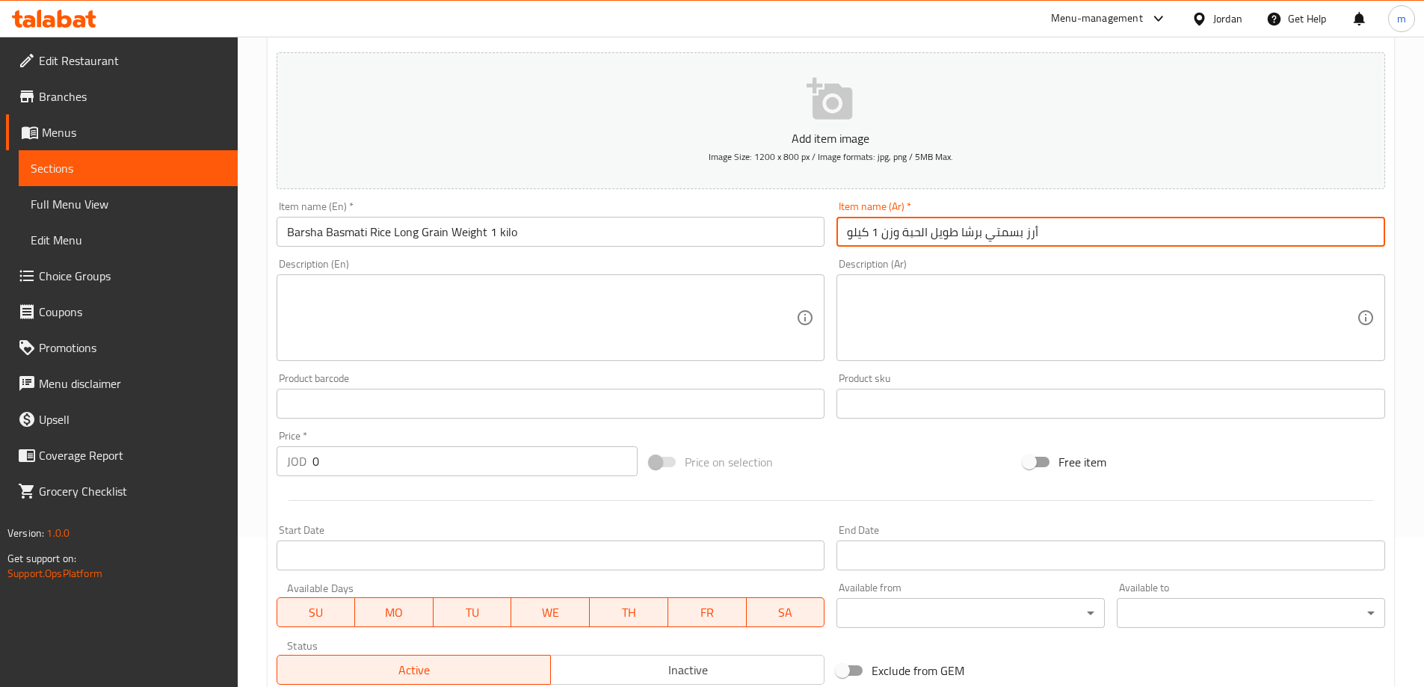
scroll to position [224, 0]
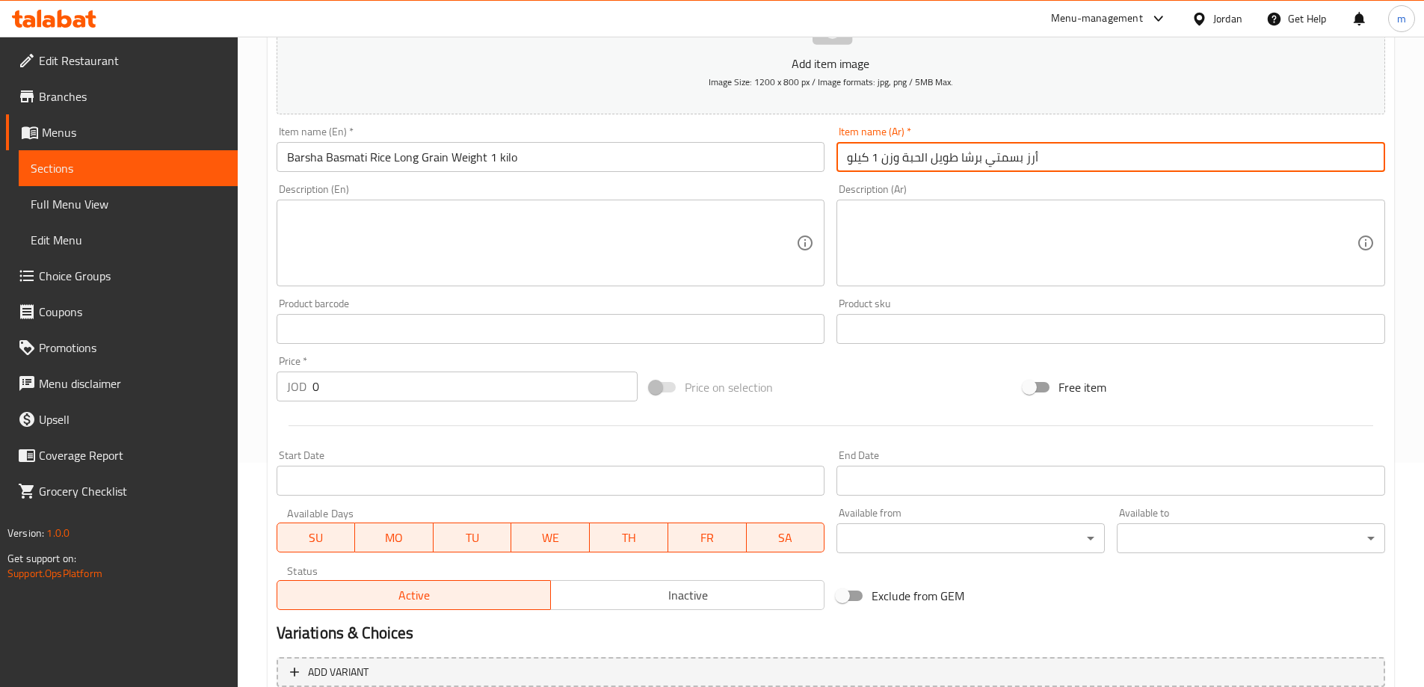
type input "أرز بسمتي برشا طويل الحبة وزن 1 كيلو"
click at [363, 392] on input "0" at bounding box center [475, 387] width 326 height 30
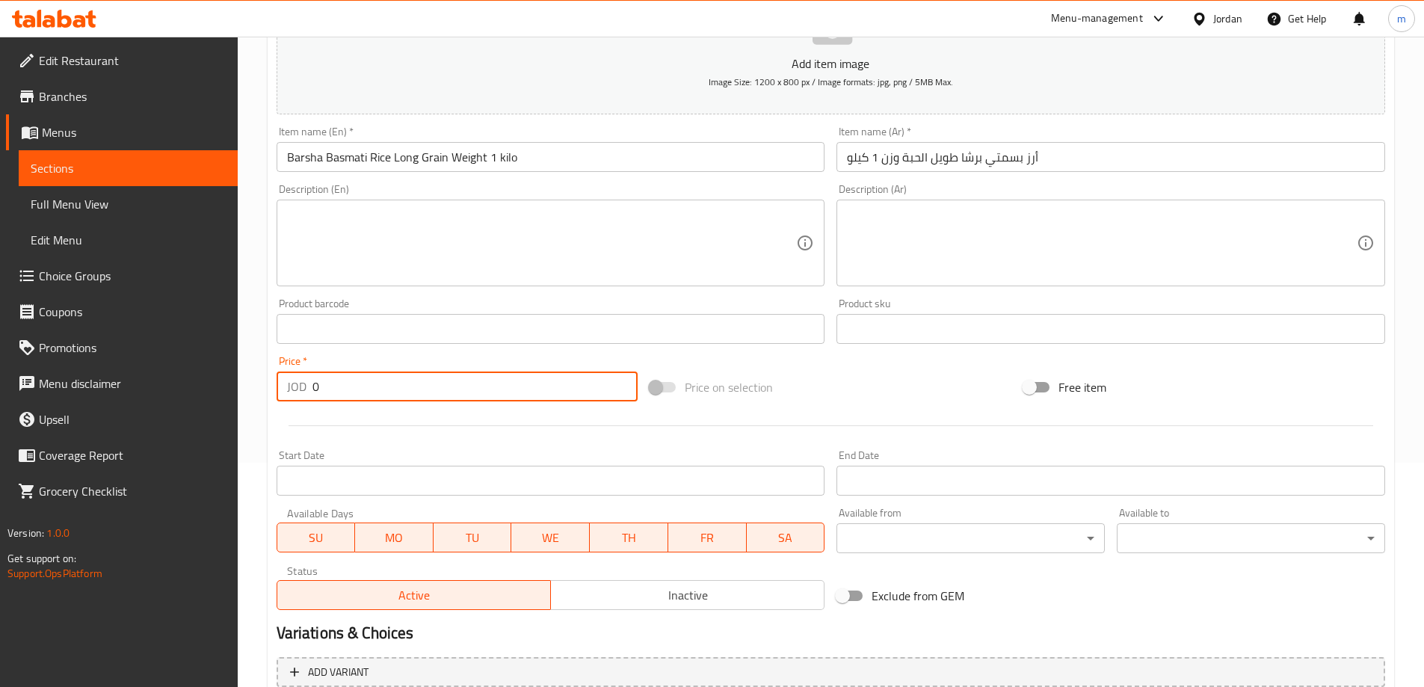
drag, startPoint x: 326, startPoint y: 389, endPoint x: 313, endPoint y: 390, distance: 12.8
click at [313, 390] on input "0" at bounding box center [475, 387] width 326 height 30
paste input "1.25"
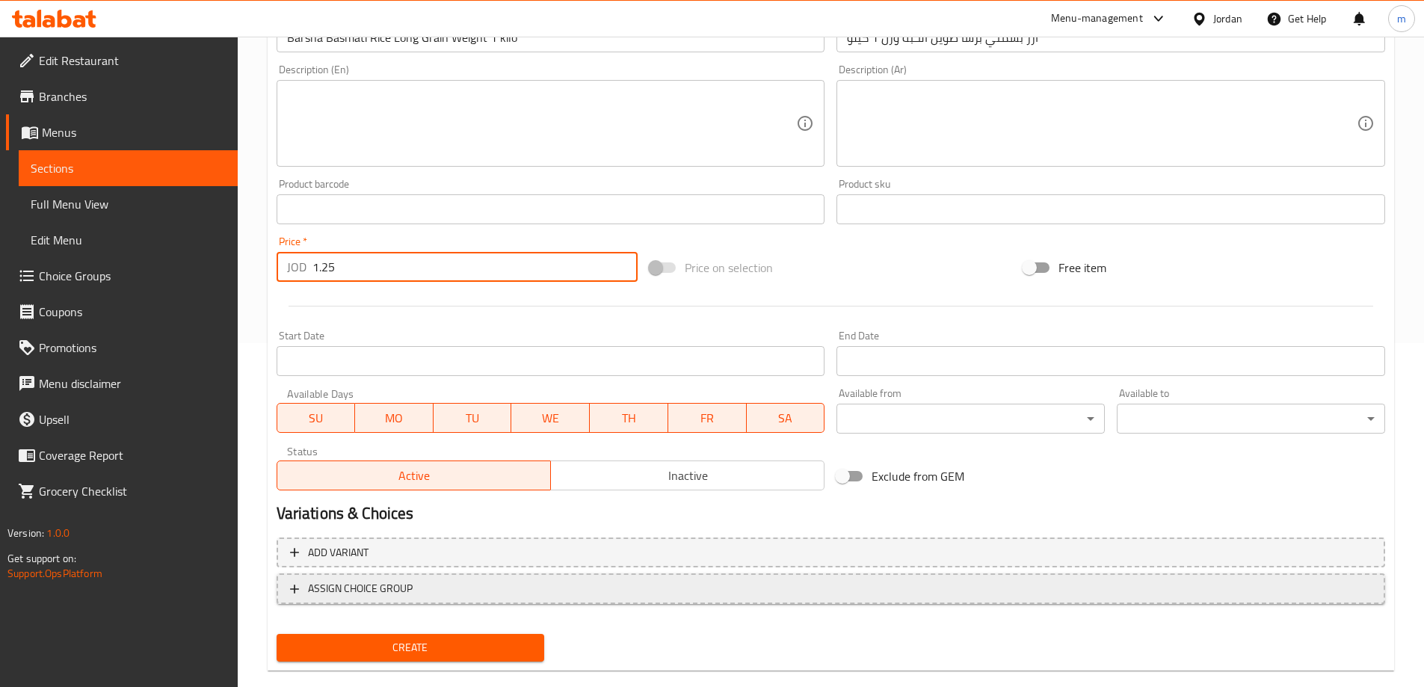
scroll to position [369, 0]
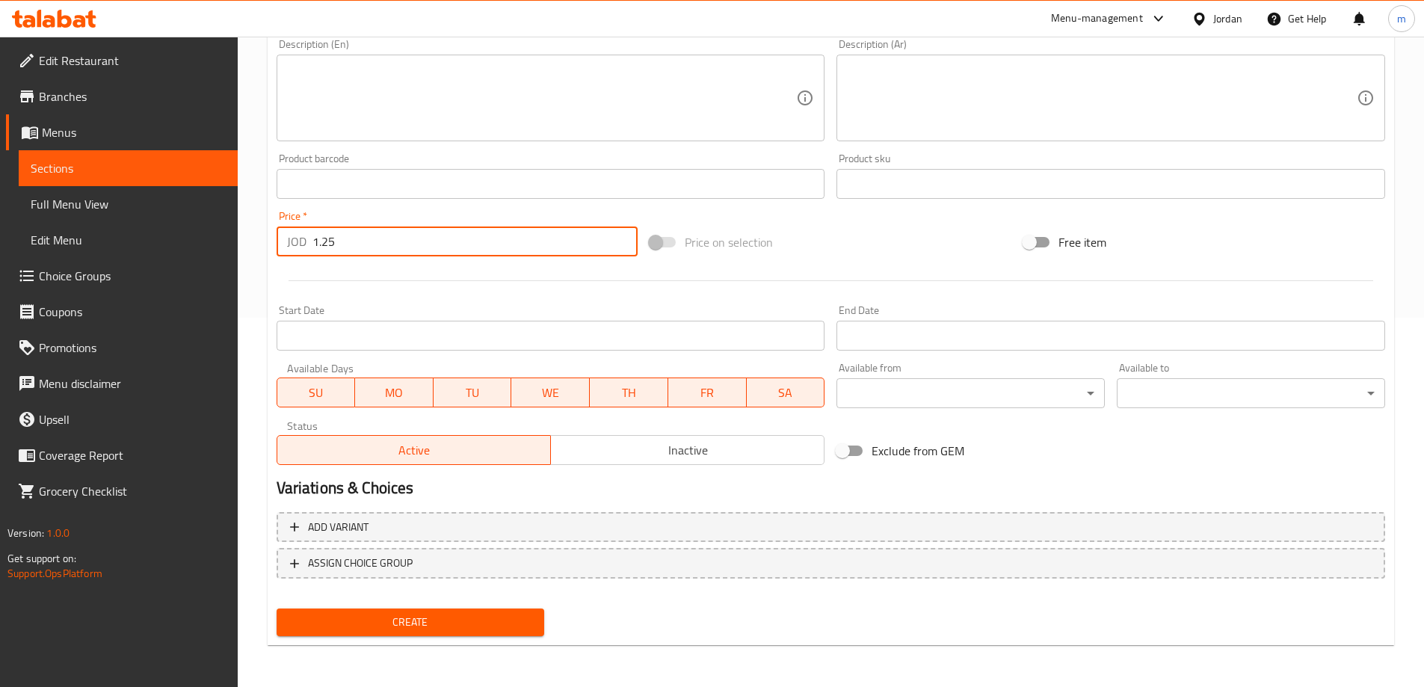
type input "1.25"
click at [467, 632] on span "Create" at bounding box center [411, 622] width 244 height 19
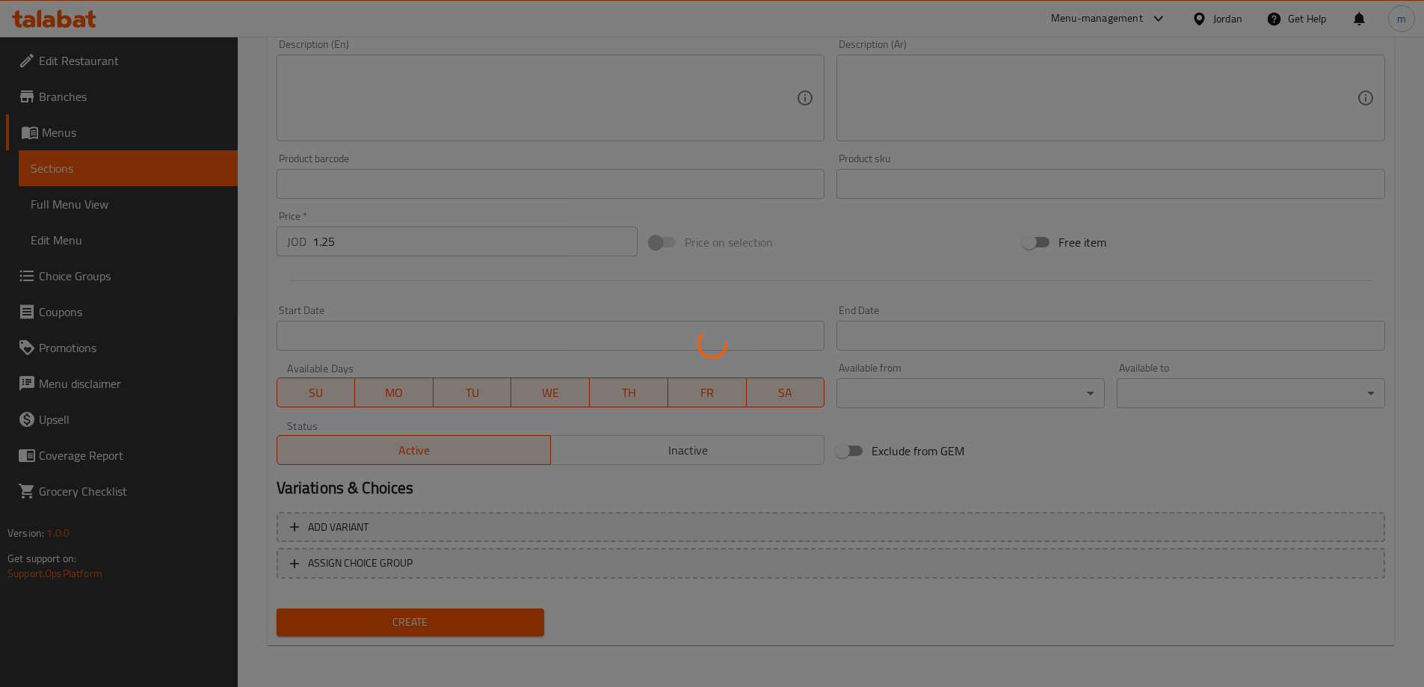
type input "0"
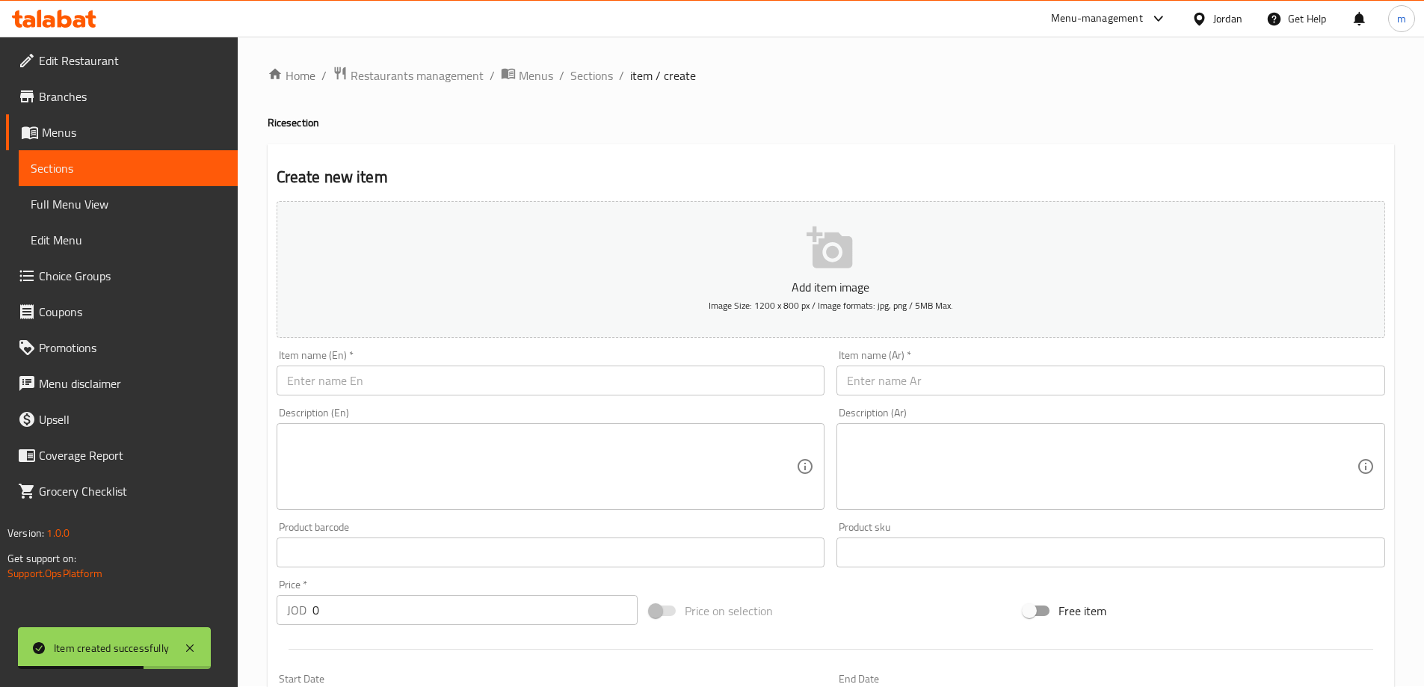
scroll to position [0, 0]
click at [93, 217] on link "Full Menu View" at bounding box center [128, 204] width 219 height 36
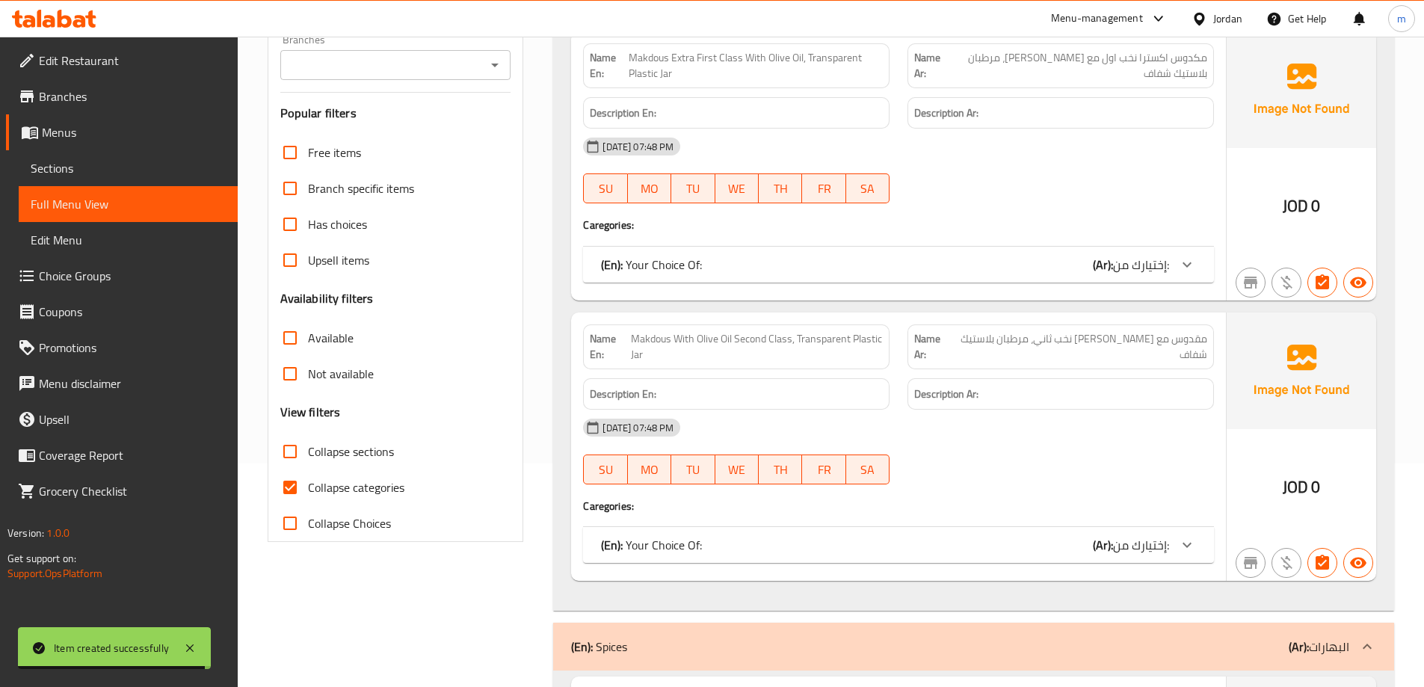
scroll to position [224, 0]
click at [290, 490] on input "Collapse categories" at bounding box center [290, 487] width 36 height 36
checkbox input "false"
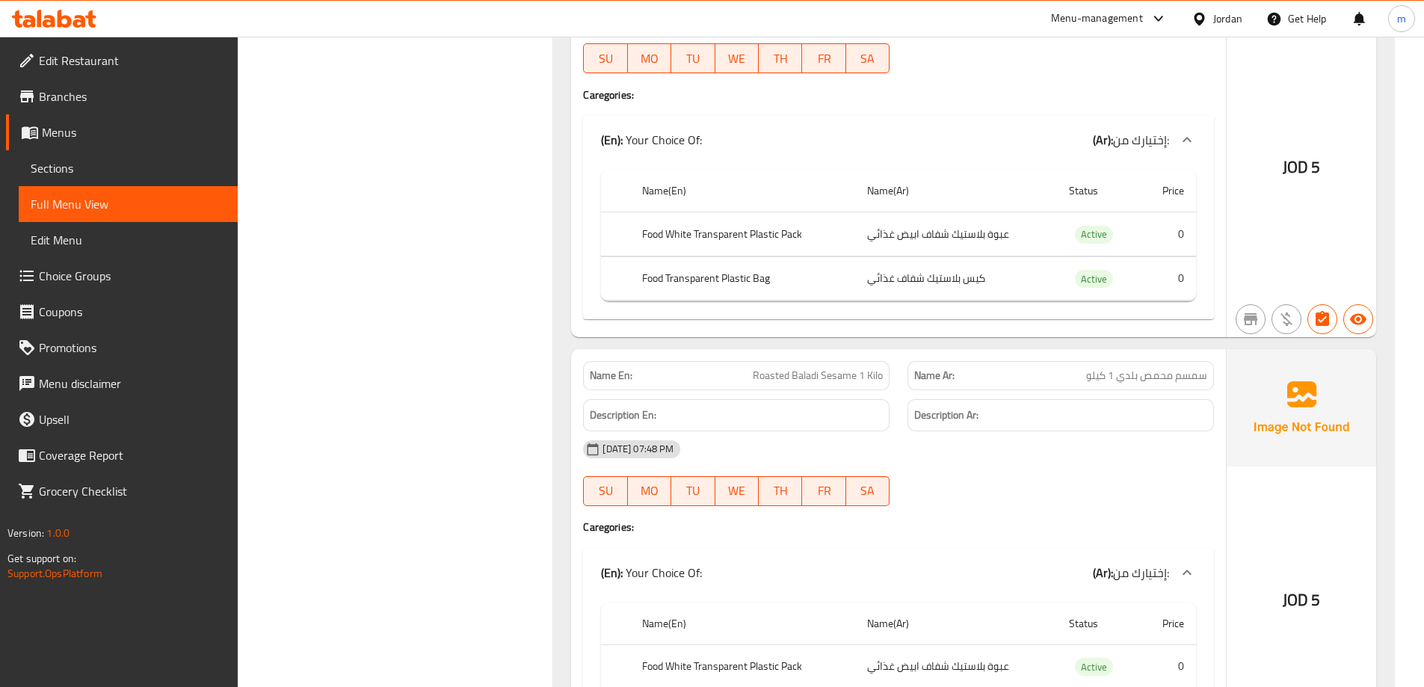
scroll to position [3140, 0]
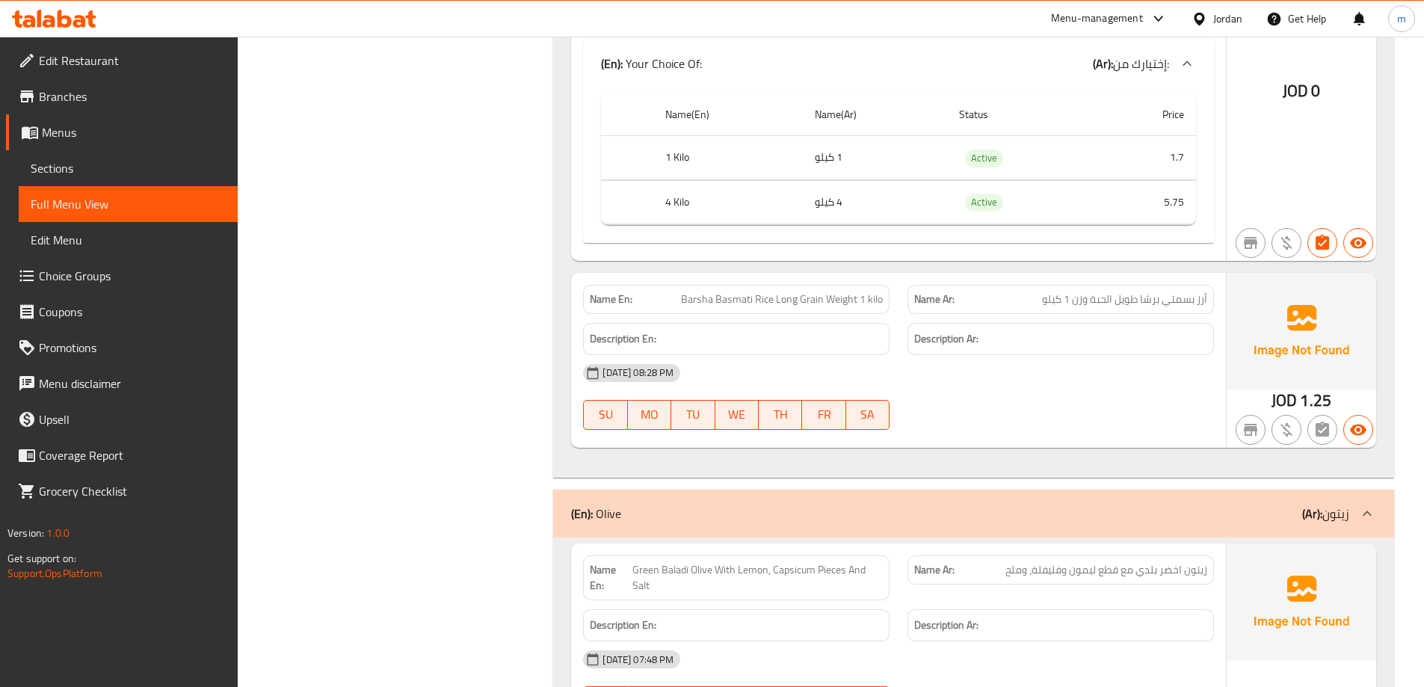
scroll to position [13369, 0]
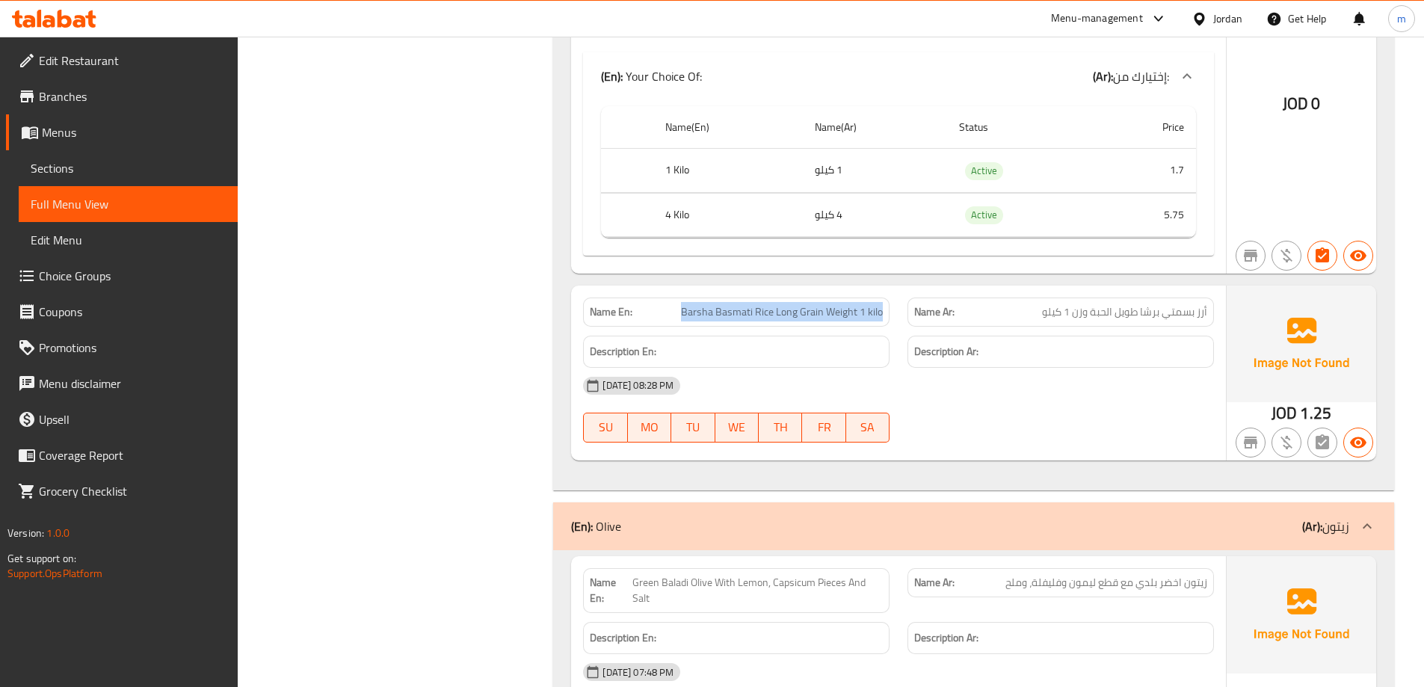
drag, startPoint x: 684, startPoint y: 297, endPoint x: 883, endPoint y: 298, distance: 198.9
click at [883, 304] on span "Barsha Basmati Rice Long Grain Weight 1 kilo" at bounding box center [782, 312] width 202 height 16
copy span "Barsha Basmati Rice Long Grain Weight 1 kilo"
click at [870, 304] on span "Barsha Basmati Rice Long Grain Weight 1 kilo" at bounding box center [782, 312] width 202 height 16
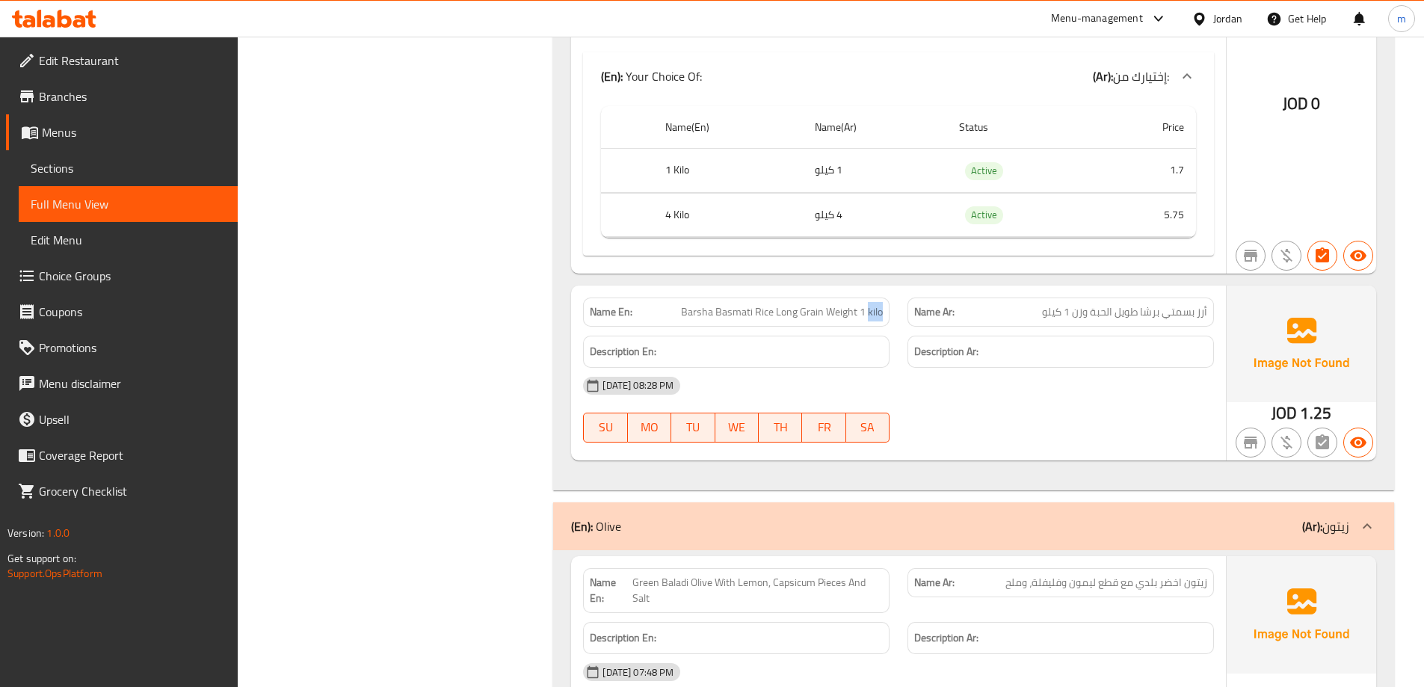
click at [870, 304] on span "Barsha Basmati Rice Long Grain Weight 1 kilo" at bounding box center [782, 312] width 202 height 16
click at [842, 304] on span "Barsha Basmati Rice Long Grain Weight 1 kilo" at bounding box center [782, 312] width 202 height 16
copy span "Barsha Basmati Rice Long Grain Weight 1 kilo"
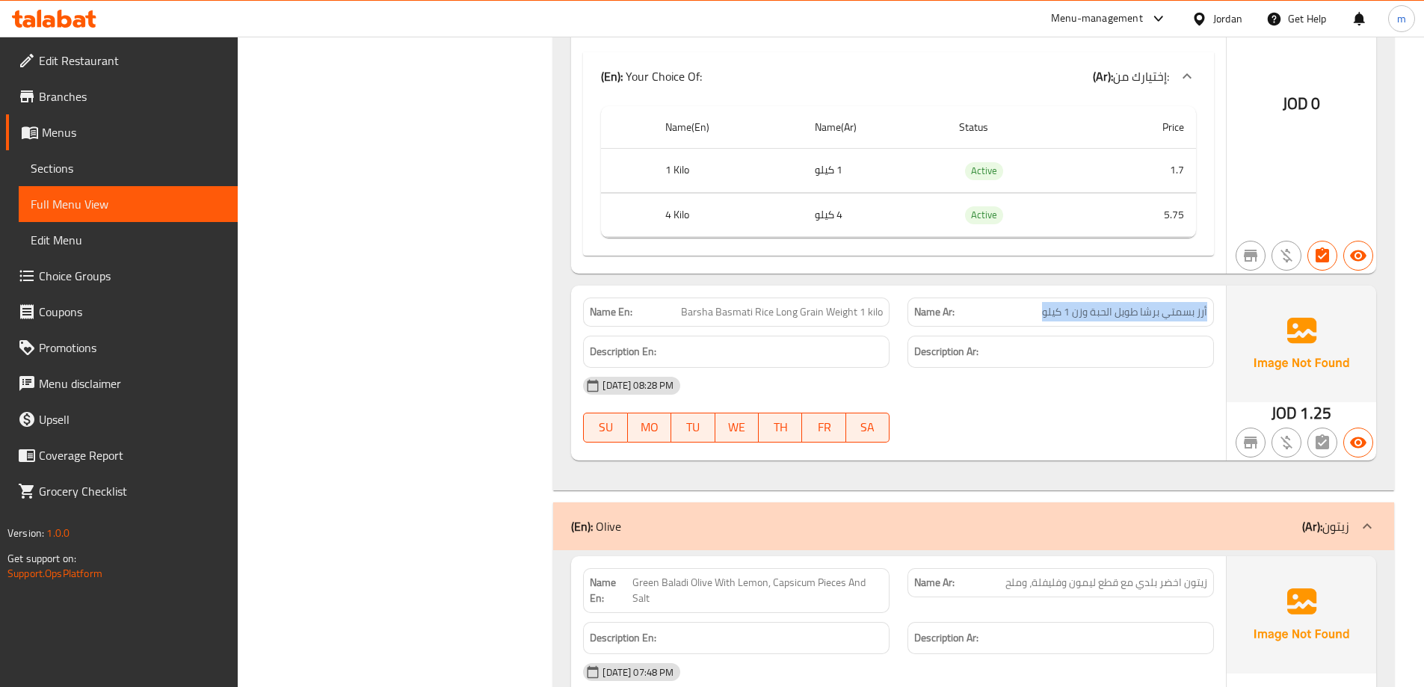
drag, startPoint x: 1044, startPoint y: 295, endPoint x: 1210, endPoint y: 295, distance: 166.7
click at [1210, 298] on div "Name Ar: أرز بسمتي برشا طويل الحبة وزن 1 كيلو" at bounding box center [1061, 312] width 306 height 29
copy span "أرز بسمتي برشا طويل الحبة وزن 1 كيلو"
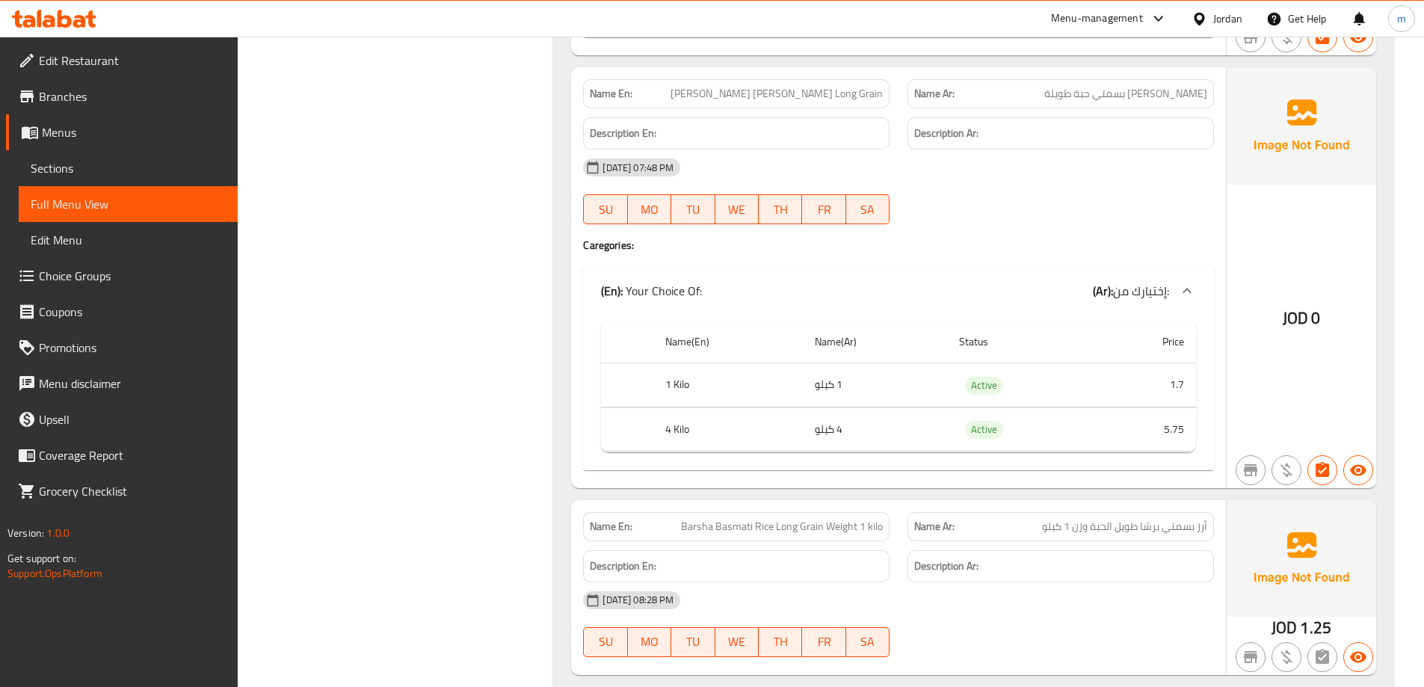
scroll to position [13070, 0]
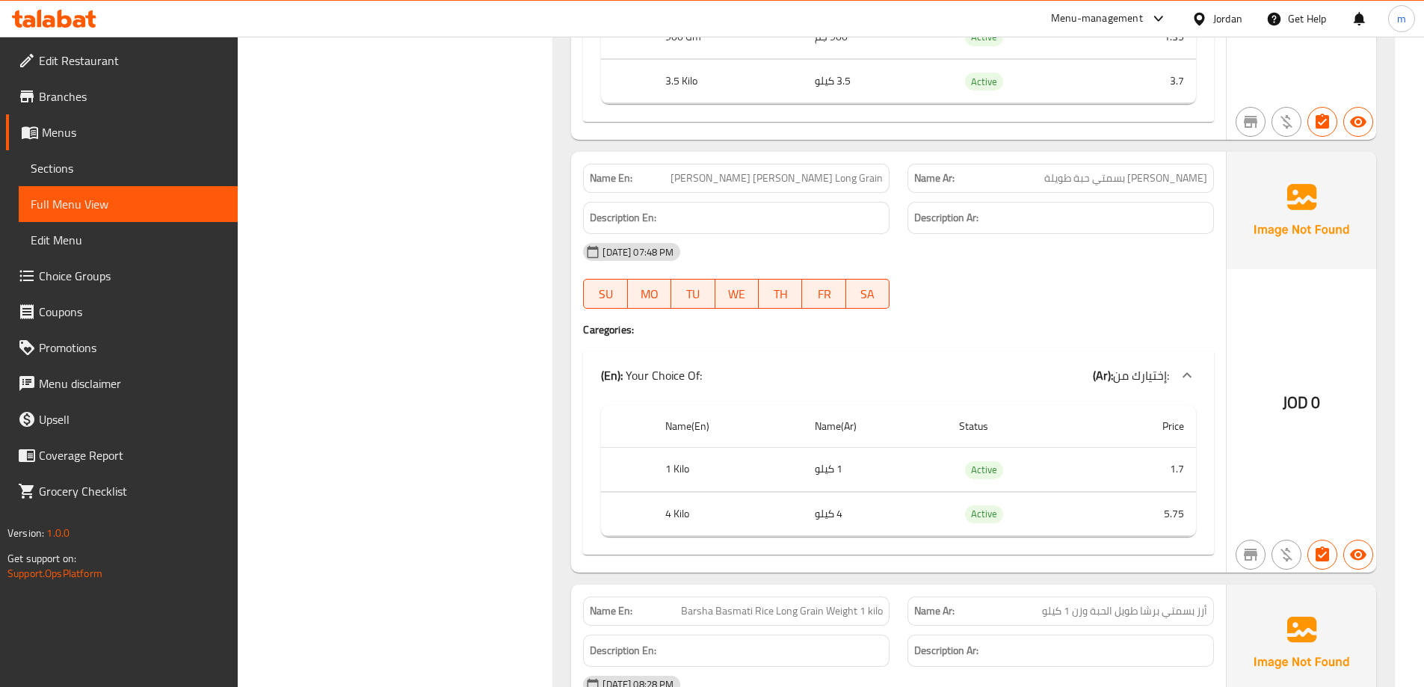
click at [67, 161] on span "Sections" at bounding box center [128, 168] width 195 height 18
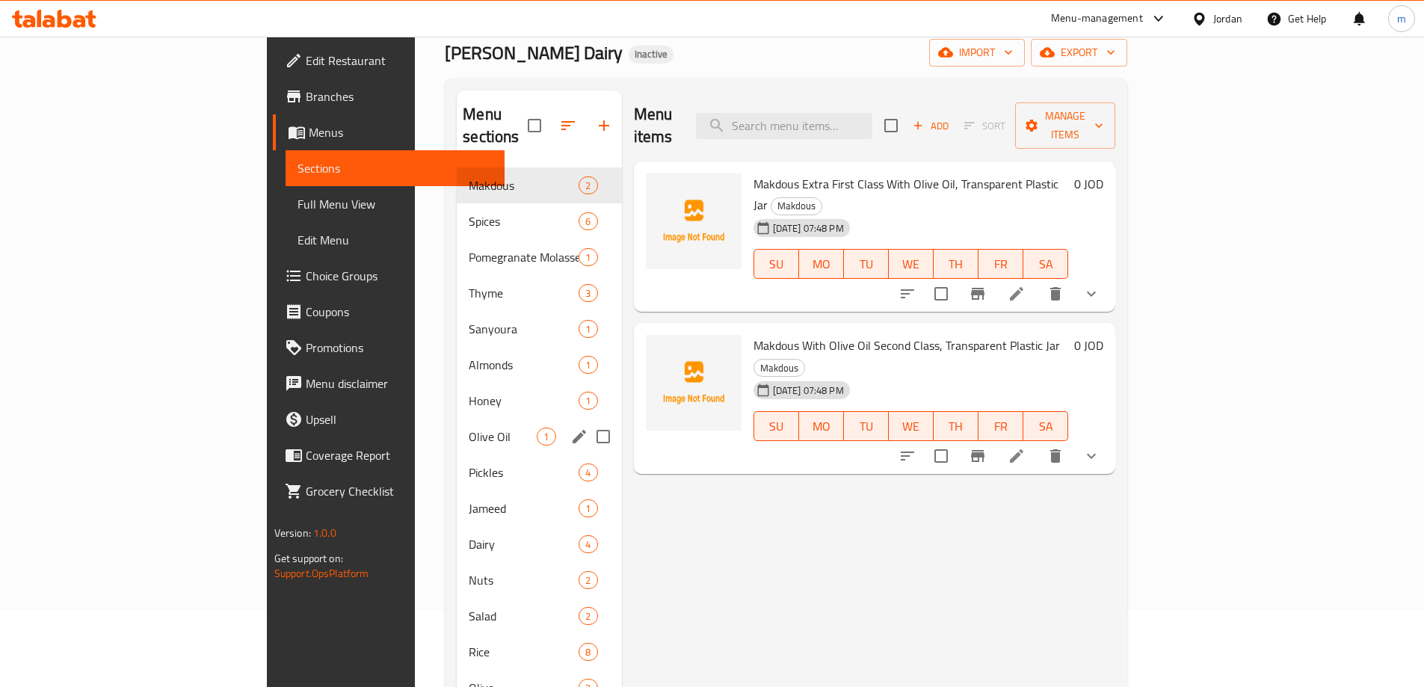
scroll to position [229, 0]
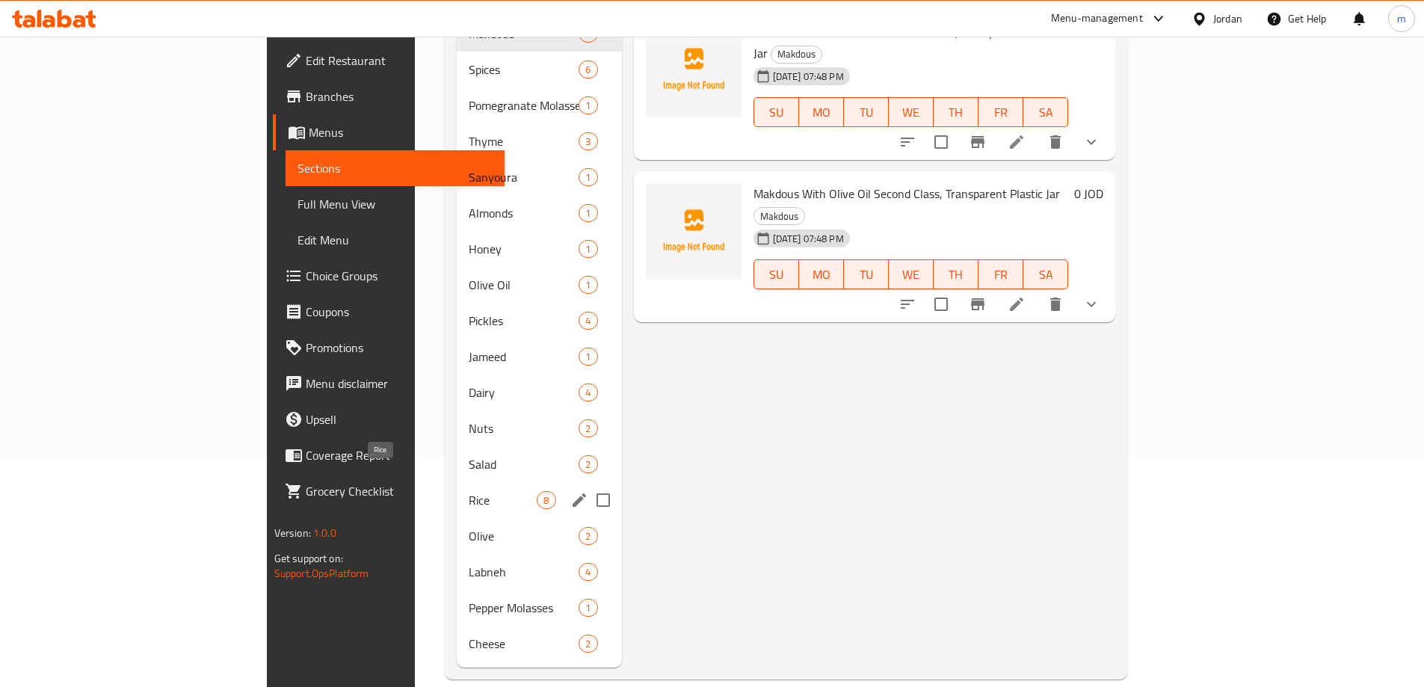
click at [469, 491] on span "Rice" at bounding box center [503, 500] width 68 height 18
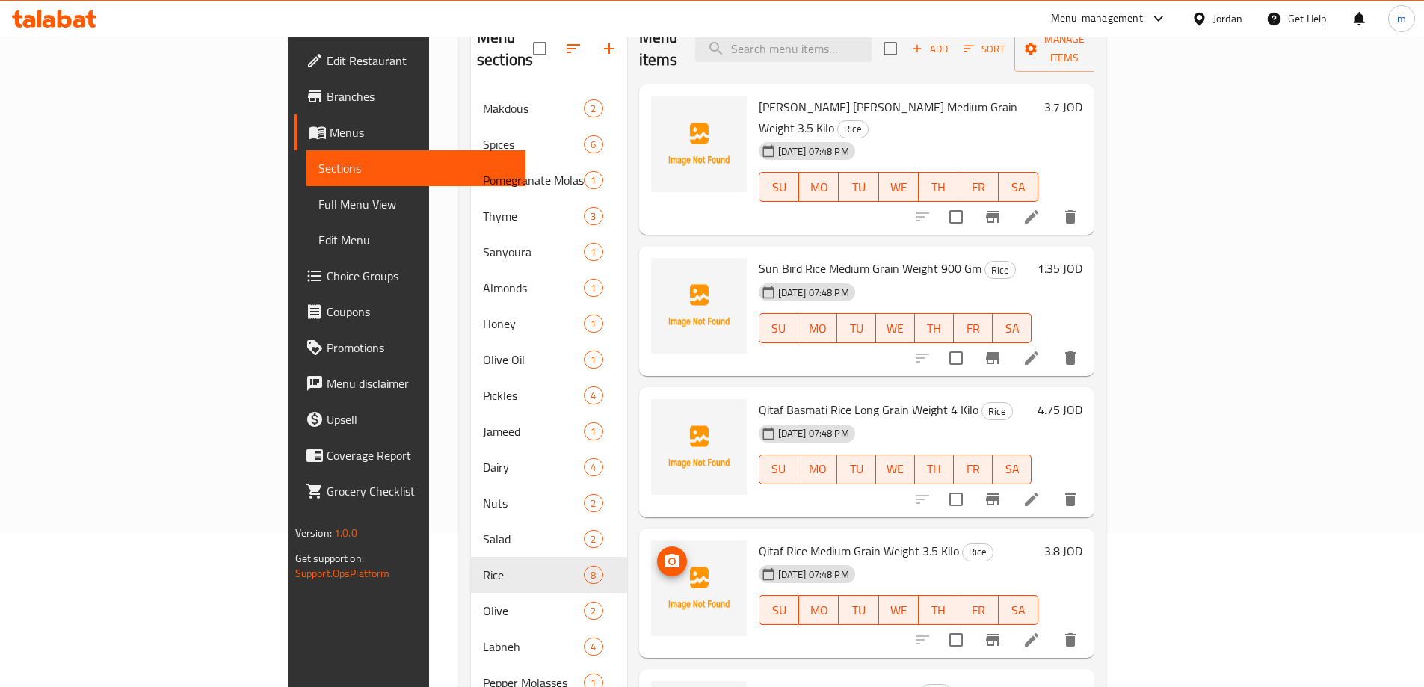
scroll to position [4, 0]
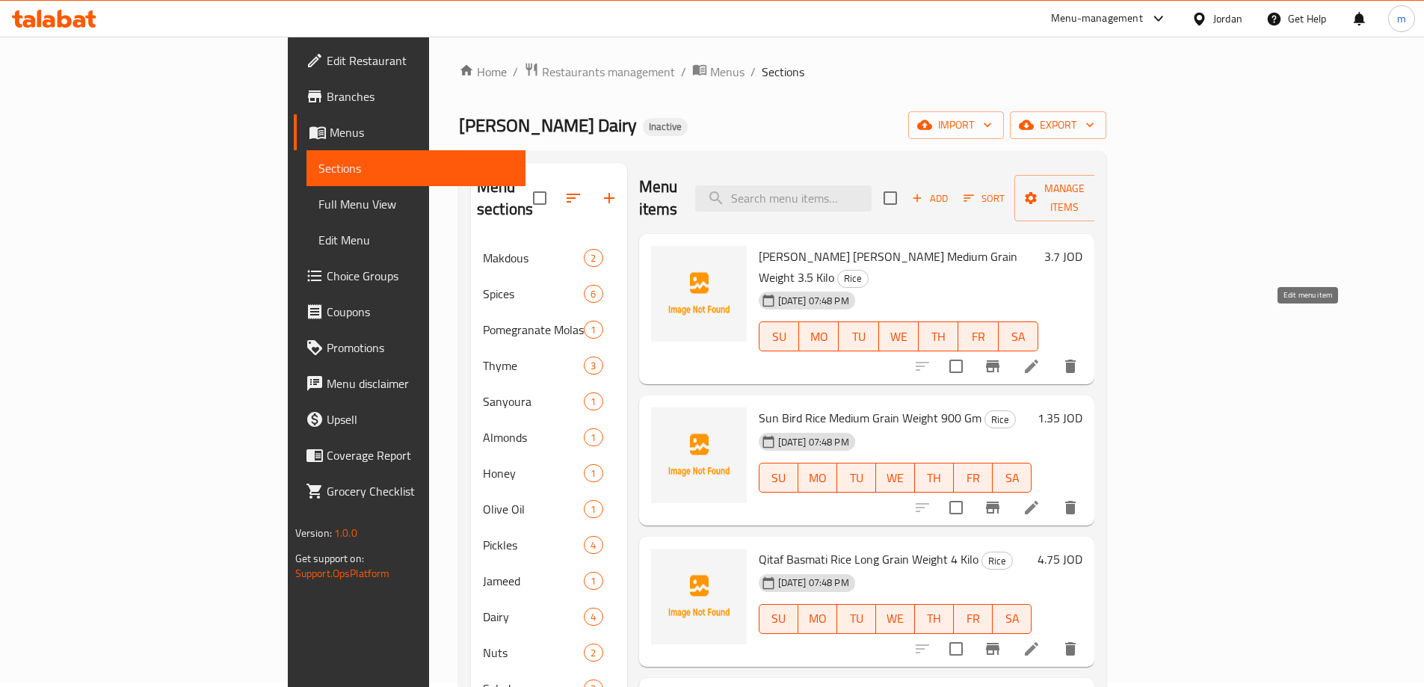
click at [1041, 357] on icon at bounding box center [1032, 366] width 18 height 18
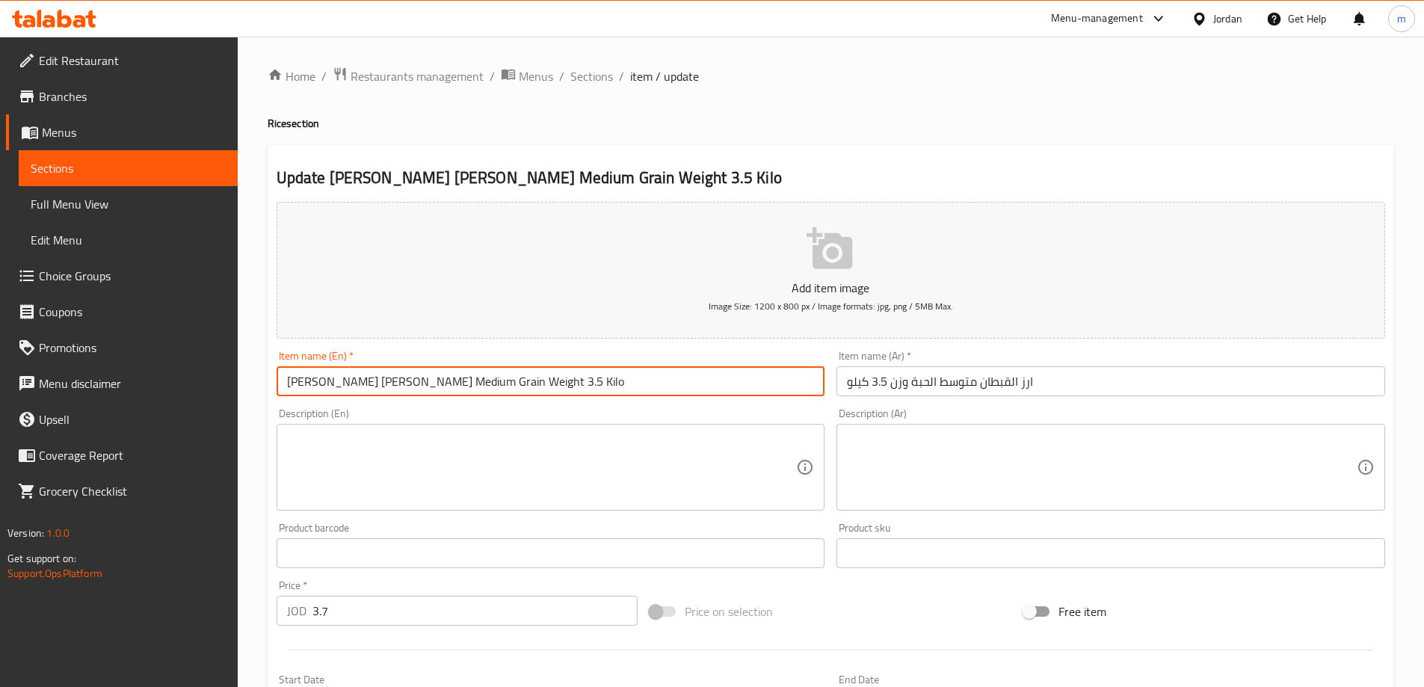
click at [407, 388] on input "[PERSON_NAME] [PERSON_NAME] Medium Grain Weight 3.5 Kilo" at bounding box center [551, 381] width 549 height 30
click at [311, 392] on input "[PERSON_NAME] [PERSON_NAME] Medium Grain Weight 3.5 Kilo" at bounding box center [551, 381] width 549 height 30
click at [341, 386] on input "[PERSON_NAME] [PERSON_NAME] Medium Grain Weight 3.5 Kilo" at bounding box center [551, 381] width 549 height 30
click at [323, 384] on input "[PERSON_NAME] [PERSON_NAME] Medium Grain Weight 3.5 Kilo" at bounding box center [551, 381] width 549 height 30
click at [338, 383] on input "[PERSON_NAME] [PERSON_NAME] Medium Grain Weight 3.5 Kilo" at bounding box center [551, 381] width 549 height 30
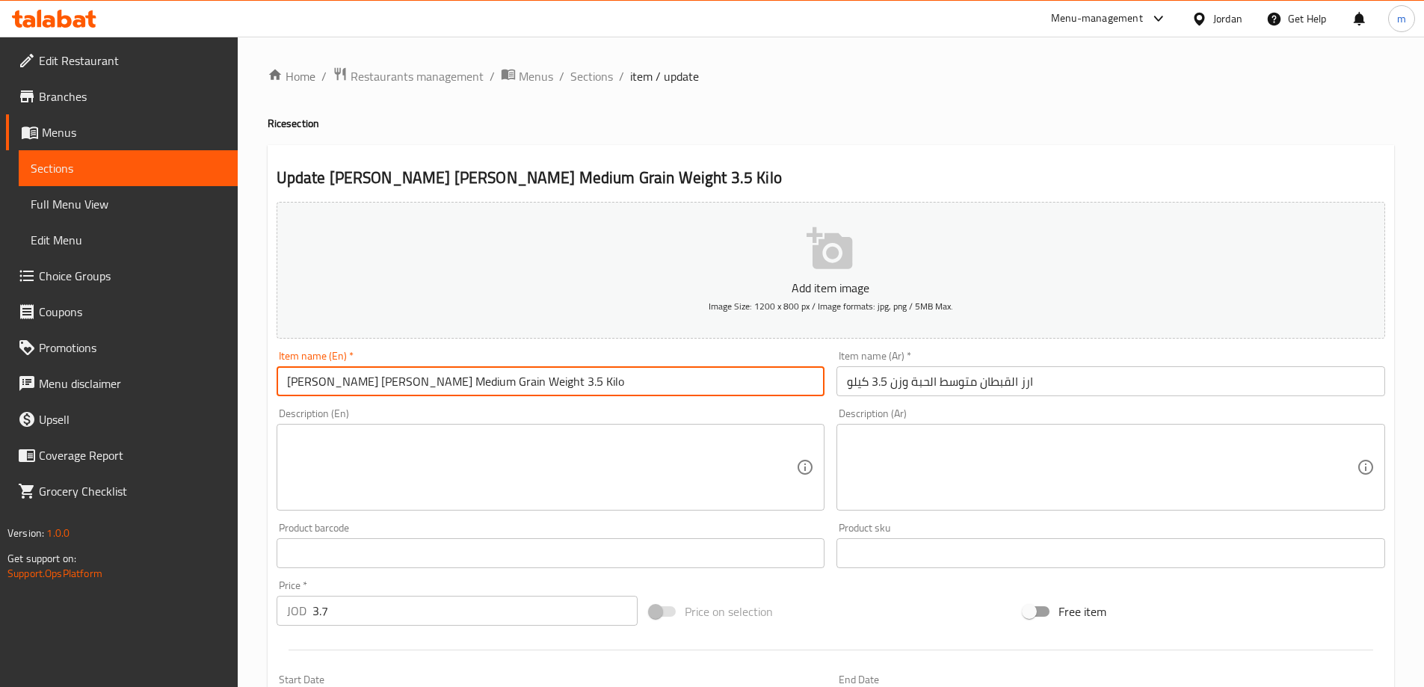
click at [336, 383] on input "[PERSON_NAME] [PERSON_NAME] Medium Grain Weight 3.5 Kilo" at bounding box center [551, 381] width 549 height 30
click at [356, 382] on input "[PERSON_NAME] [PERSON_NAME] Medium Grain Weight 3.5 Kilo" at bounding box center [551, 381] width 549 height 30
click at [310, 383] on input "[PERSON_NAME] [PERSON_NAME] Medium Grain Weight 3.5 Kilo" at bounding box center [551, 381] width 549 height 30
type input "Al Coptan Rice Medium Grain Weight 3.5 Kilo"
click at [1060, 359] on div "Item name (Ar)   * ارز القبطان متوسط الحبة وزن 3.5 كيلو Item name (Ar) *" at bounding box center [1111, 374] width 549 height 46
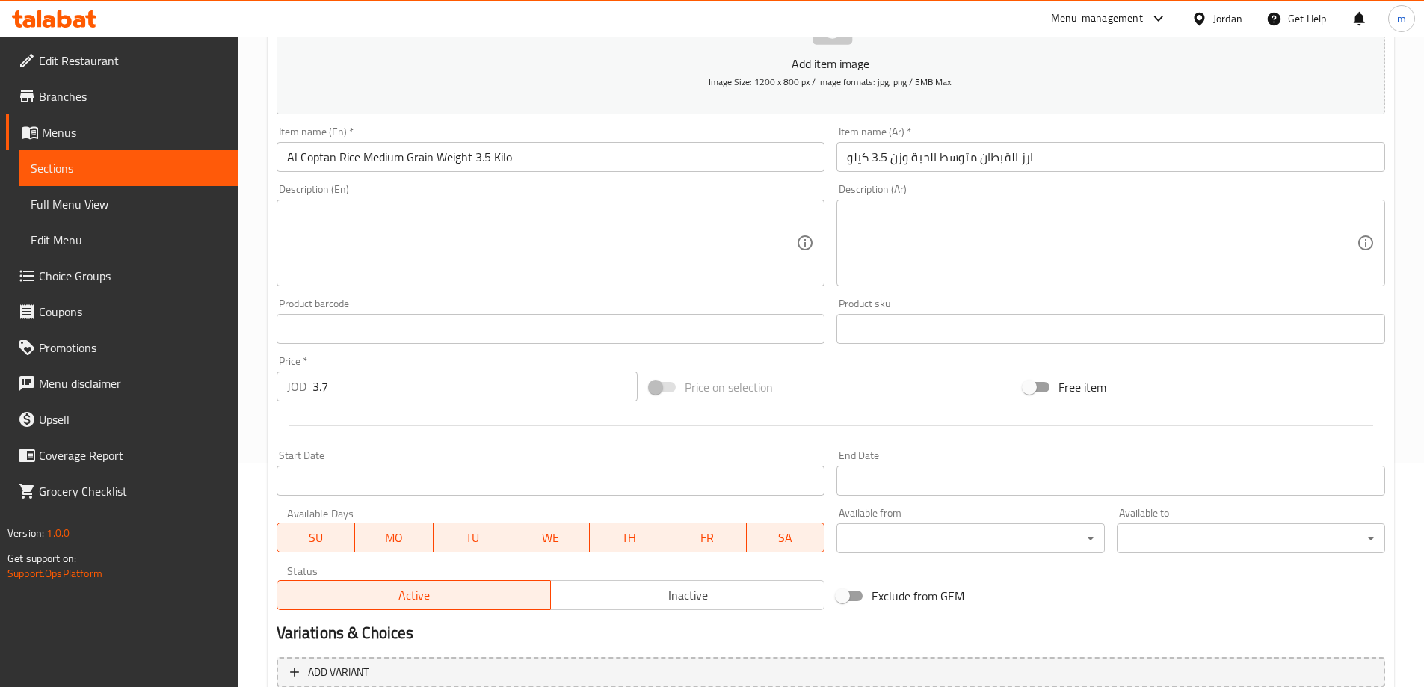
scroll to position [369, 0]
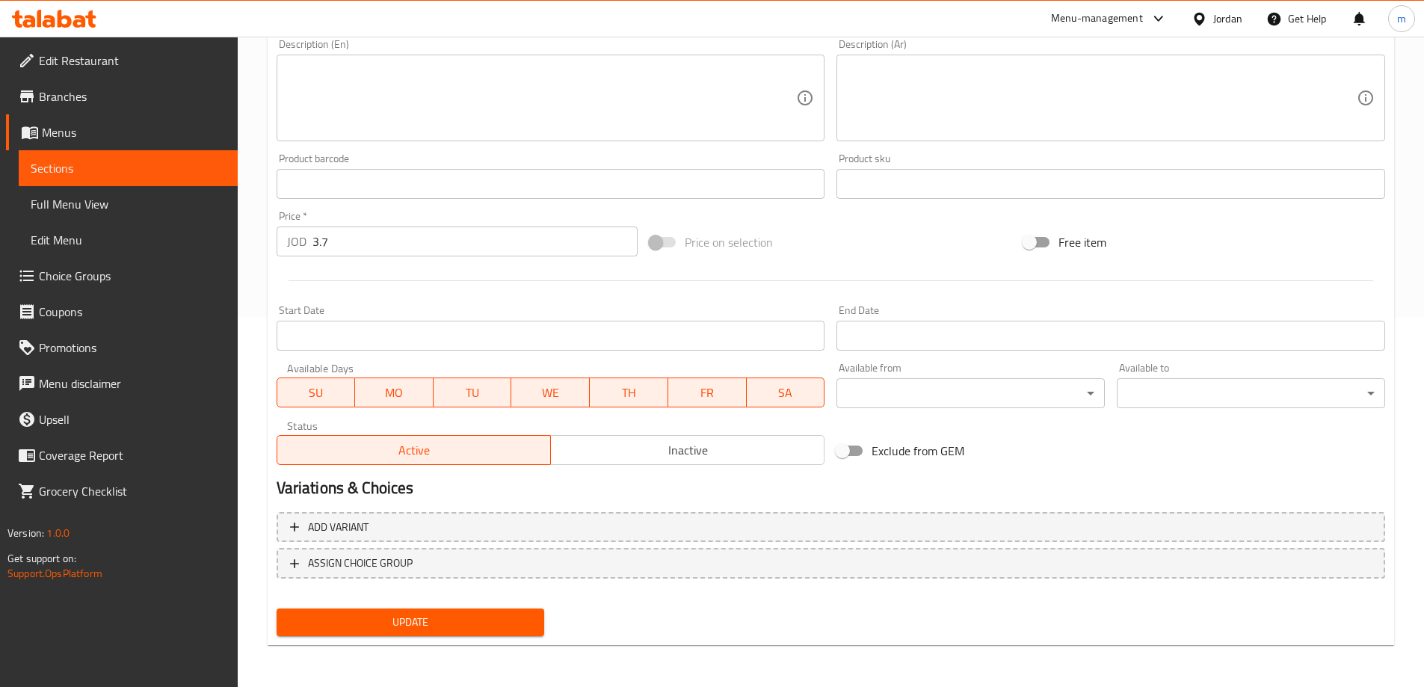
click at [389, 623] on span "Update" at bounding box center [411, 622] width 244 height 19
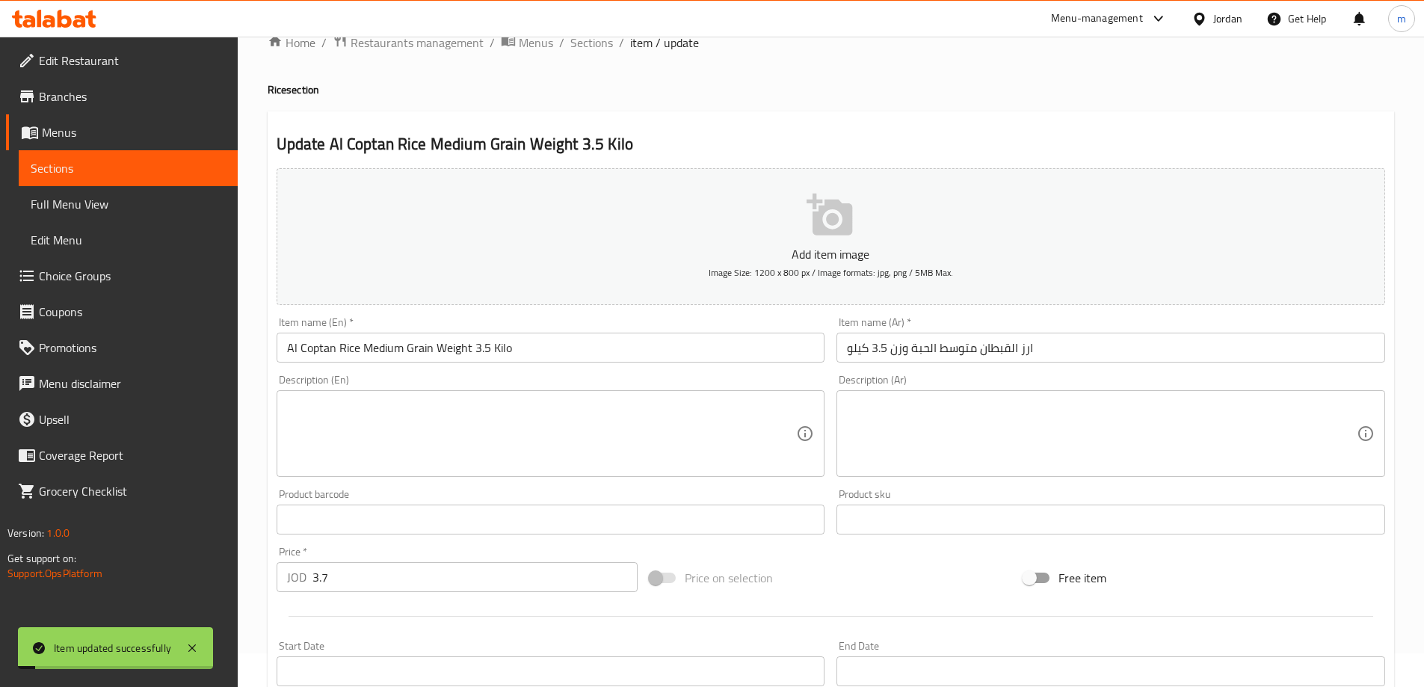
scroll to position [0, 0]
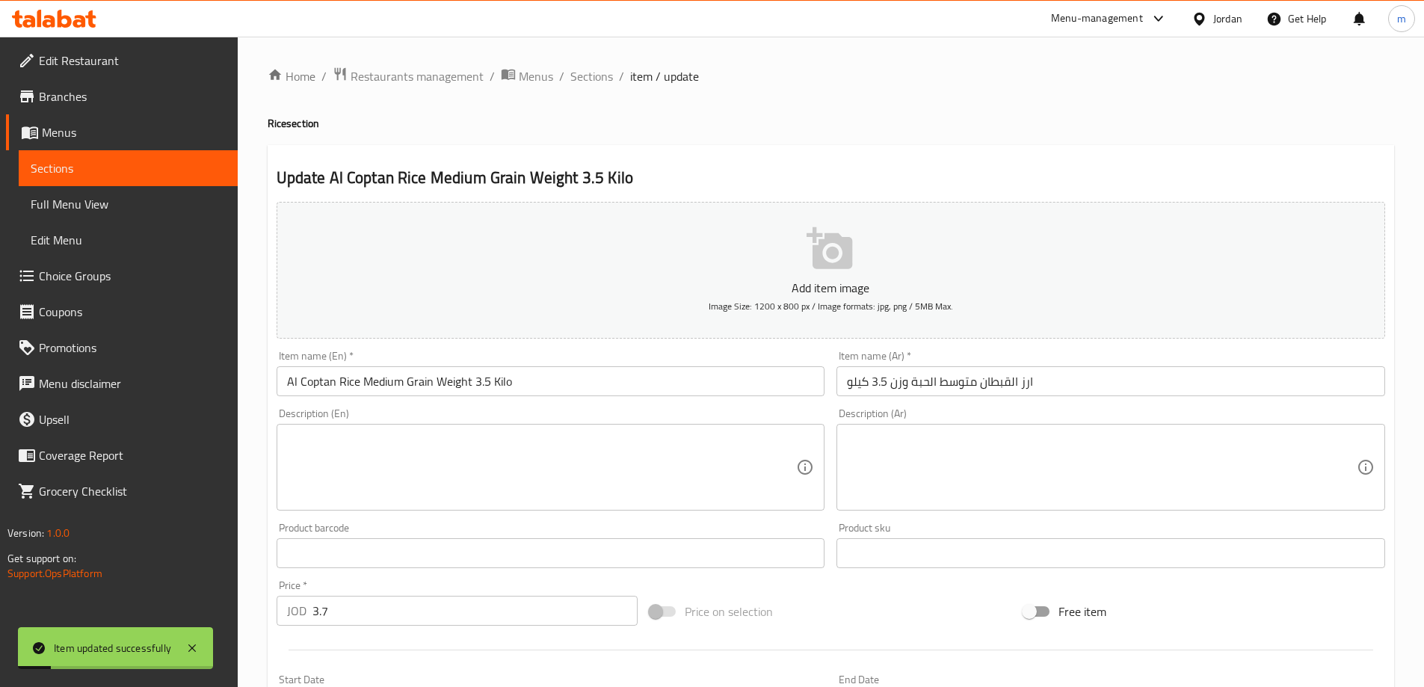
click at [63, 170] on span "Sections" at bounding box center [128, 168] width 195 height 18
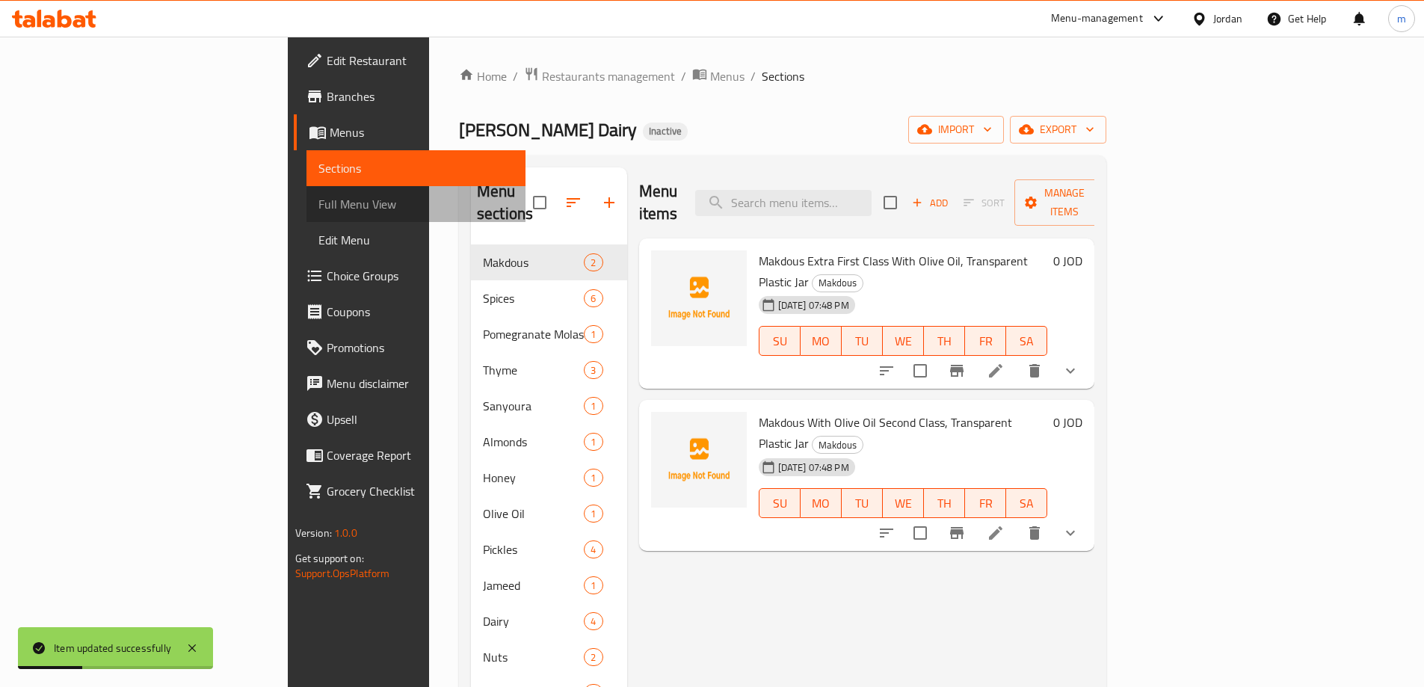
click at [318, 212] on span "Full Menu View" at bounding box center [415, 204] width 195 height 18
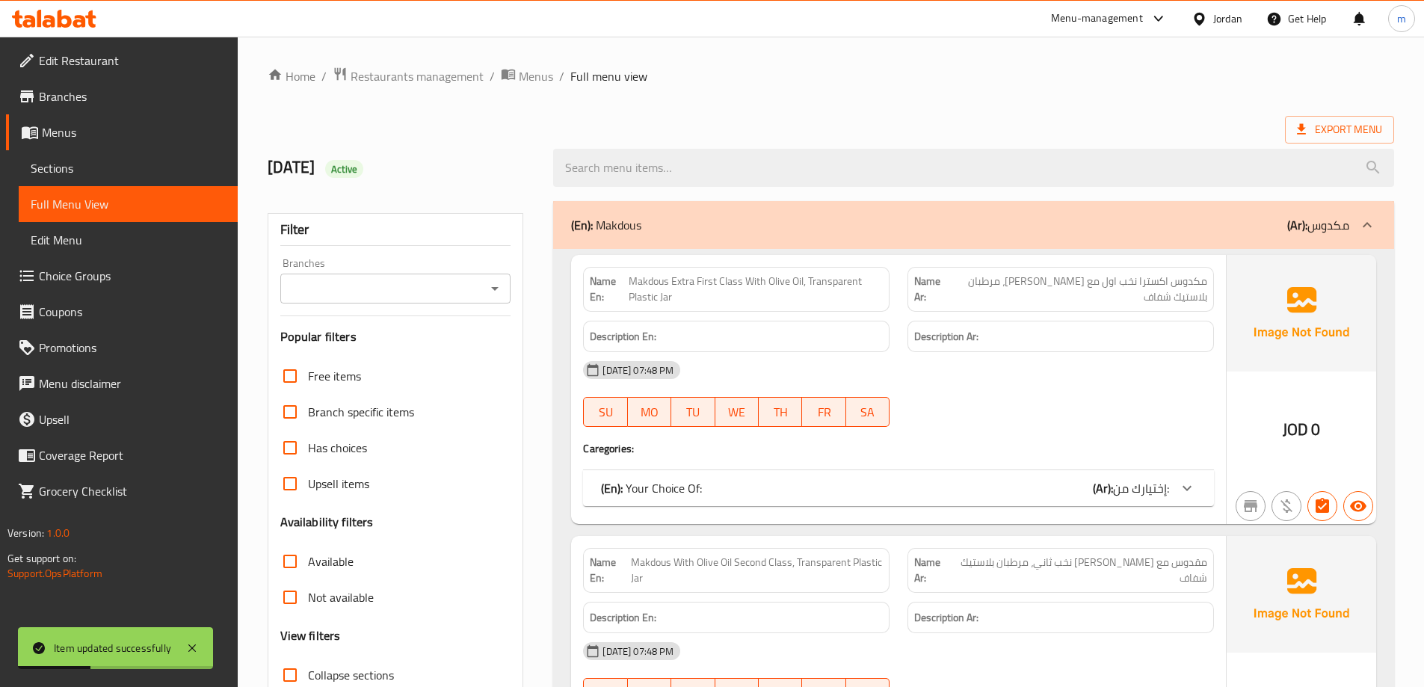
scroll to position [299, 0]
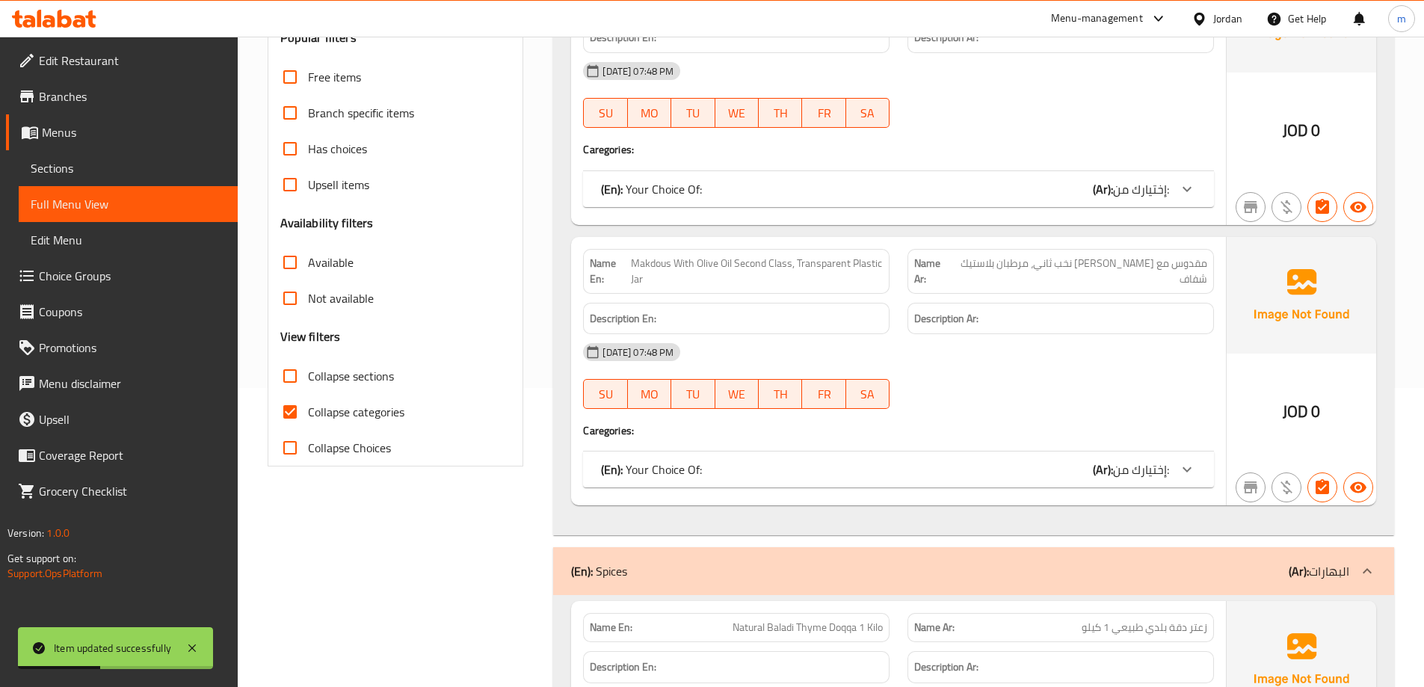
click at [295, 416] on input "Collapse categories" at bounding box center [290, 412] width 36 height 36
checkbox input "false"
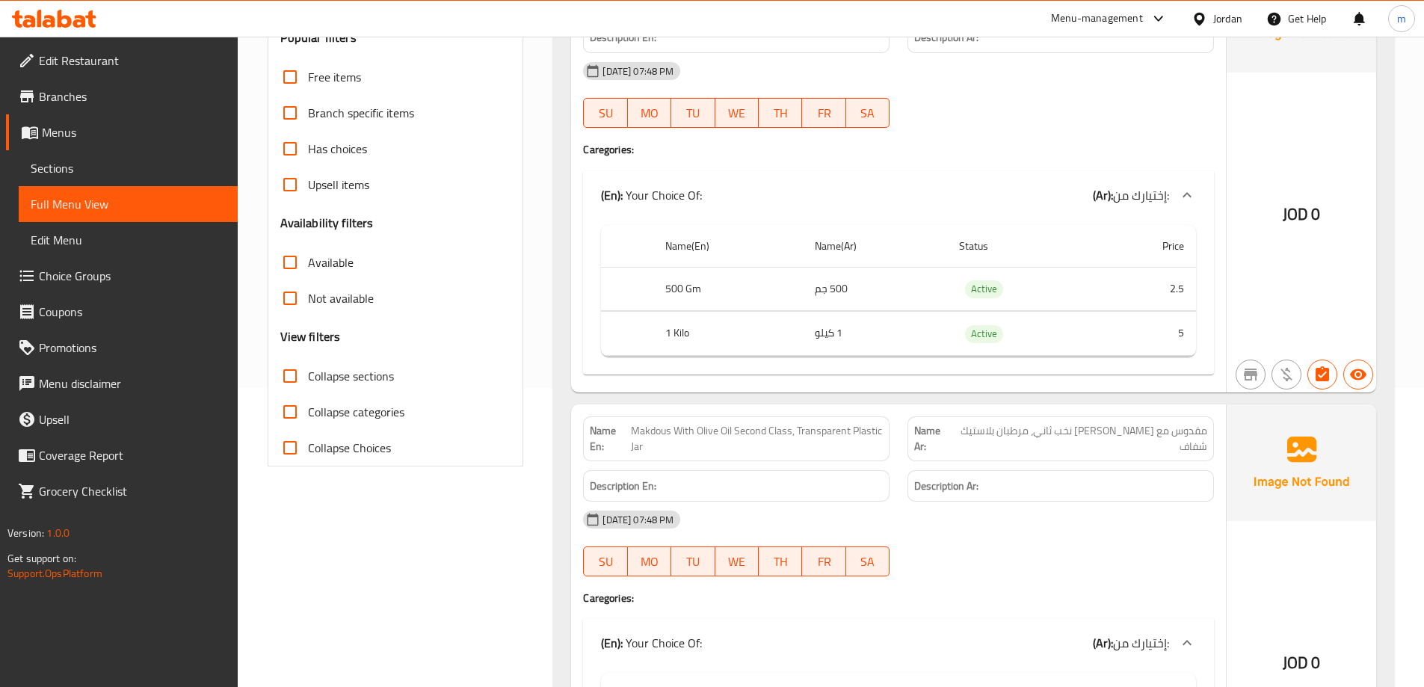
click at [564, 392] on div "Name En: Makdous Extra First Class With Olive Oil, Transparent Plastic Jar Name…" at bounding box center [973, 410] width 841 height 920
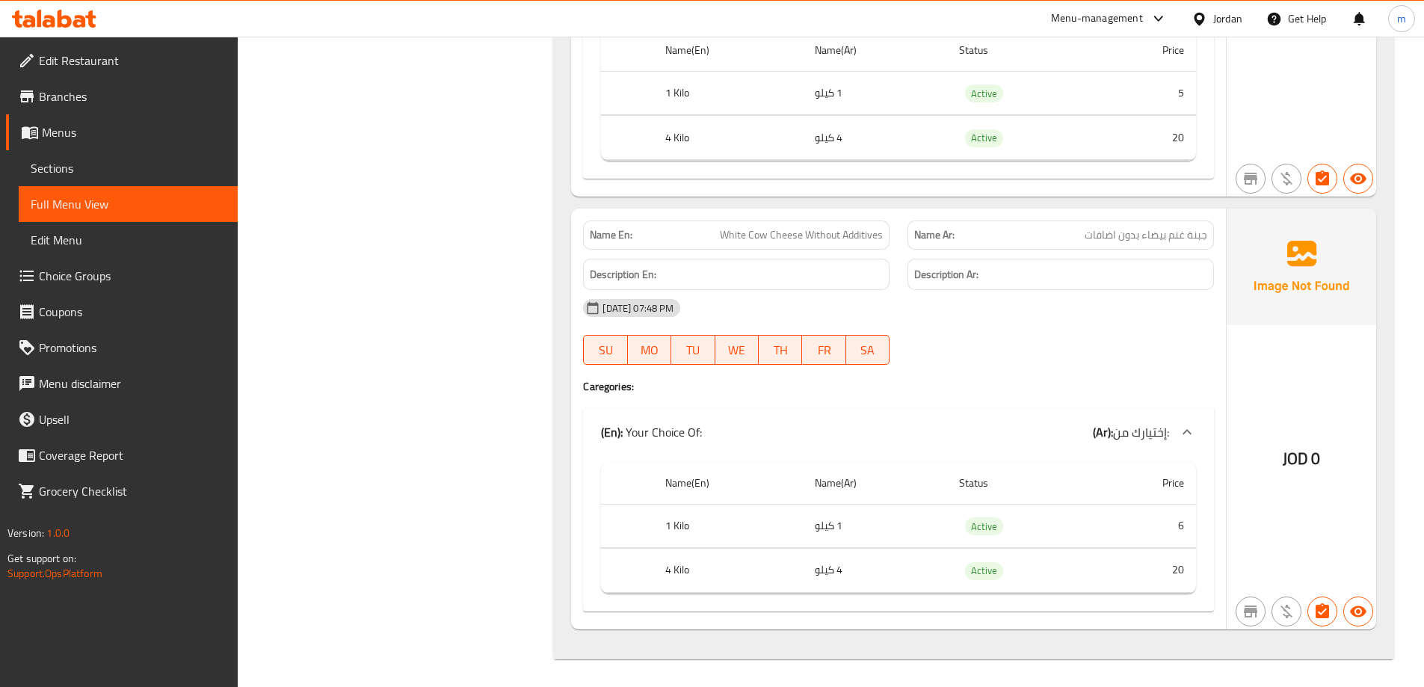
scroll to position [16257, 0]
drag, startPoint x: 87, startPoint y: 172, endPoint x: 164, endPoint y: 213, distance: 87.3
click at [87, 172] on span "Sections" at bounding box center [128, 168] width 195 height 18
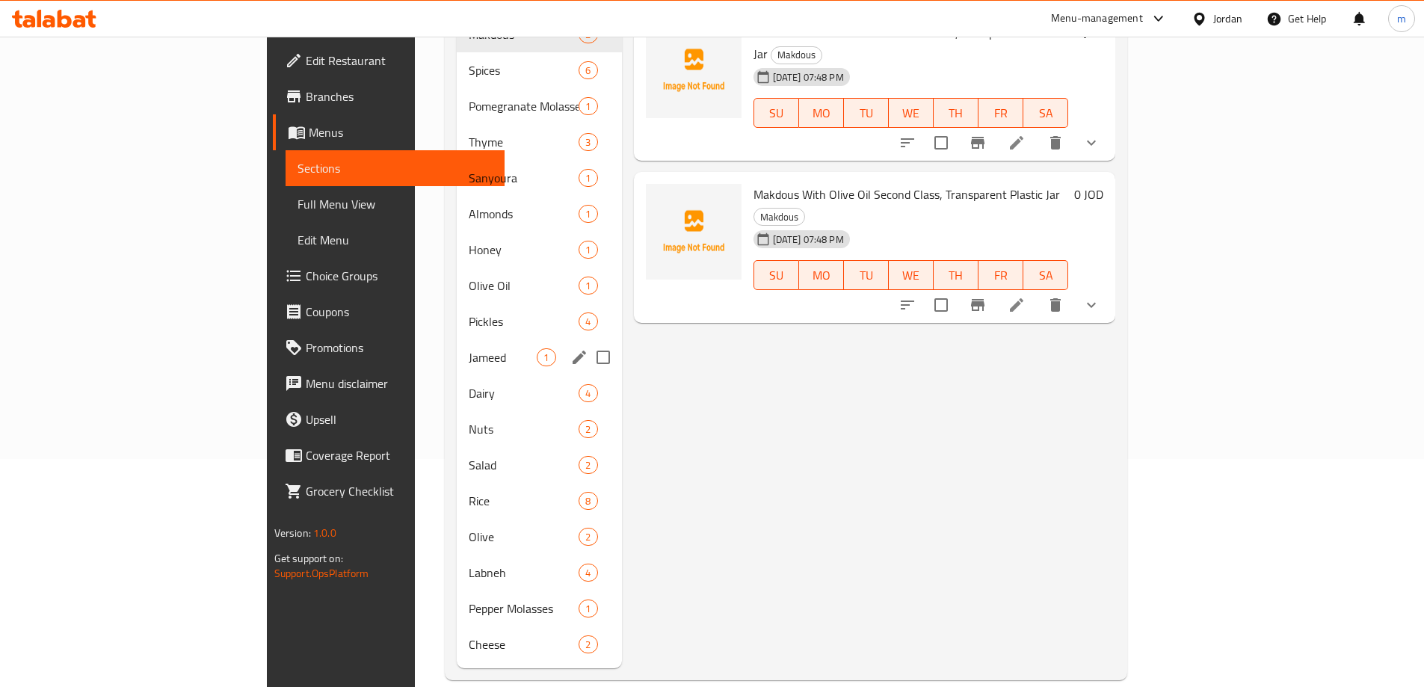
scroll to position [229, 0]
click at [469, 635] on span "Cheese" at bounding box center [503, 644] width 68 height 18
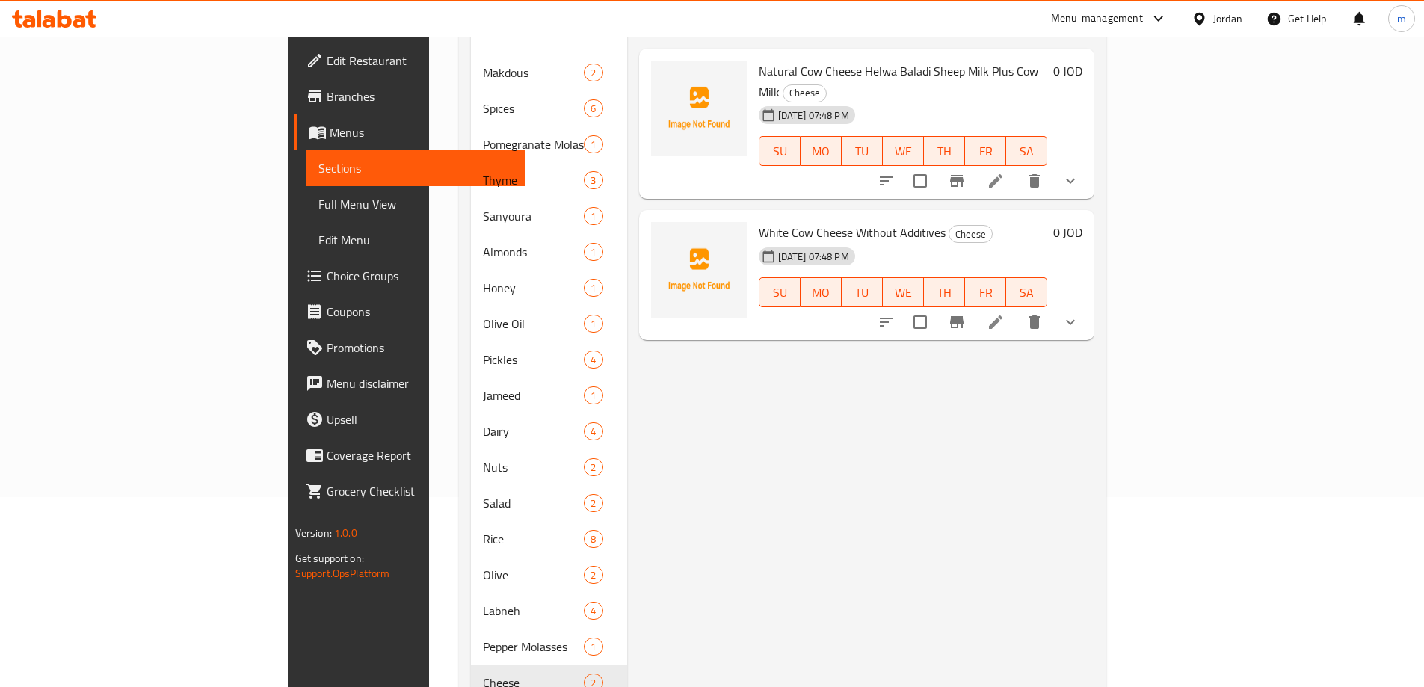
scroll to position [154, 0]
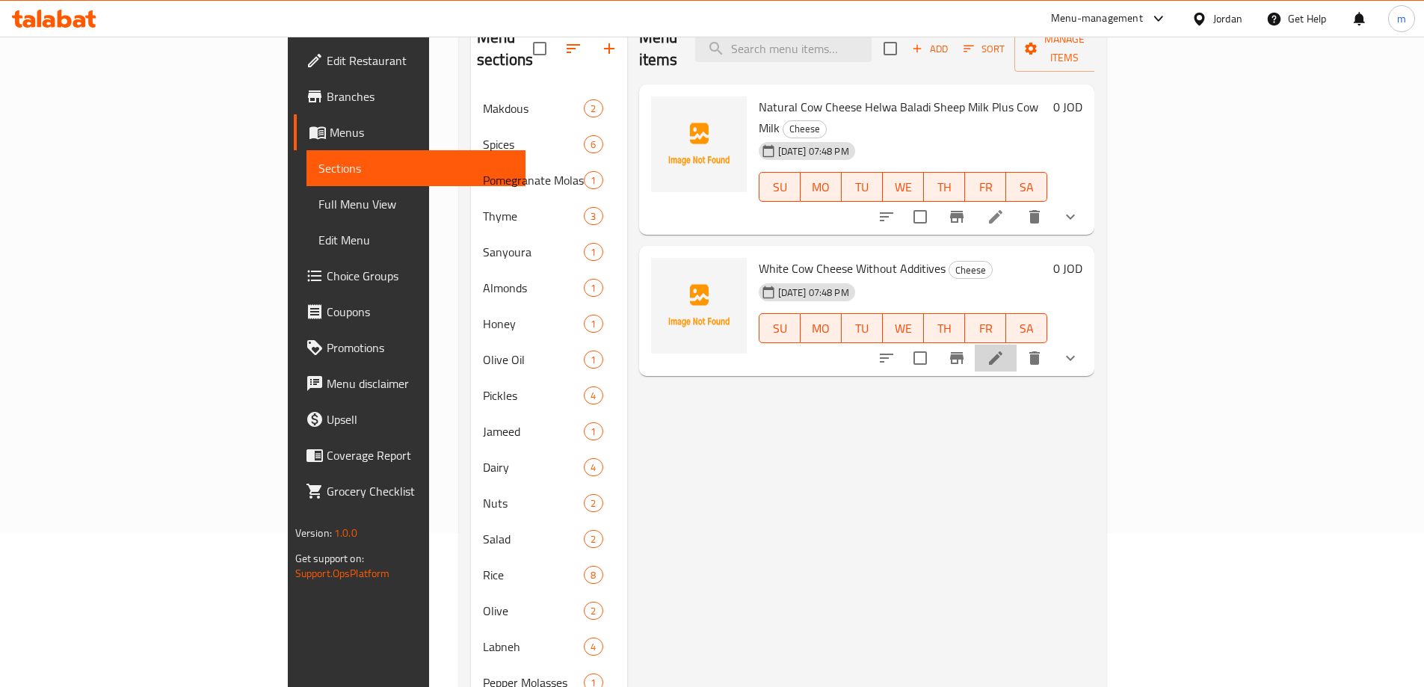
click at [1017, 345] on li at bounding box center [996, 358] width 42 height 27
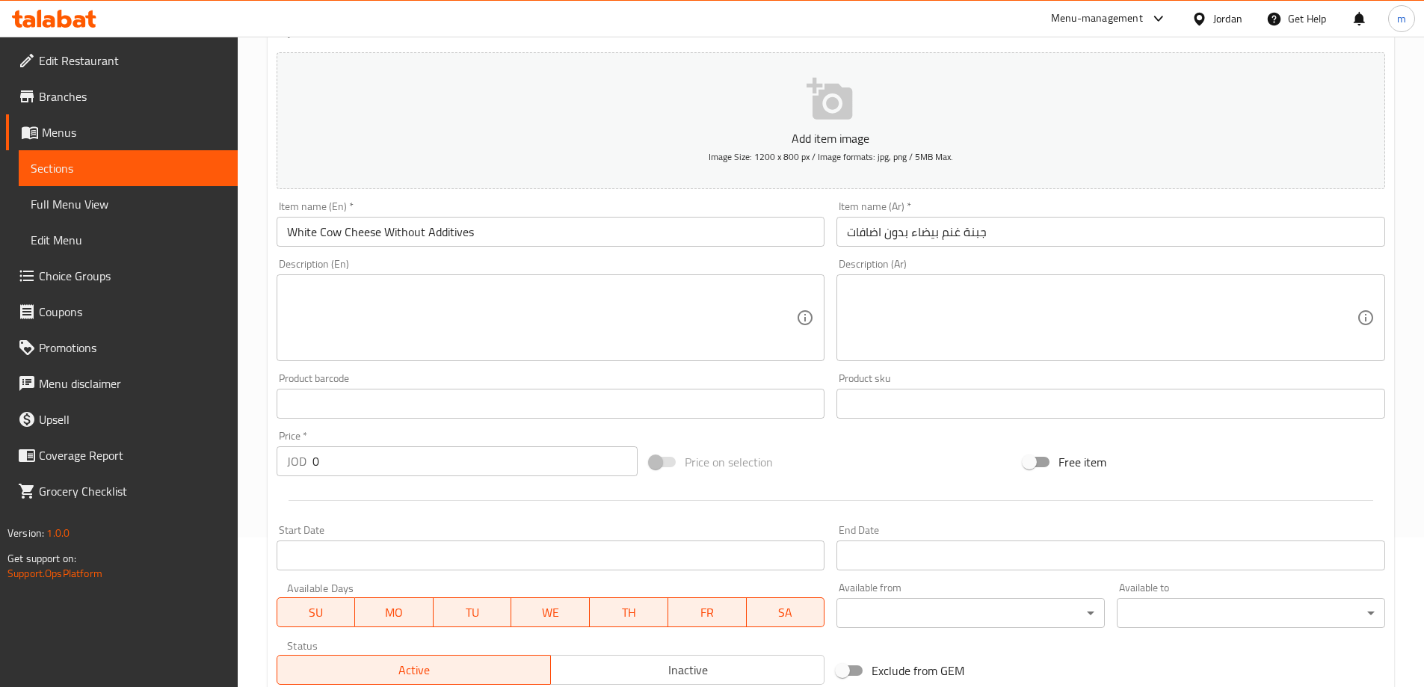
scroll to position [75, 0]
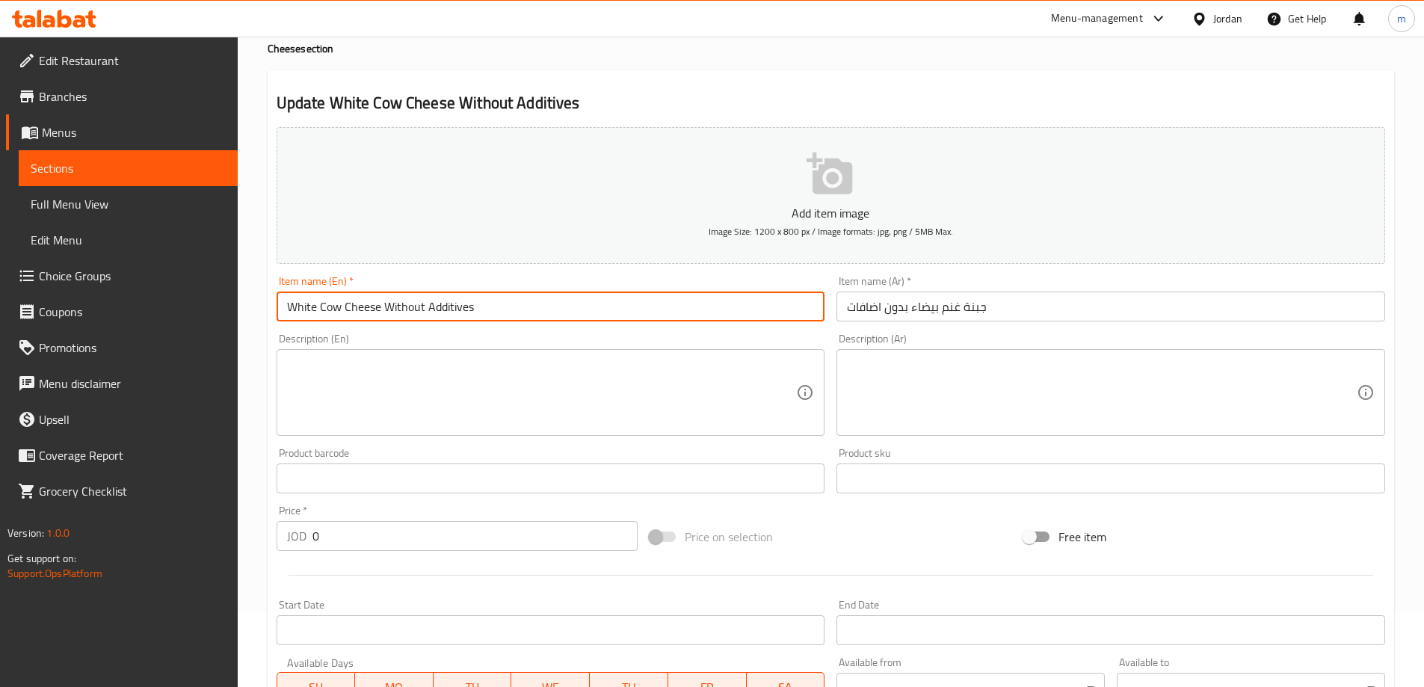
click at [340, 308] on input "White Cow Cheese Without Additives" at bounding box center [551, 307] width 549 height 30
type input "White Sheep Cheese Without Additives"
click at [1015, 275] on div "Item name (Ar)   * جبنة غنم بيضاء بدون اضافات Item name (Ar) *" at bounding box center [1111, 299] width 561 height 58
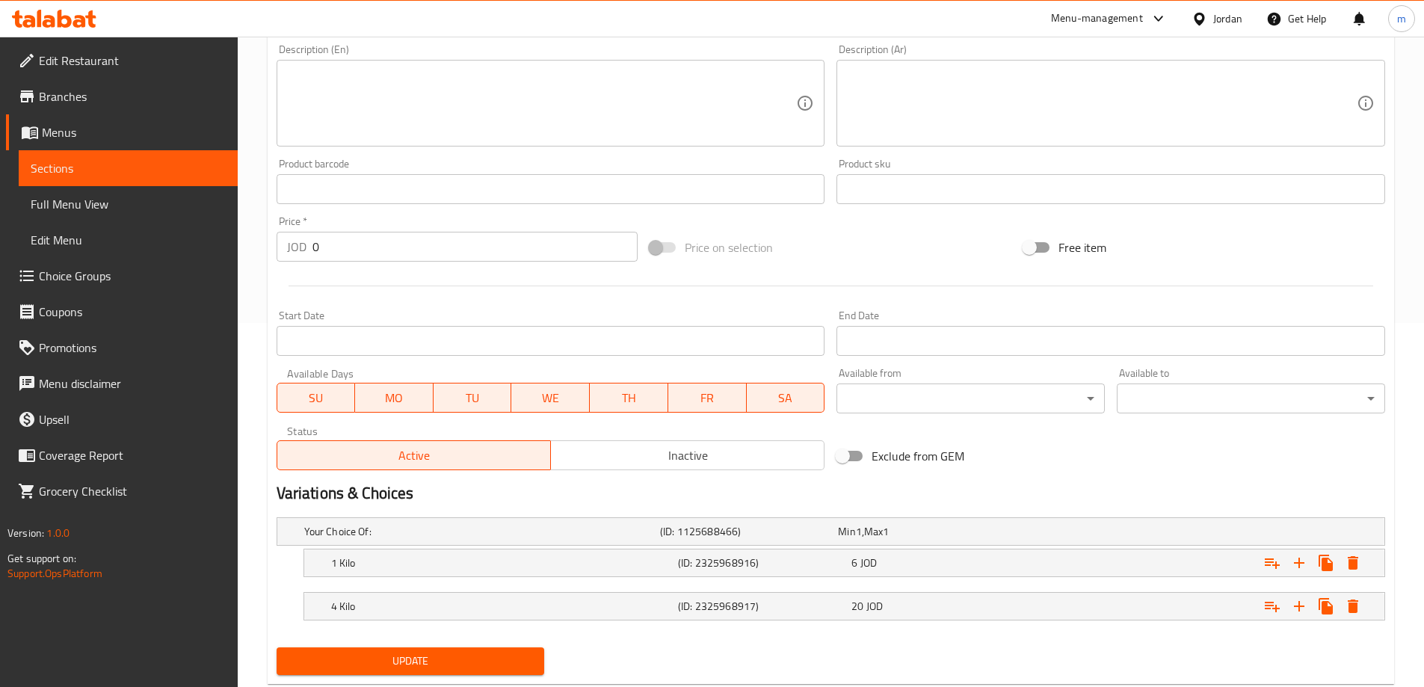
scroll to position [403, 0]
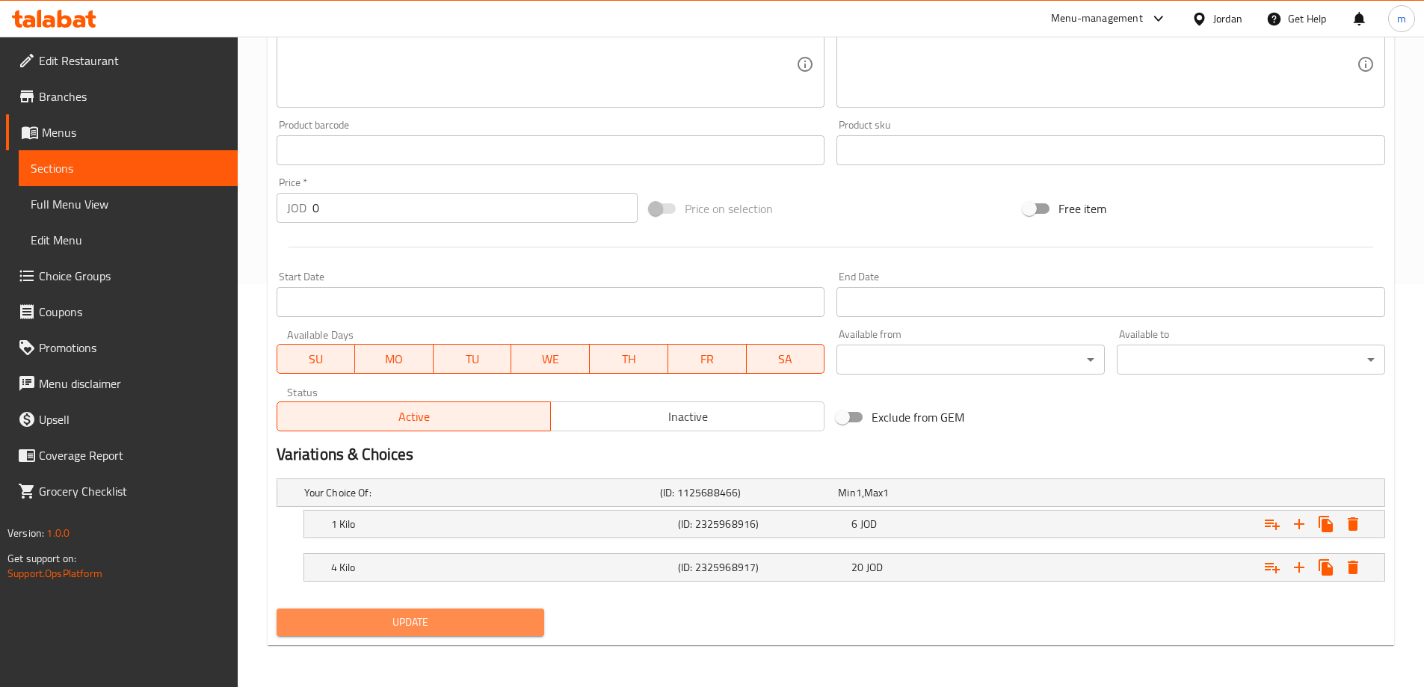
click at [443, 626] on span "Update" at bounding box center [411, 622] width 244 height 19
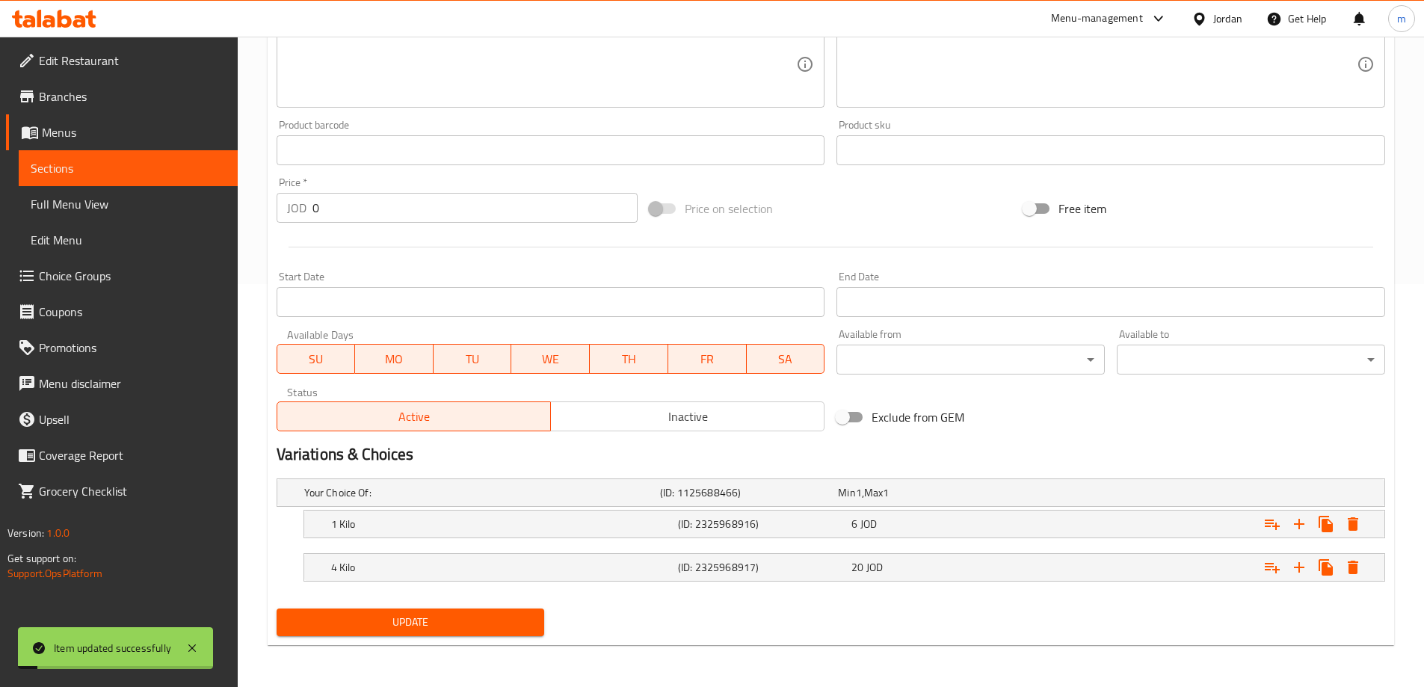
click at [68, 210] on span "Full Menu View" at bounding box center [128, 204] width 195 height 18
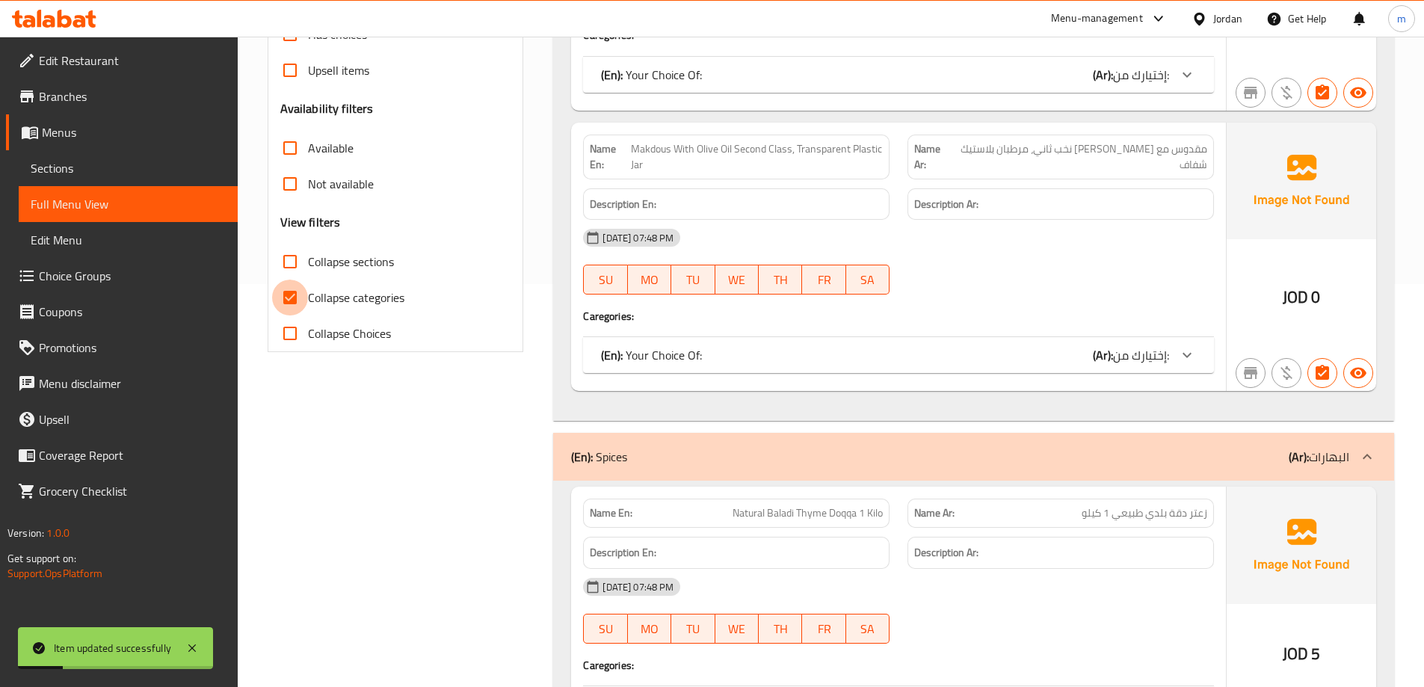
click at [285, 293] on input "Collapse categories" at bounding box center [290, 298] width 36 height 36
checkbox input "false"
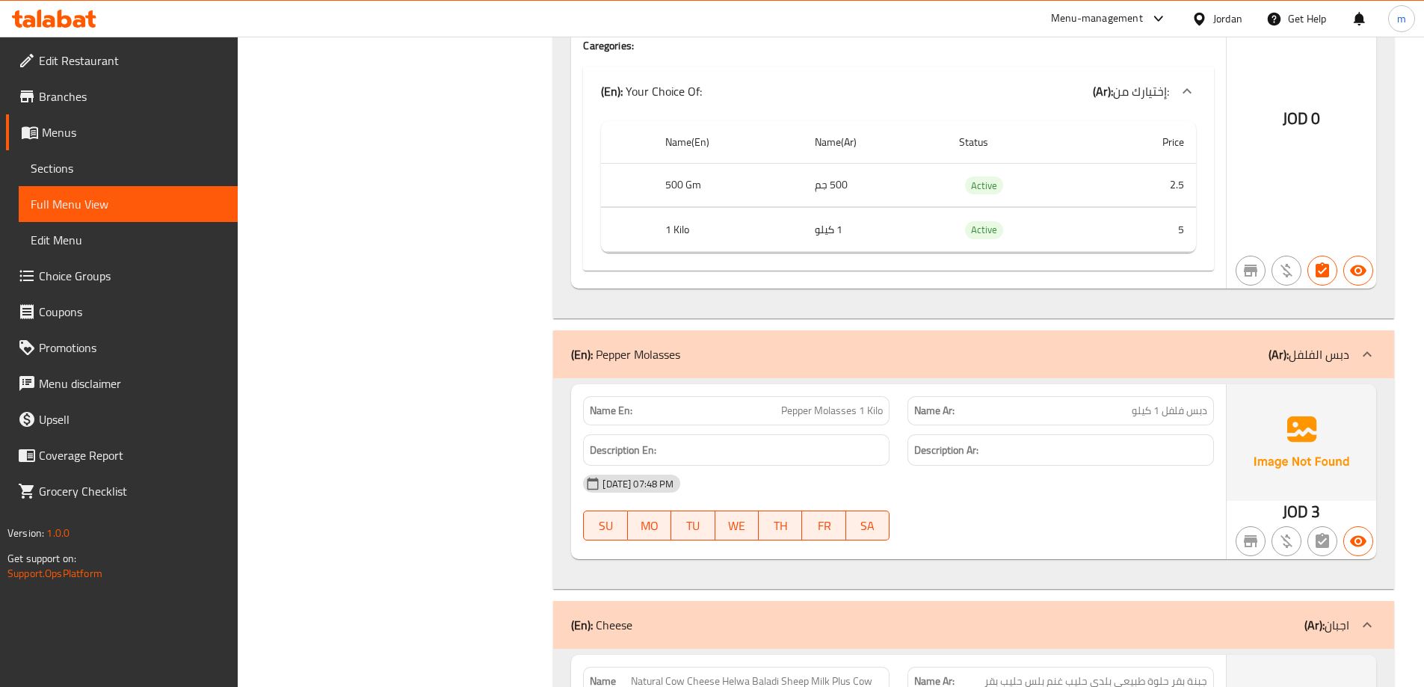
scroll to position [15211, 0]
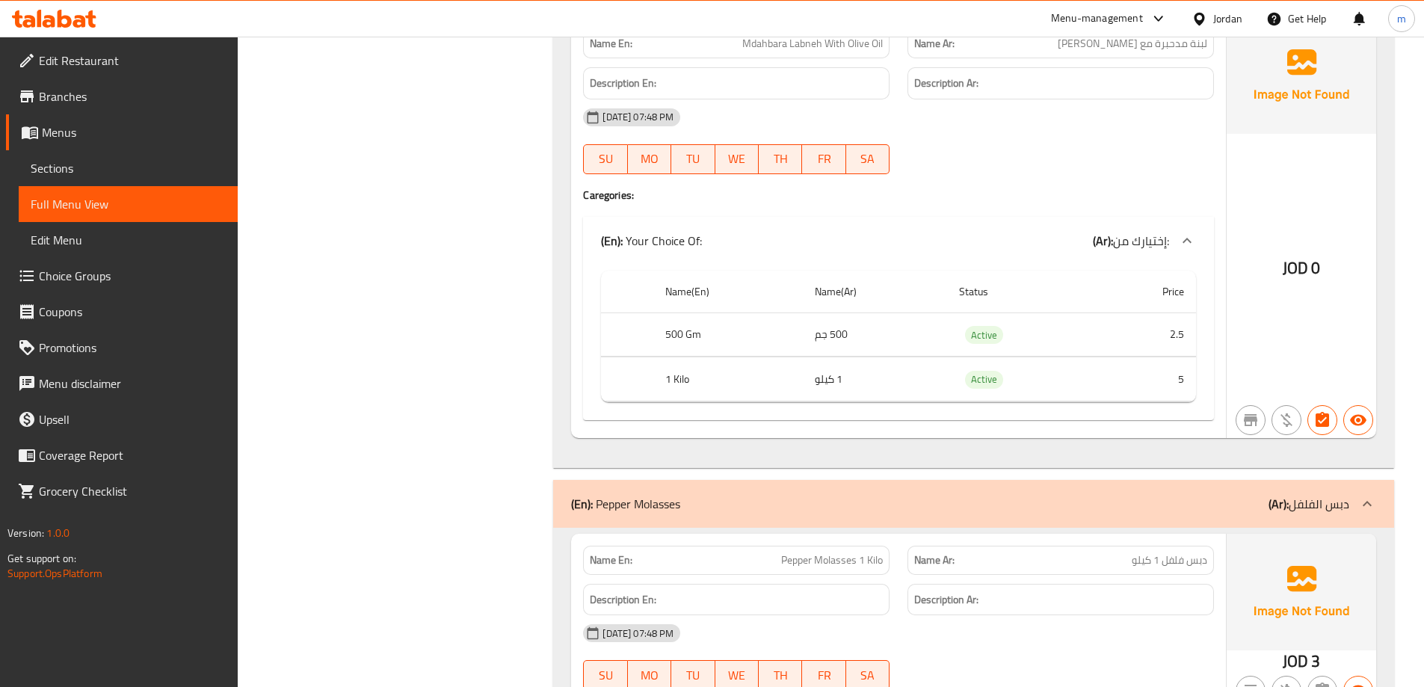
click at [73, 167] on span "Sections" at bounding box center [128, 168] width 195 height 18
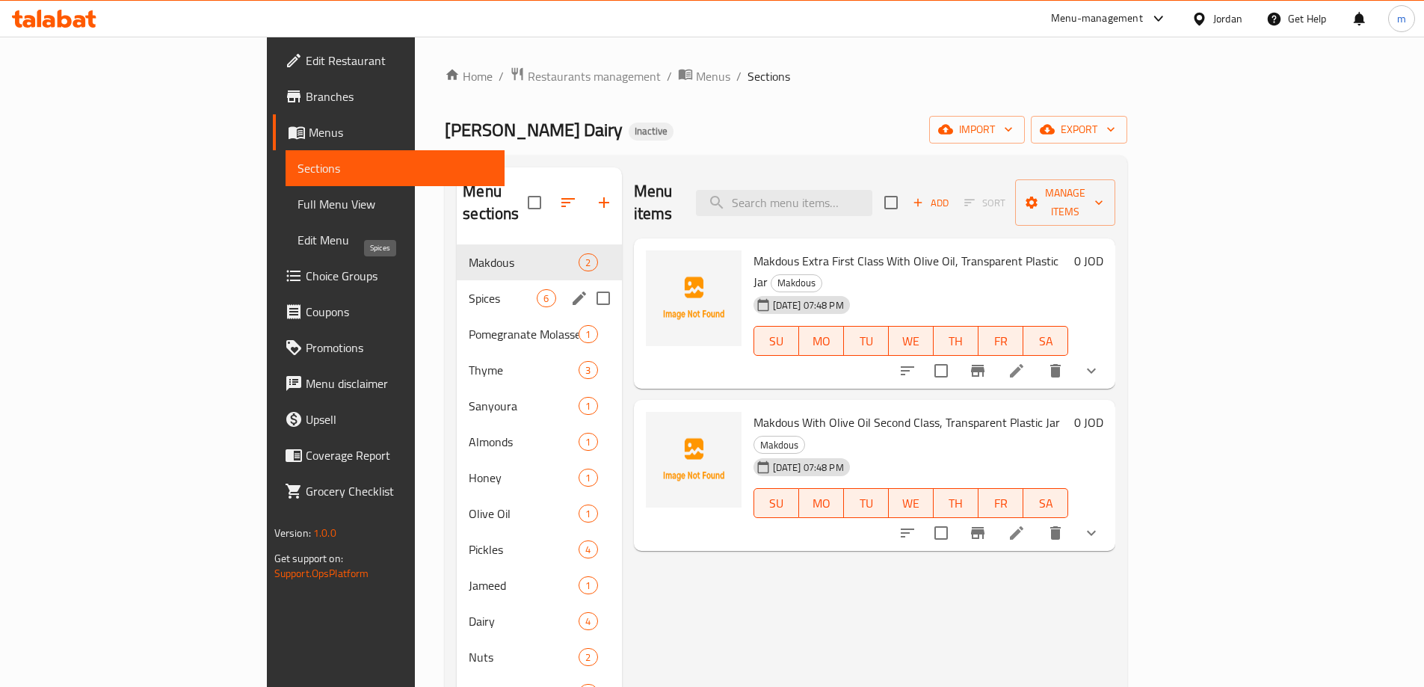
click at [469, 289] on span "Spices" at bounding box center [503, 298] width 68 height 18
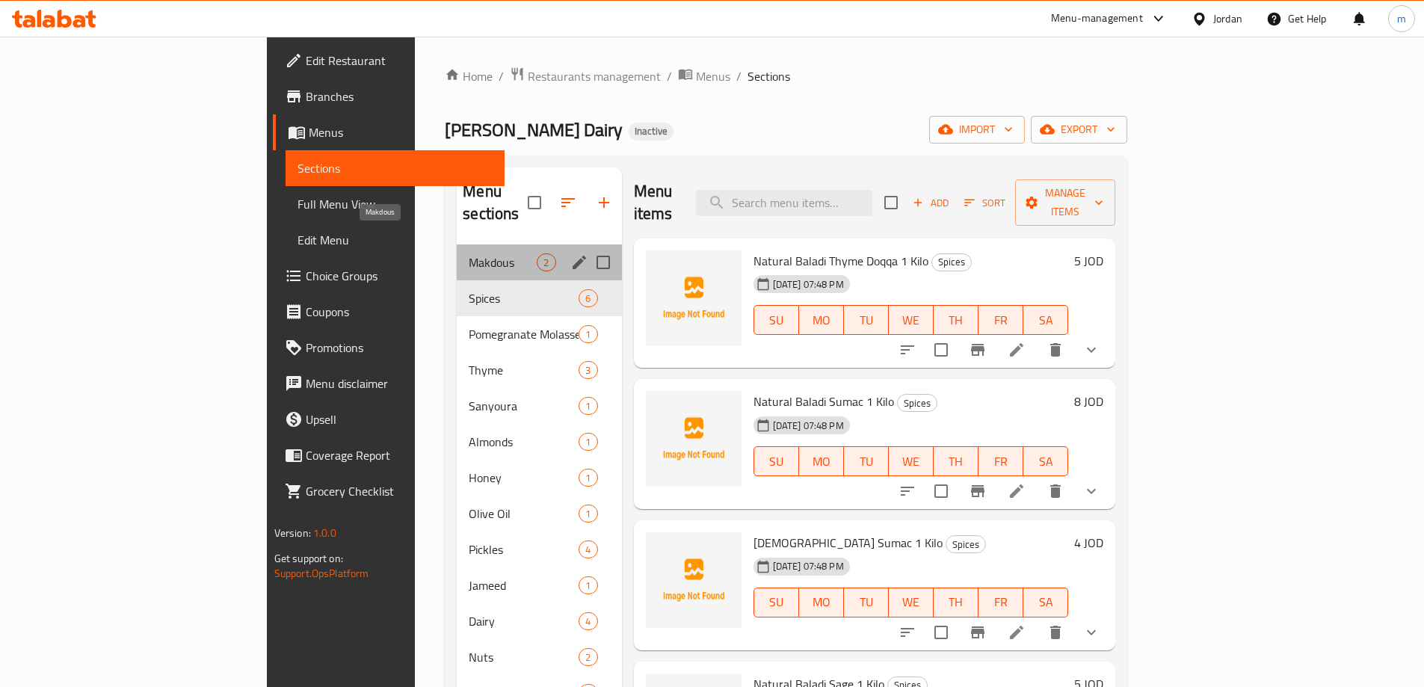
click at [469, 253] on span "Makdous" at bounding box center [503, 262] width 68 height 18
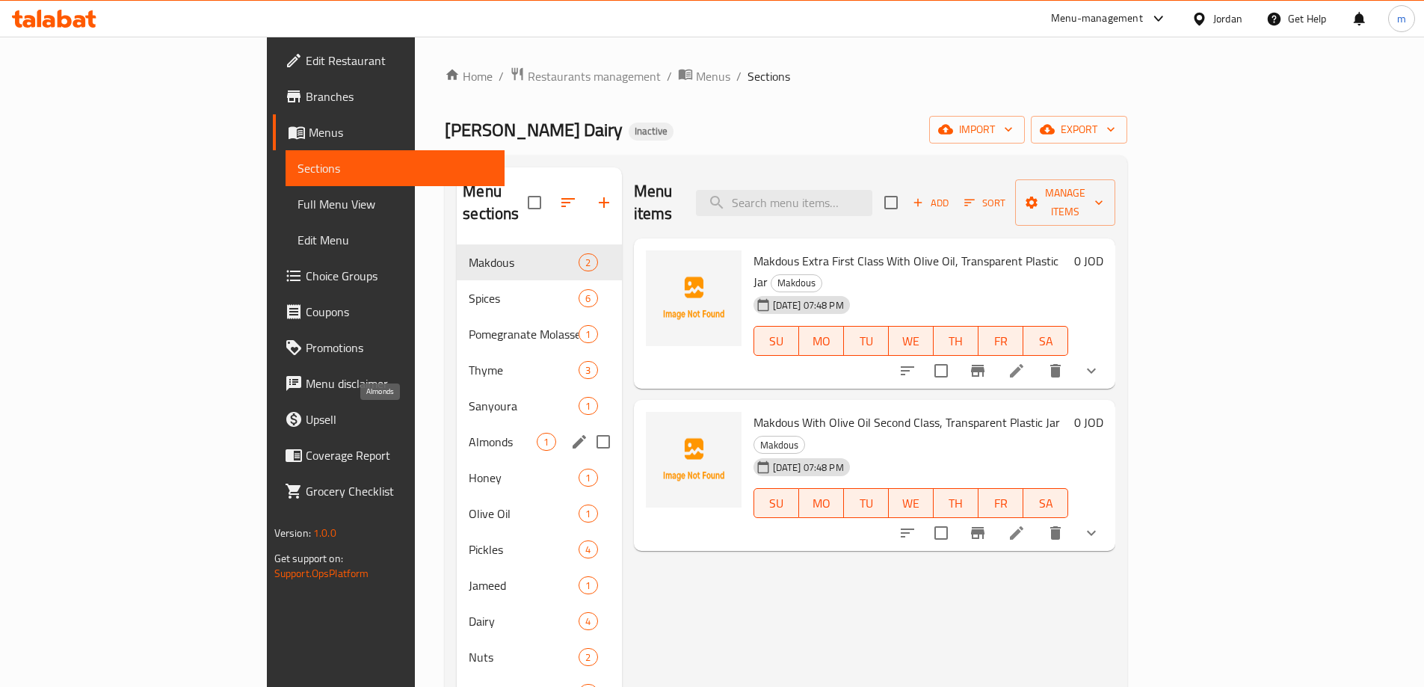
scroll to position [229, 0]
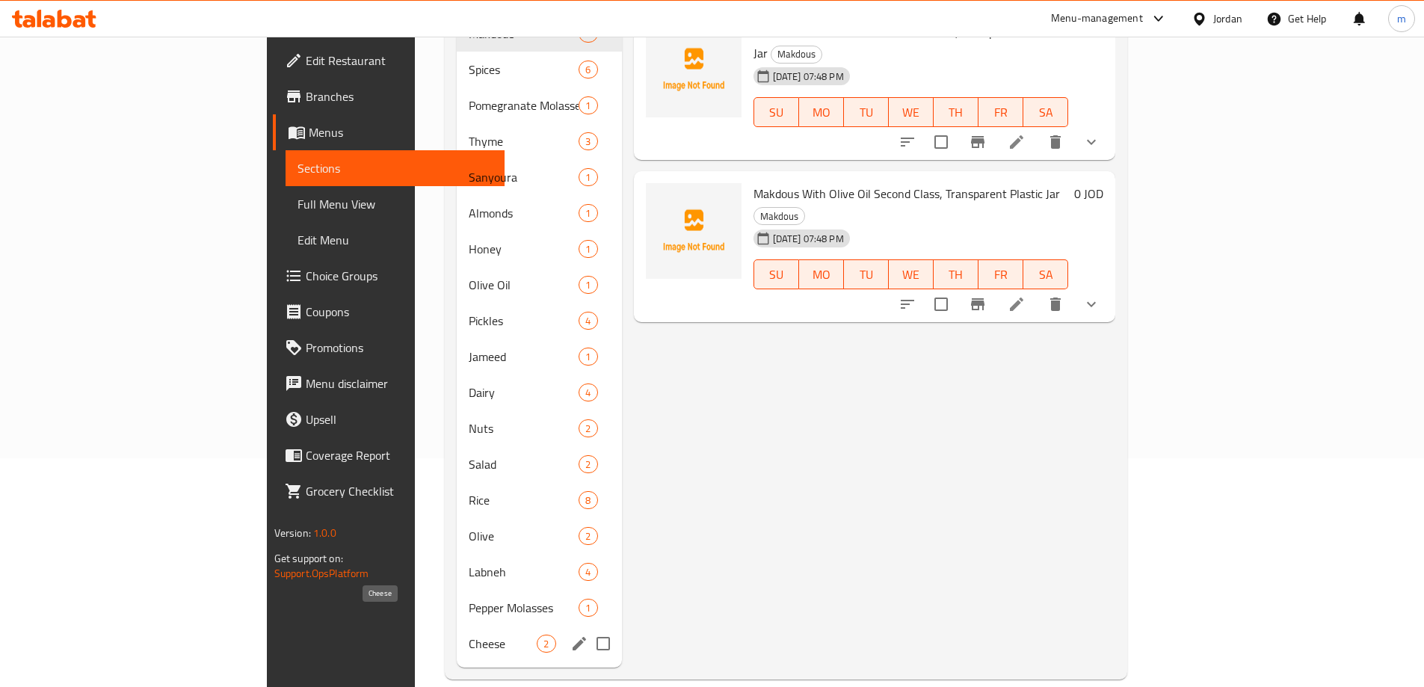
click at [469, 635] on span "Cheese" at bounding box center [503, 644] width 68 height 18
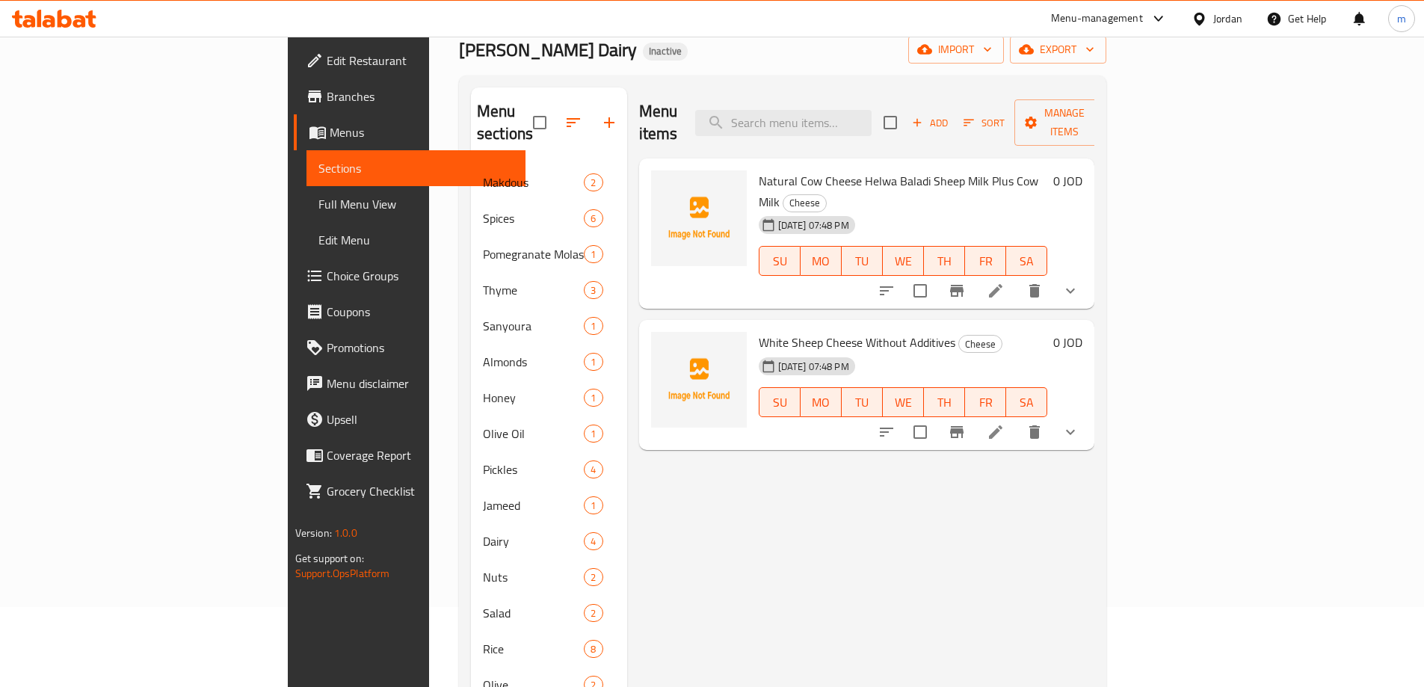
scroll to position [79, 0]
click at [1005, 424] on icon at bounding box center [996, 433] width 18 height 18
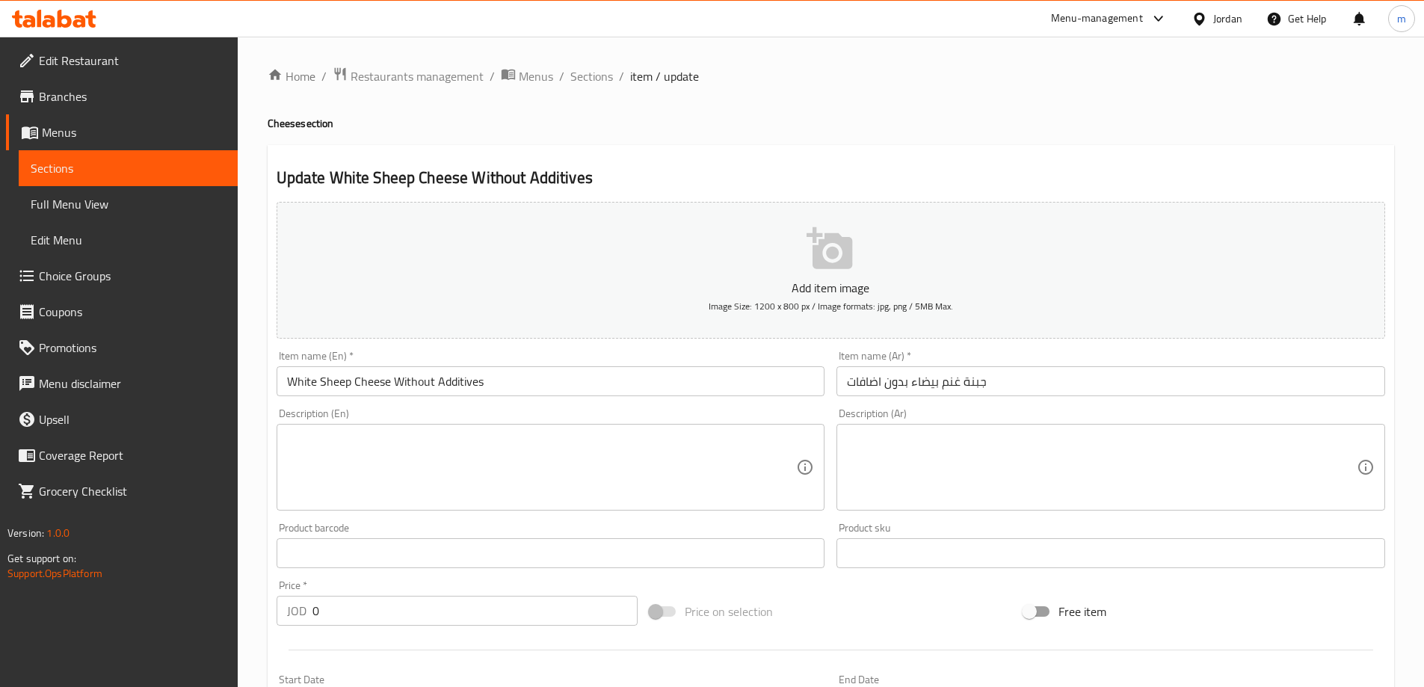
click at [58, 167] on span "Sections" at bounding box center [128, 168] width 195 height 18
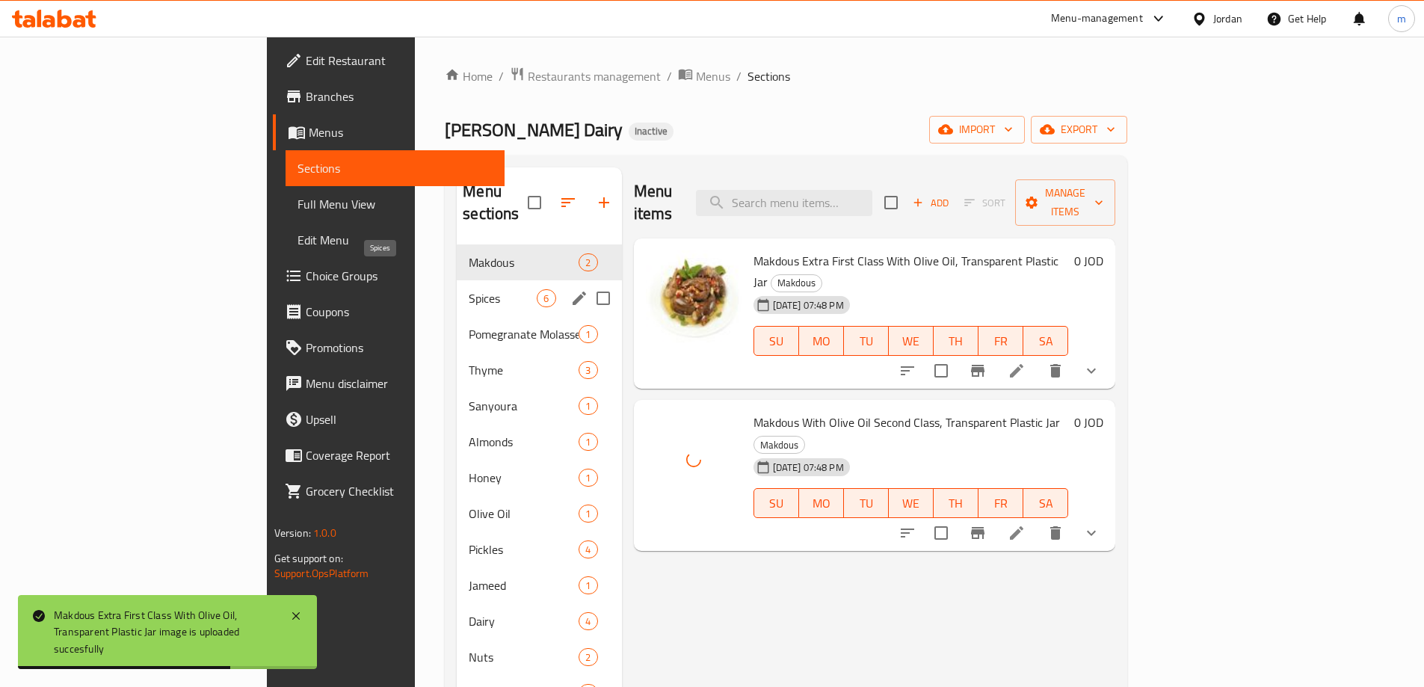
click at [469, 289] on span "Spices" at bounding box center [503, 298] width 68 height 18
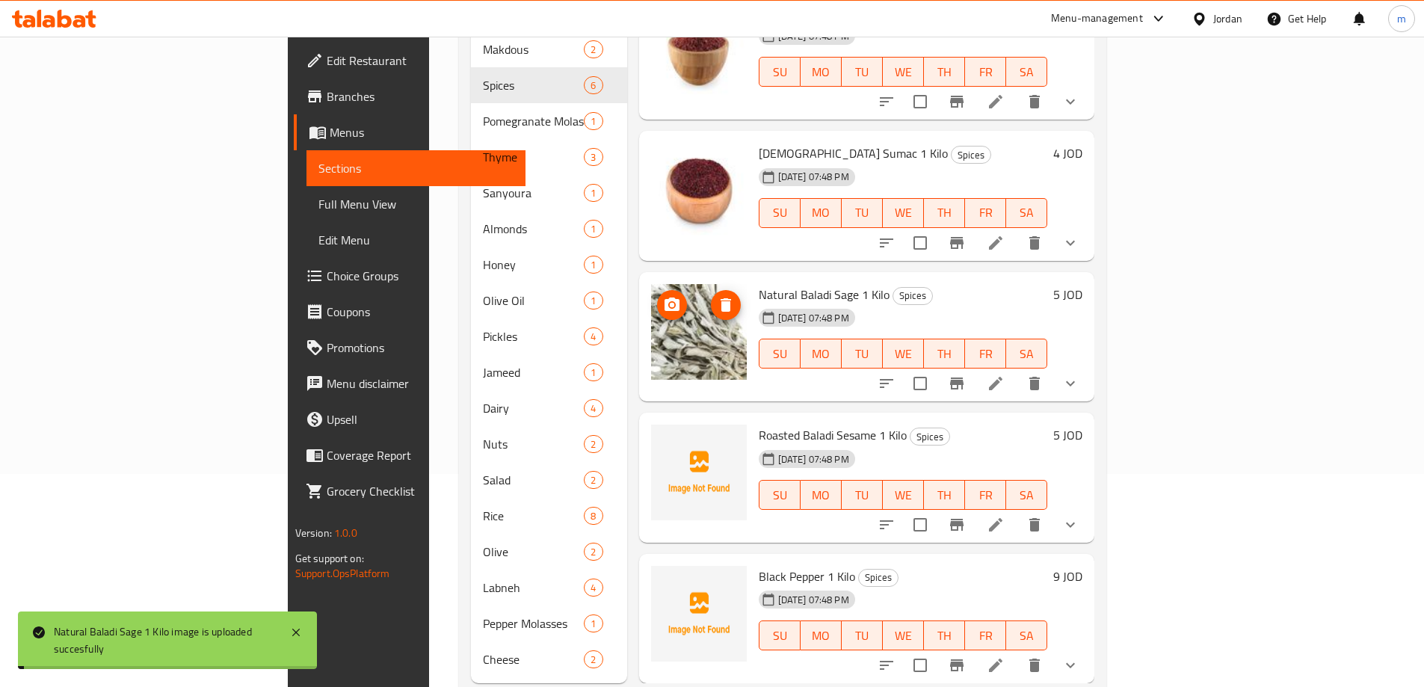
scroll to position [229, 0]
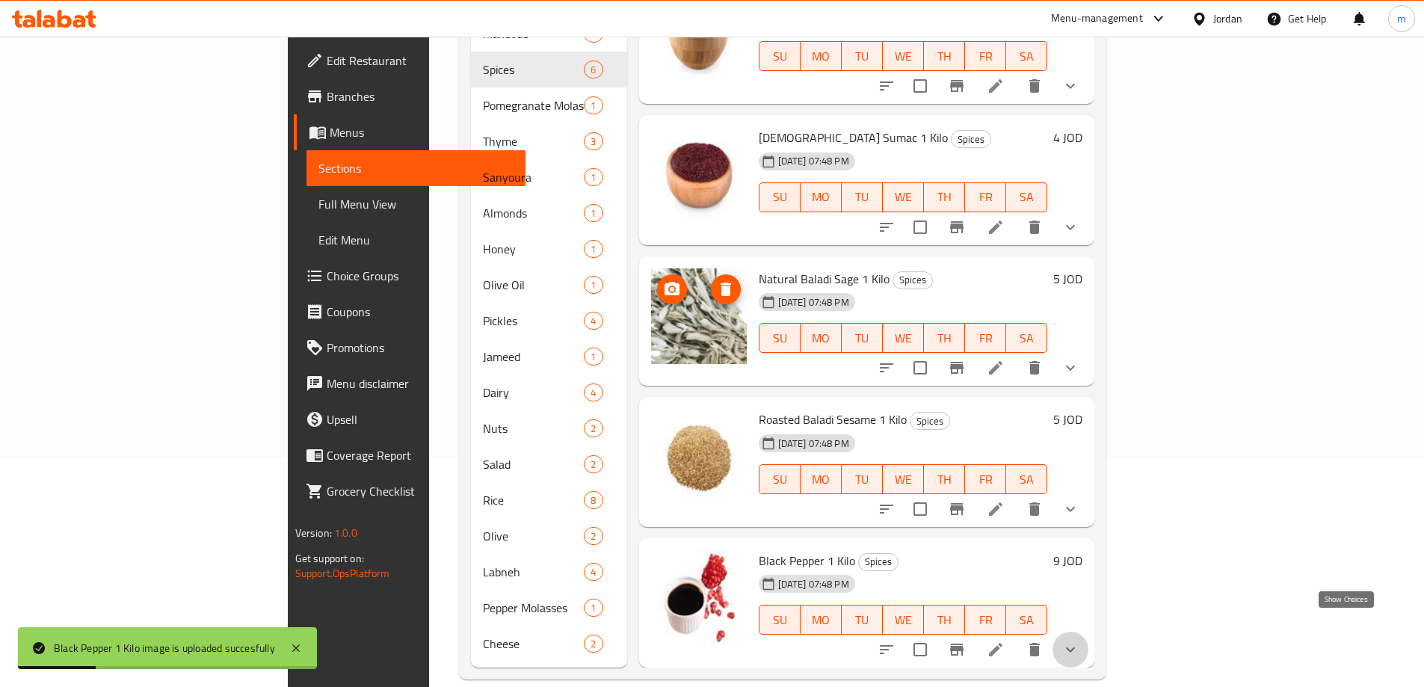
click at [1075, 647] on icon "show more" at bounding box center [1070, 649] width 9 height 5
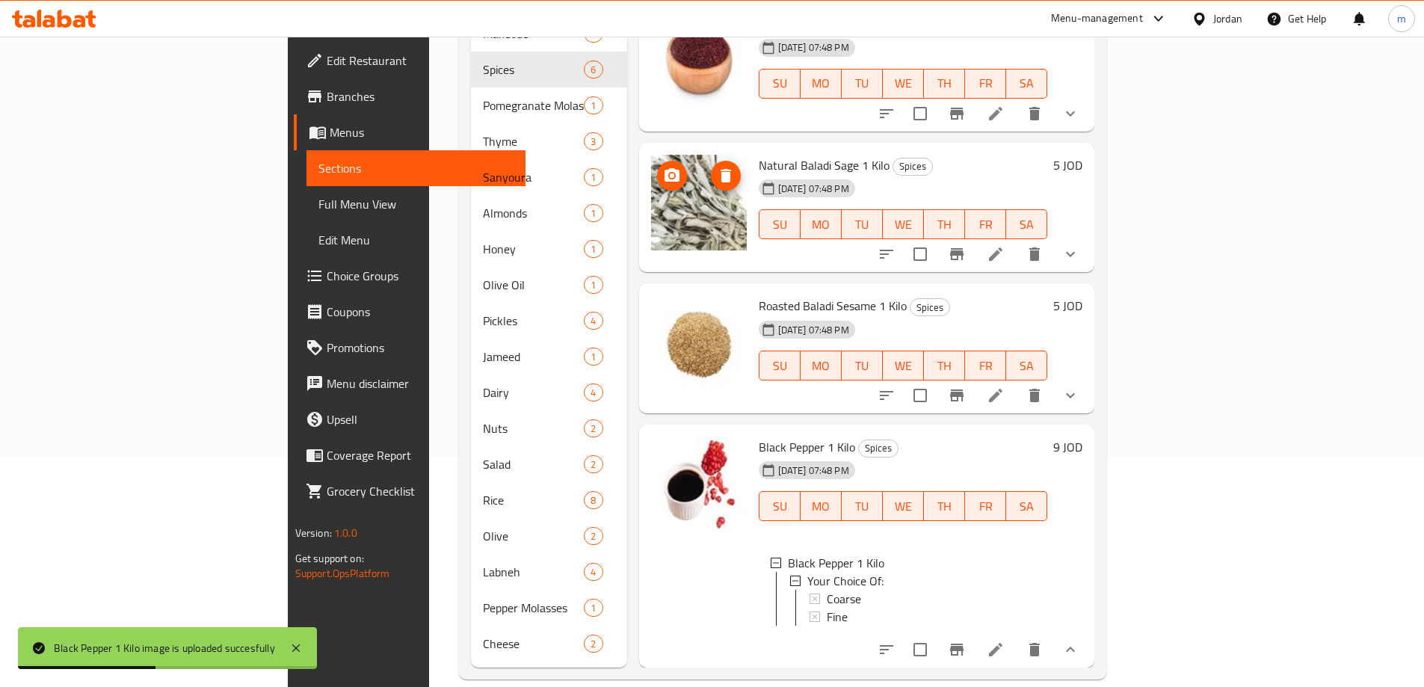
scroll to position [301, 0]
click at [1079, 641] on icon "show more" at bounding box center [1071, 650] width 18 height 18
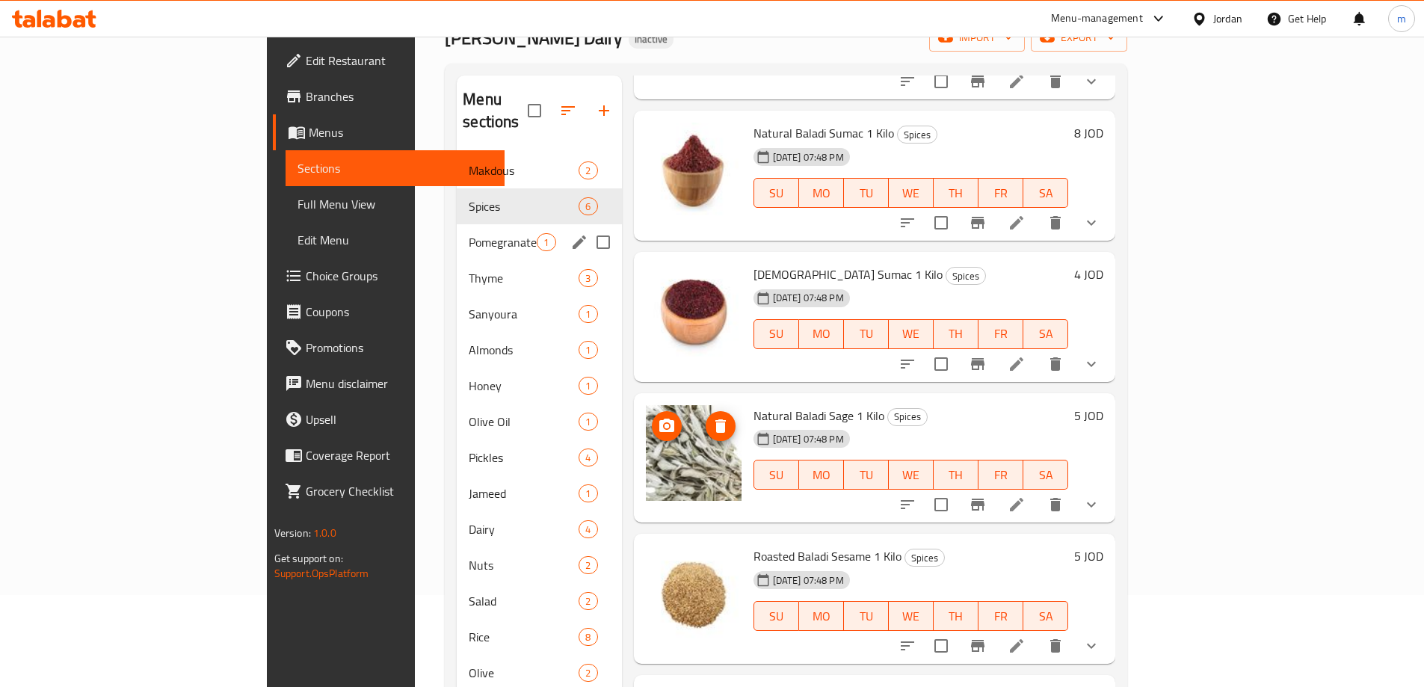
scroll to position [79, 0]
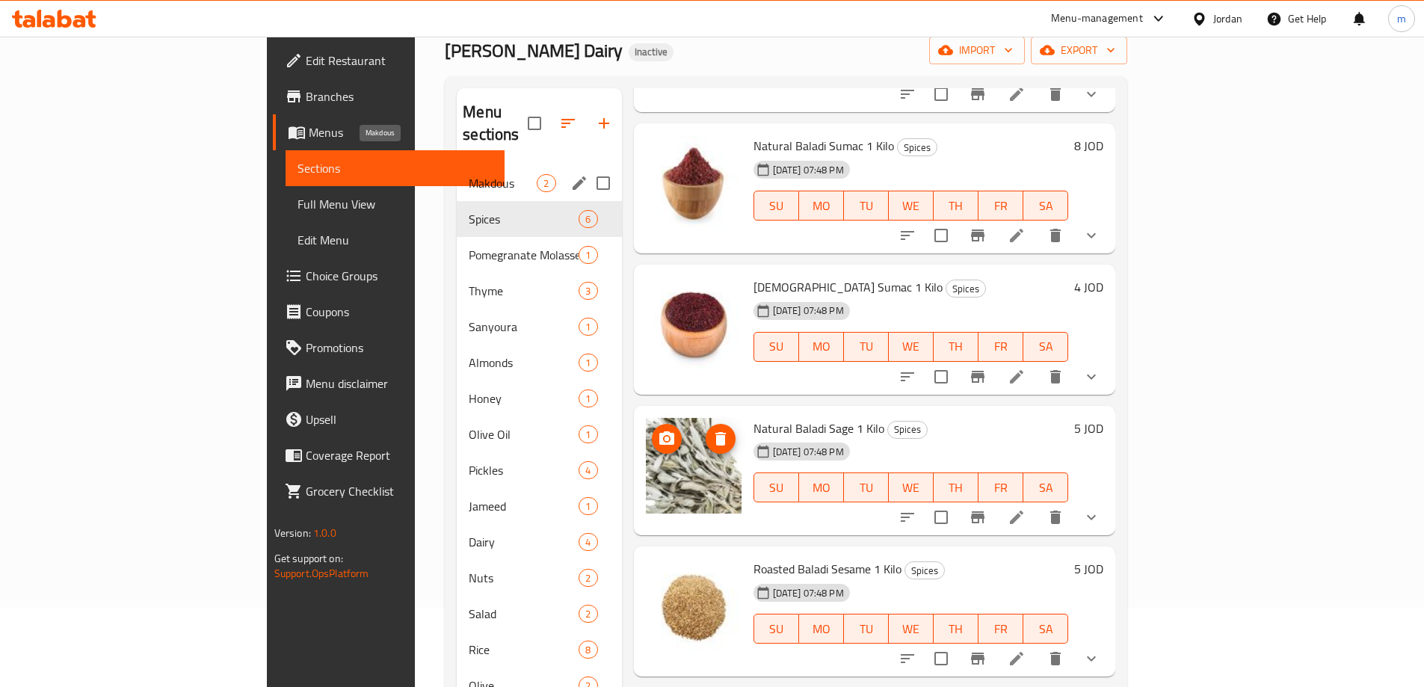
click at [469, 174] on span "Makdous" at bounding box center [503, 183] width 68 height 18
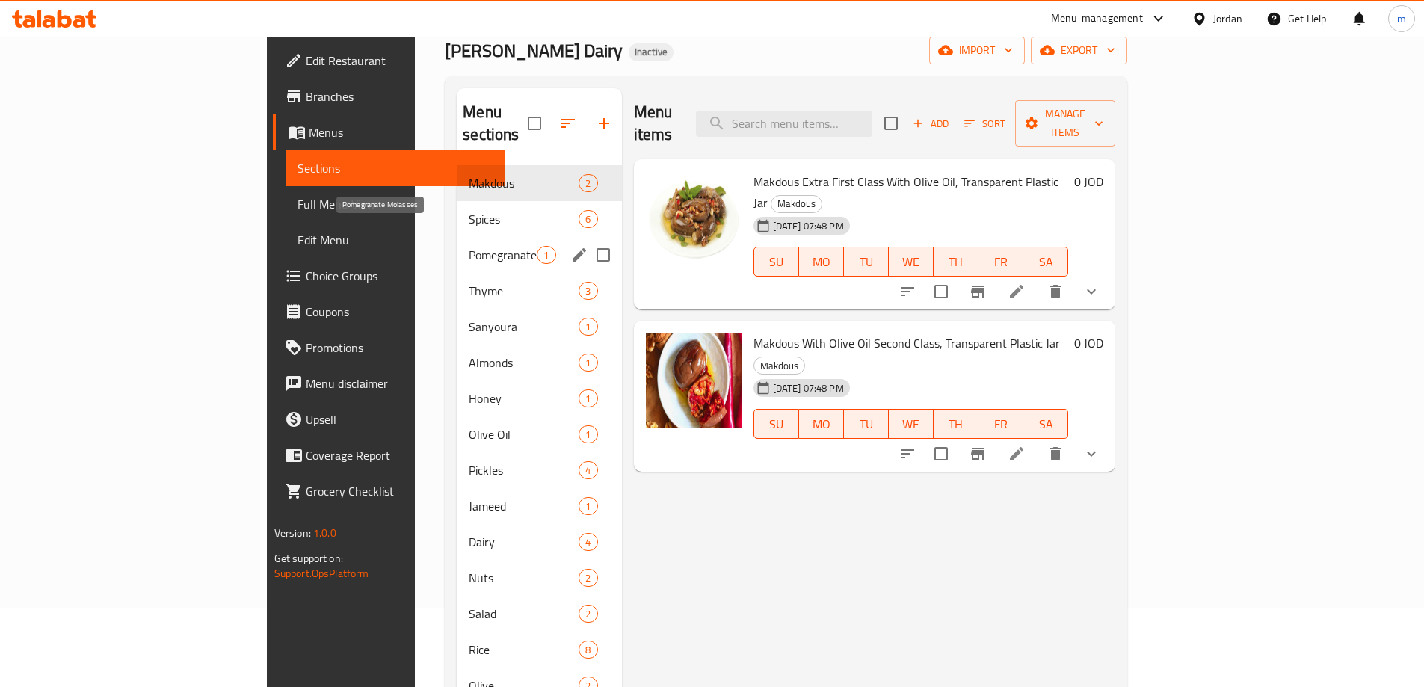
click at [469, 246] on span "Pomegranate Molasses" at bounding box center [503, 255] width 68 height 18
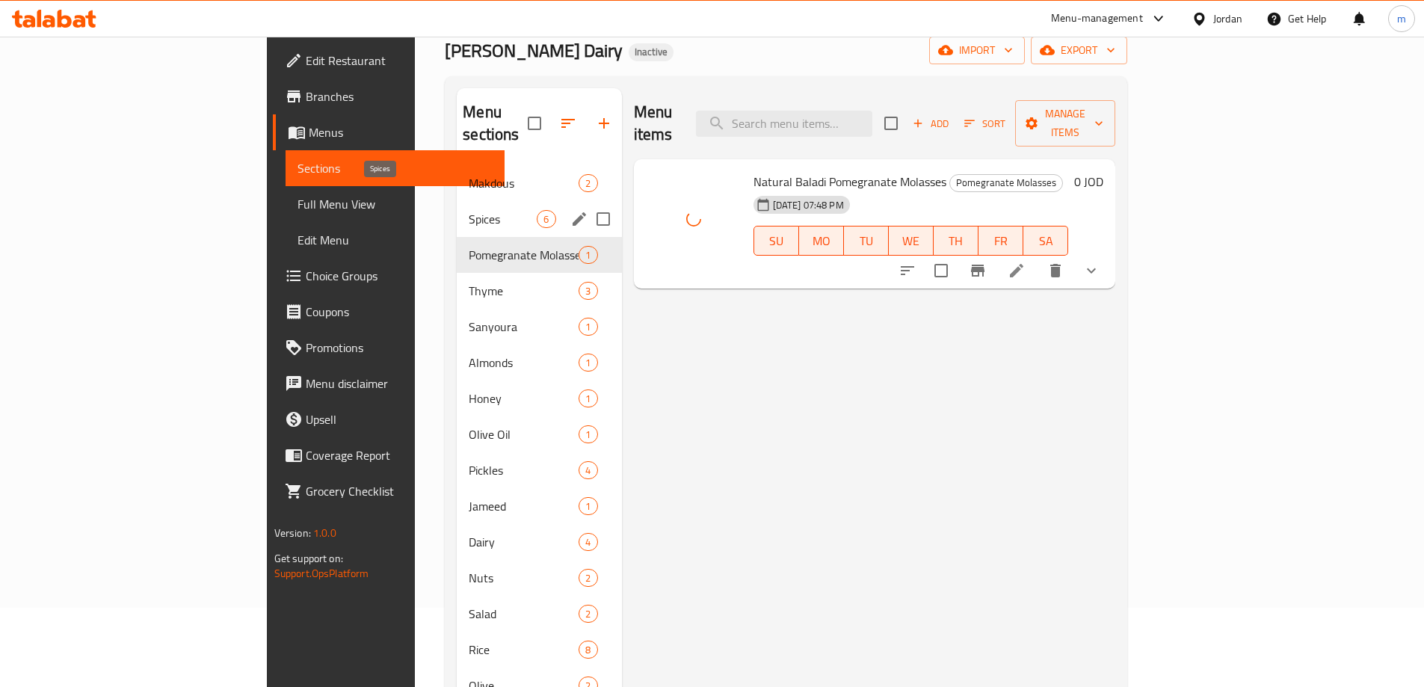
click at [469, 210] on span "Spices" at bounding box center [503, 219] width 68 height 18
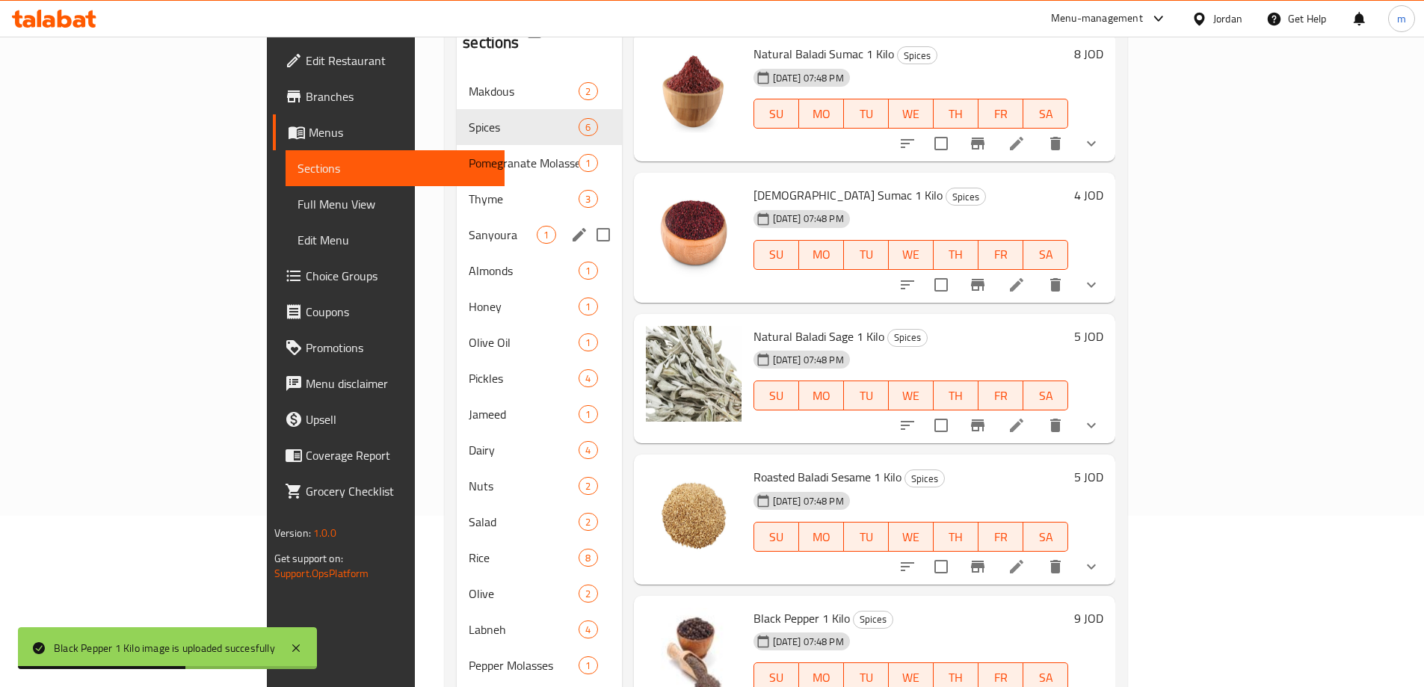
scroll to position [154, 0]
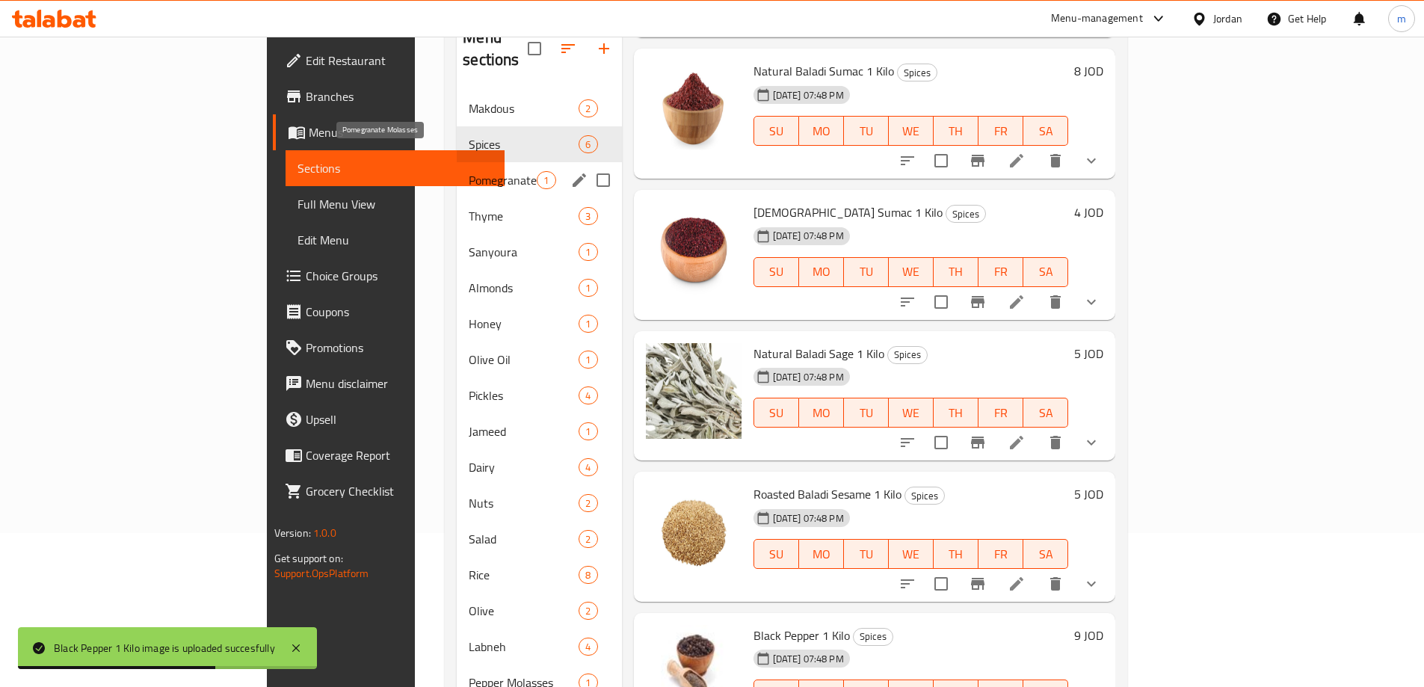
click at [469, 171] on span "Pomegranate Molasses" at bounding box center [503, 180] width 68 height 18
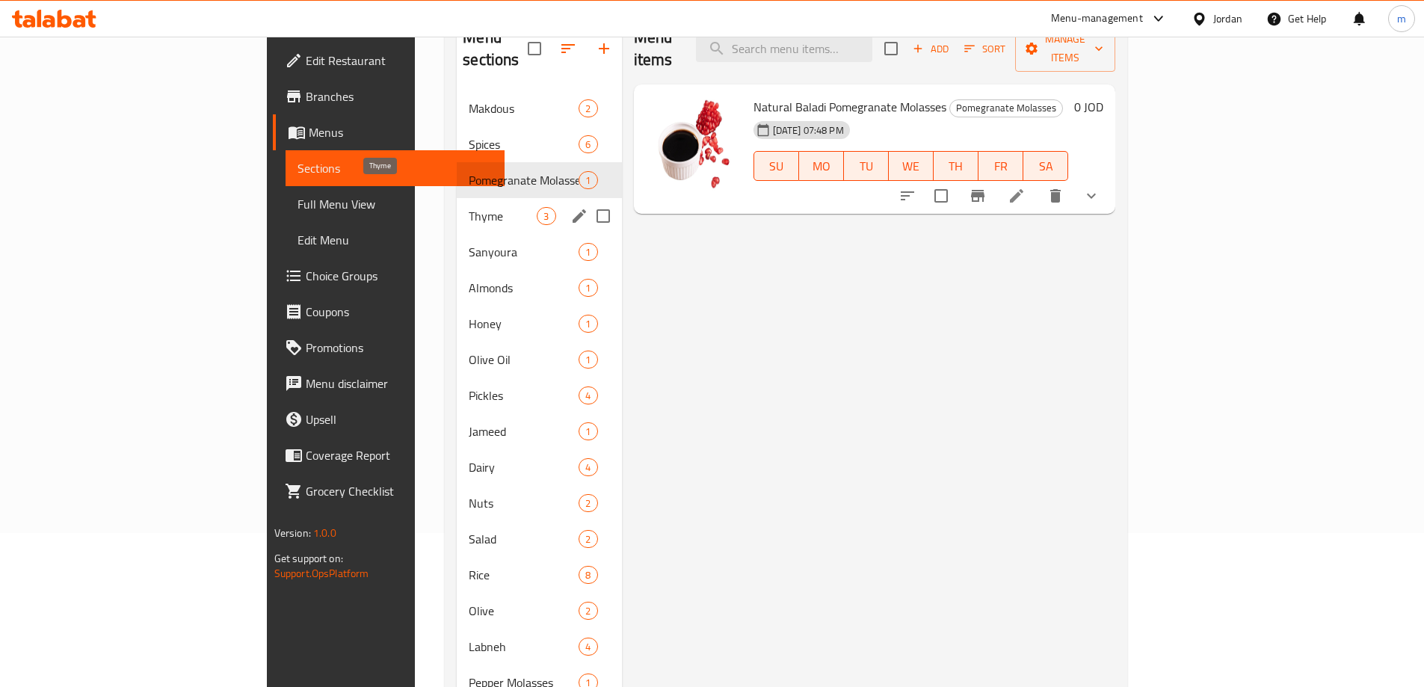
click at [469, 207] on span "Thyme" at bounding box center [503, 216] width 68 height 18
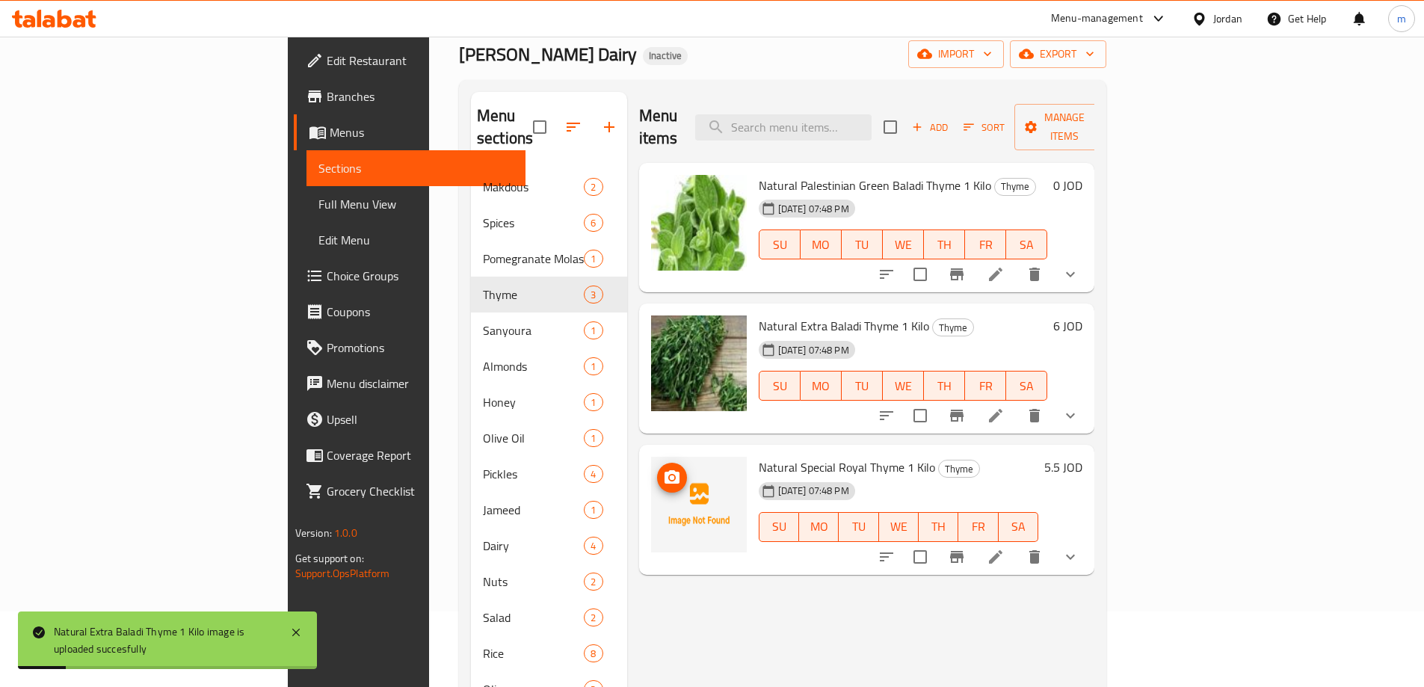
scroll to position [75, 0]
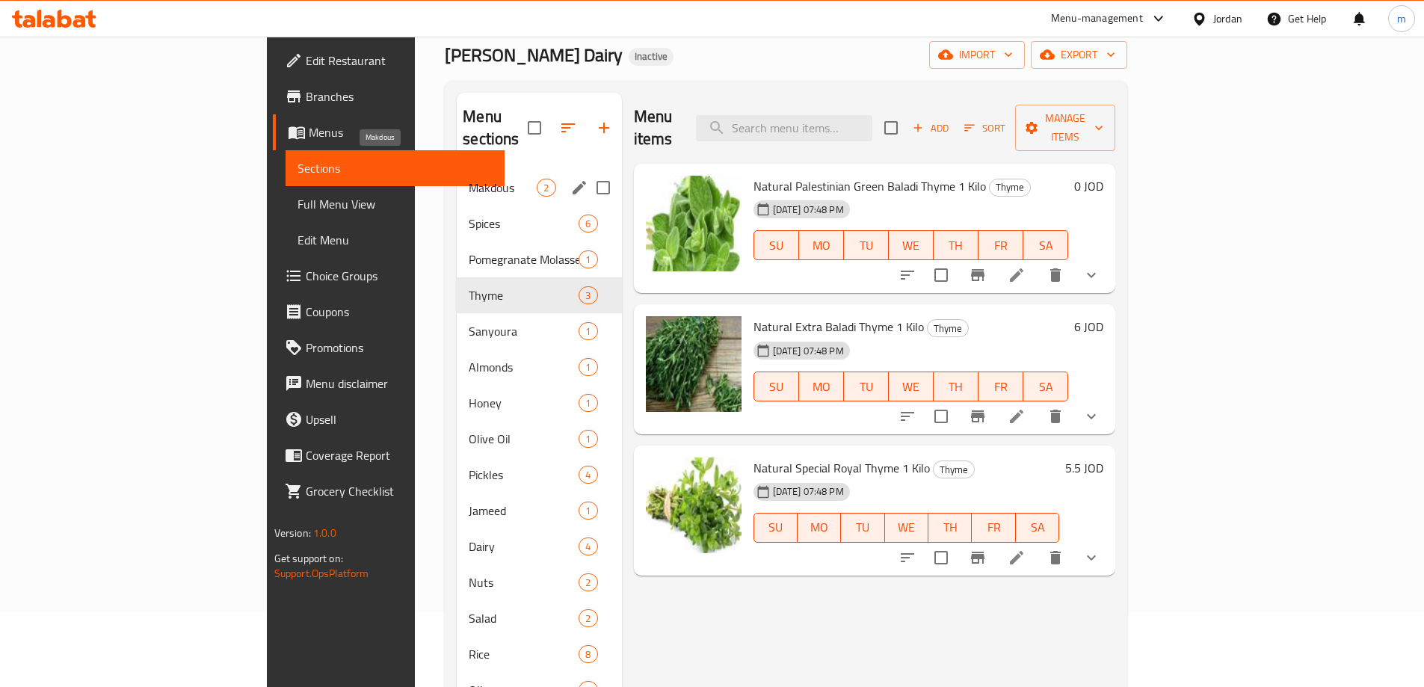
drag, startPoint x: 290, startPoint y: 164, endPoint x: 304, endPoint y: 161, distance: 13.6
click at [457, 170] on div "Makdous 2" at bounding box center [539, 188] width 164 height 36
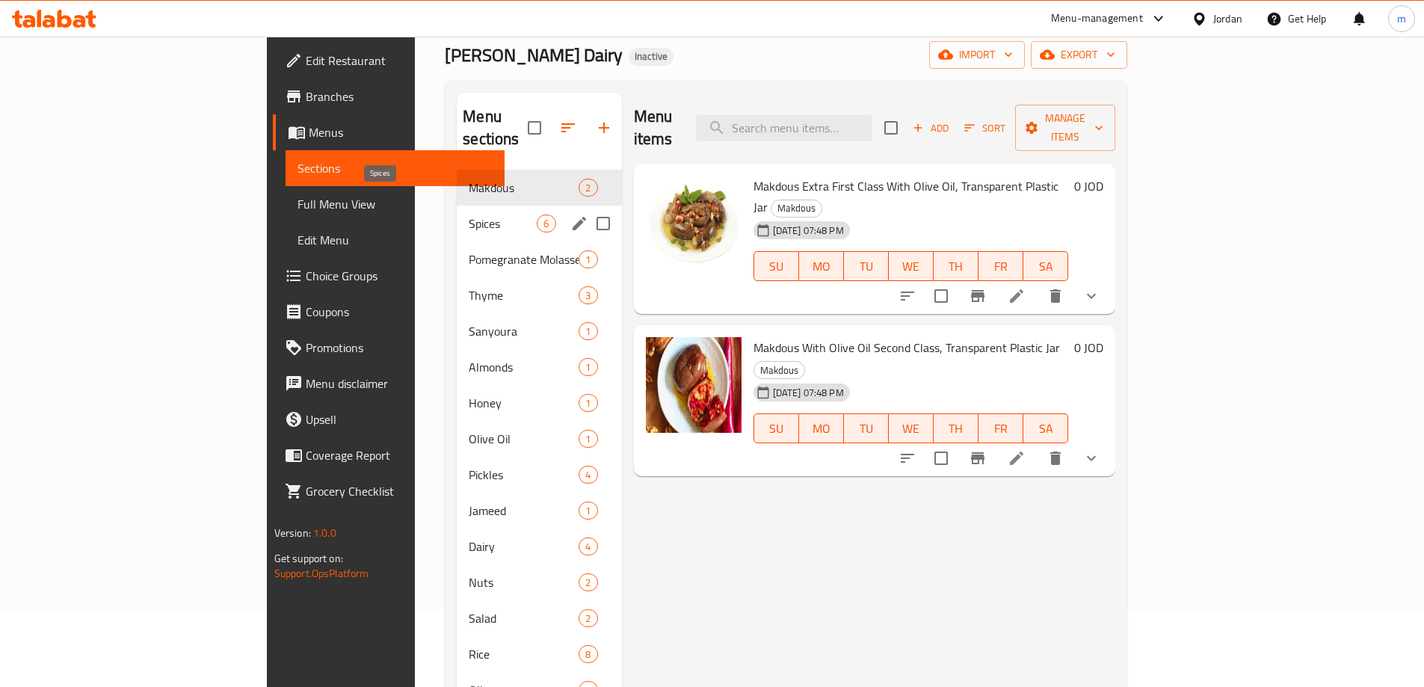
click at [469, 215] on span "Spices" at bounding box center [503, 224] width 68 height 18
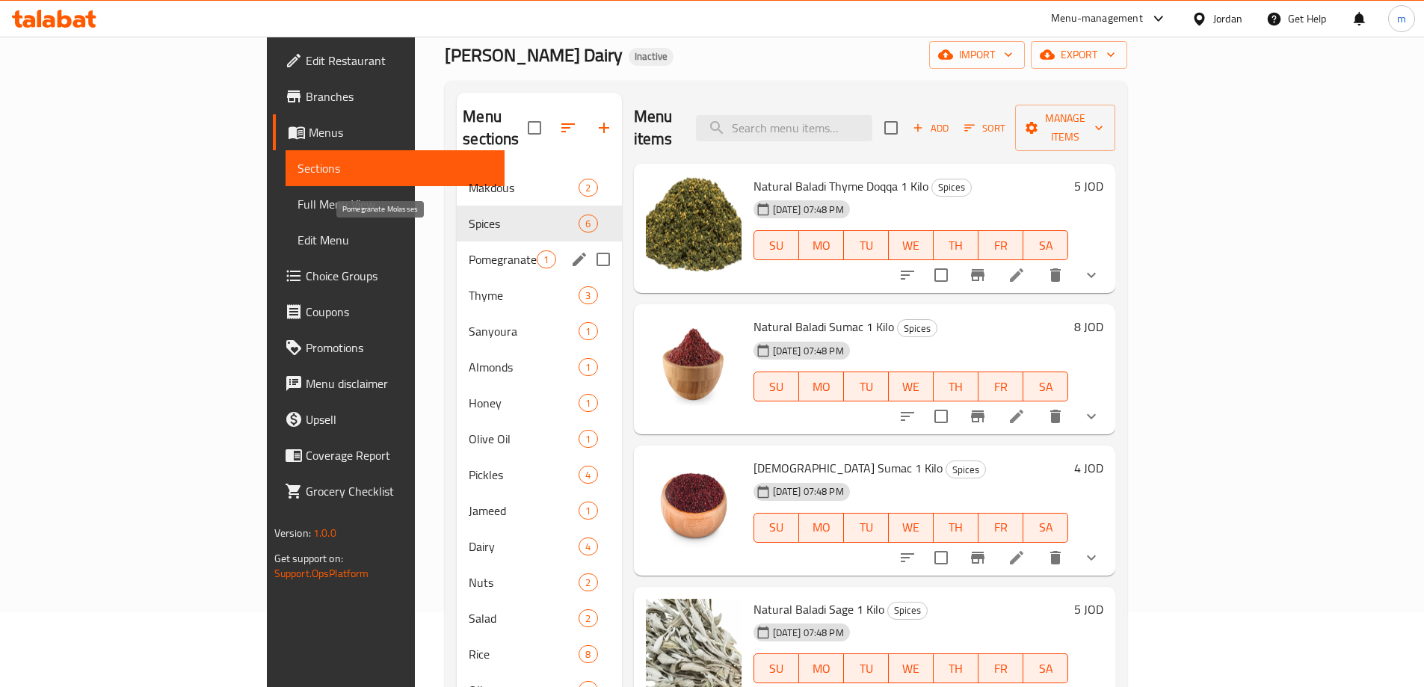
click at [469, 250] on span "Pomegranate Molasses" at bounding box center [503, 259] width 68 height 18
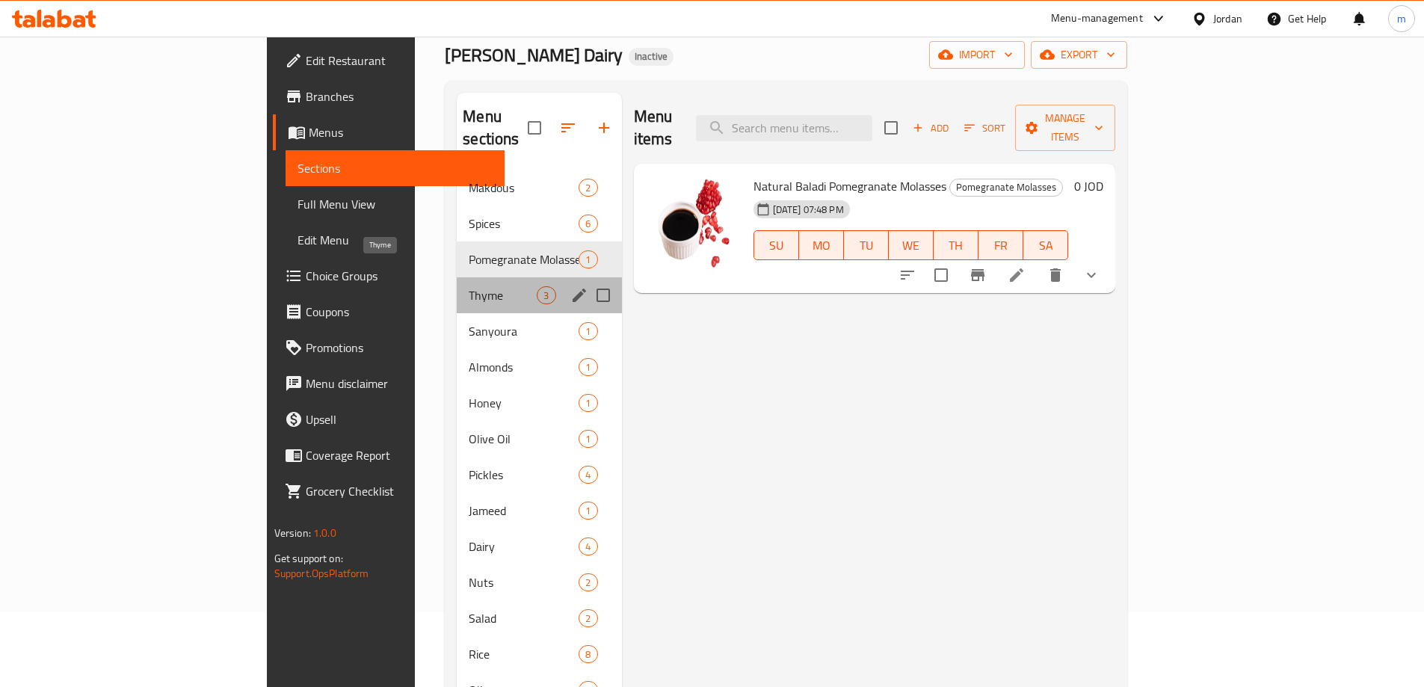
click at [469, 286] on span "Thyme" at bounding box center [503, 295] width 68 height 18
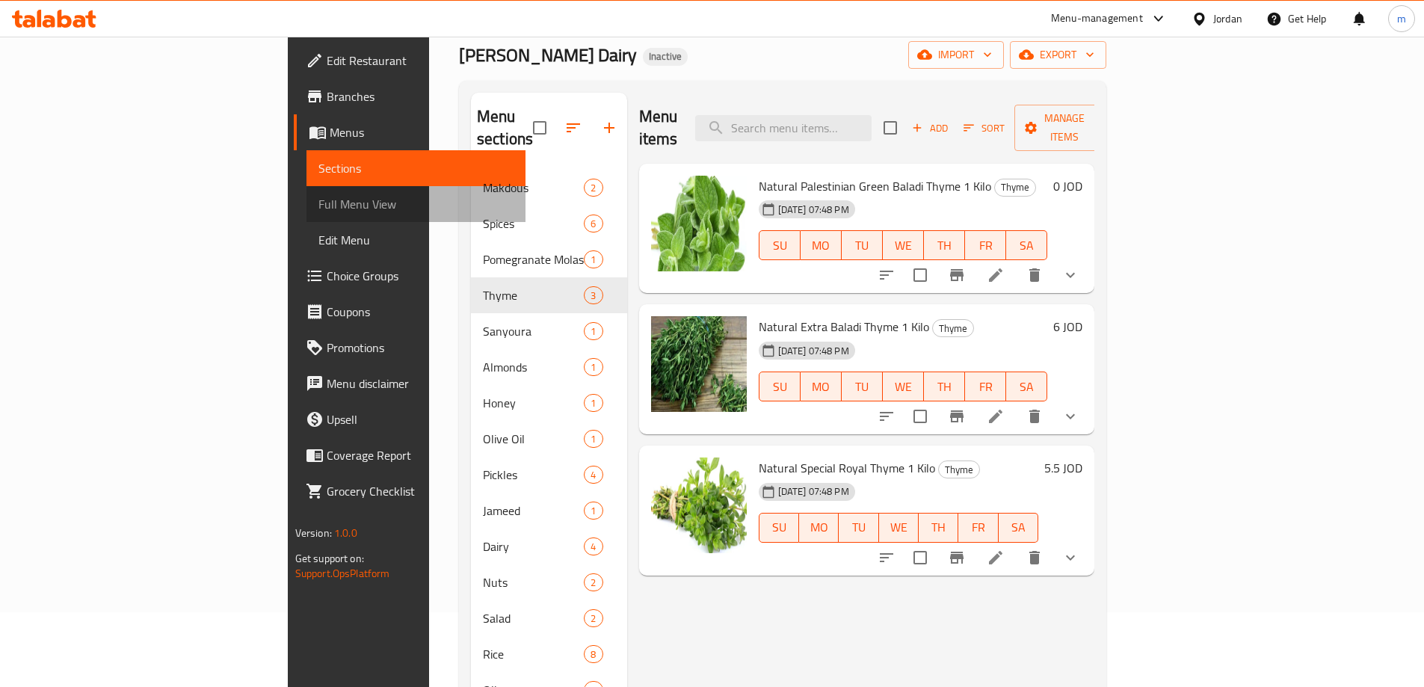
click at [318, 211] on span "Full Menu View" at bounding box center [415, 204] width 195 height 18
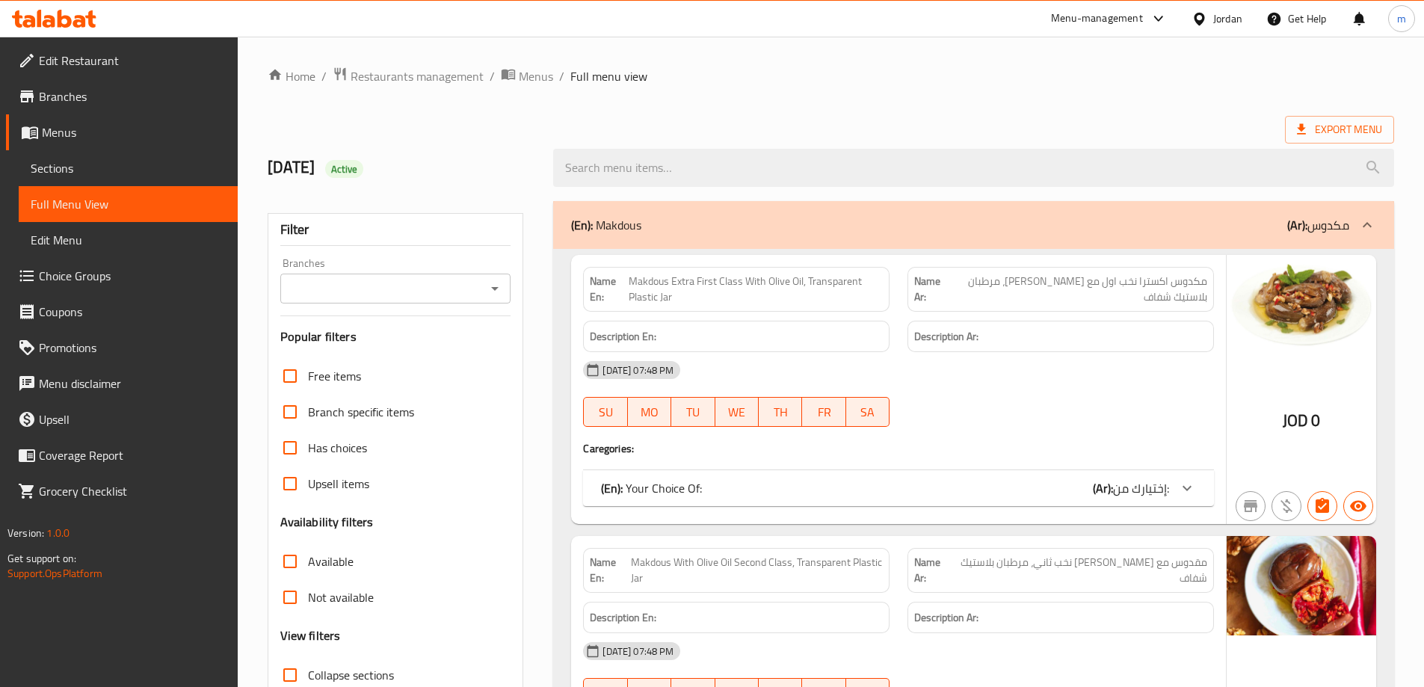
scroll to position [374, 0]
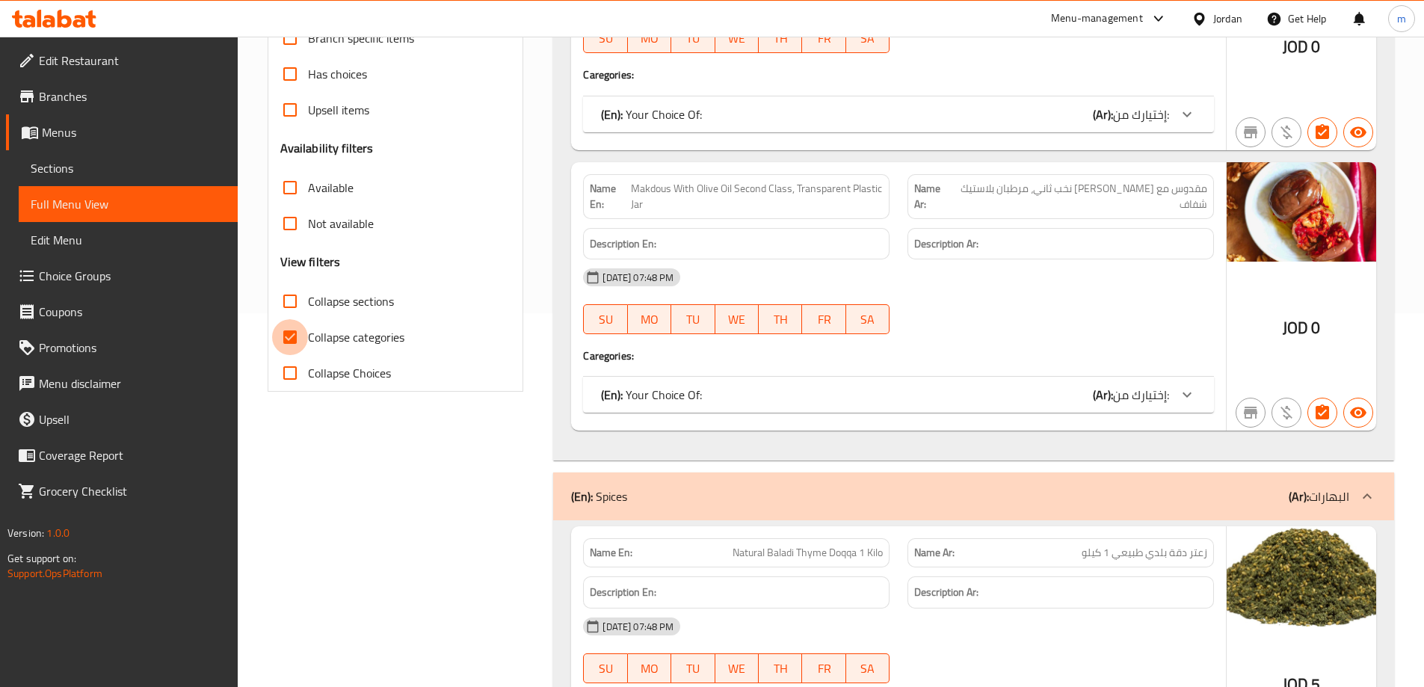
click at [291, 340] on input "Collapse categories" at bounding box center [290, 337] width 36 height 36
checkbox input "false"
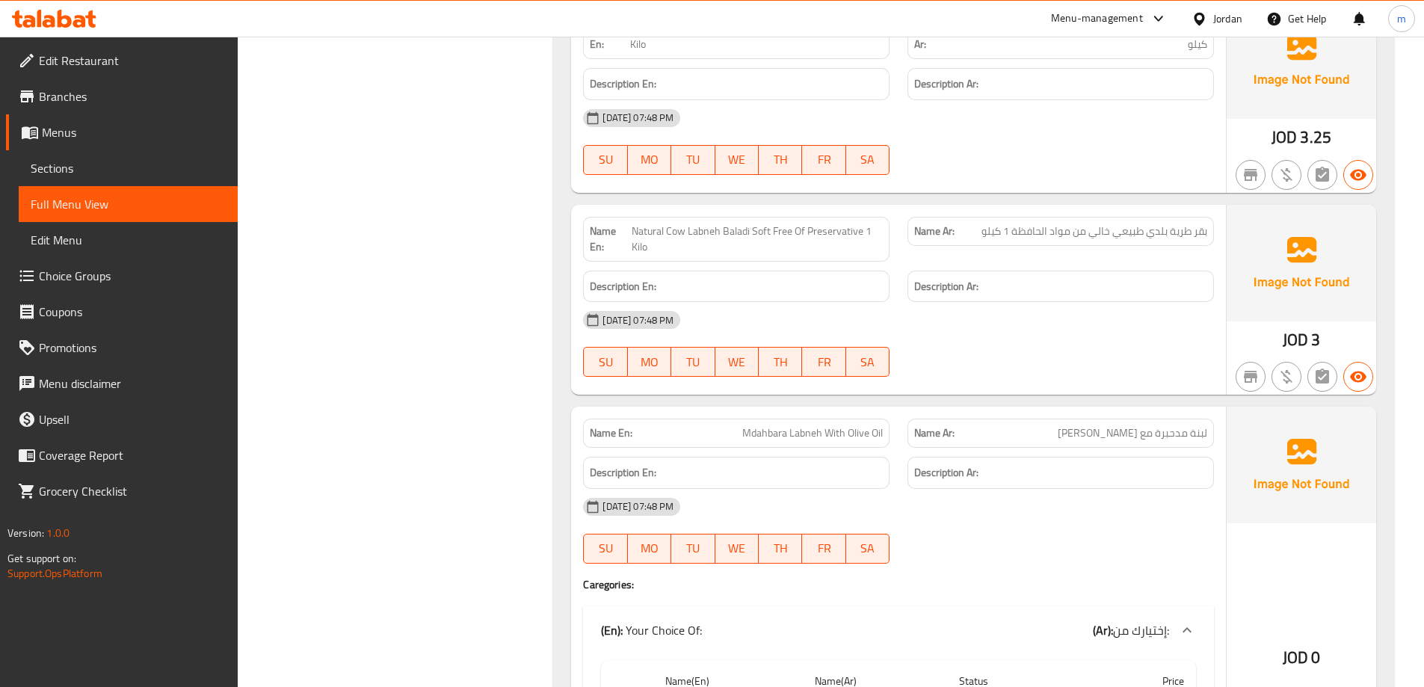
scroll to position [14597, 0]
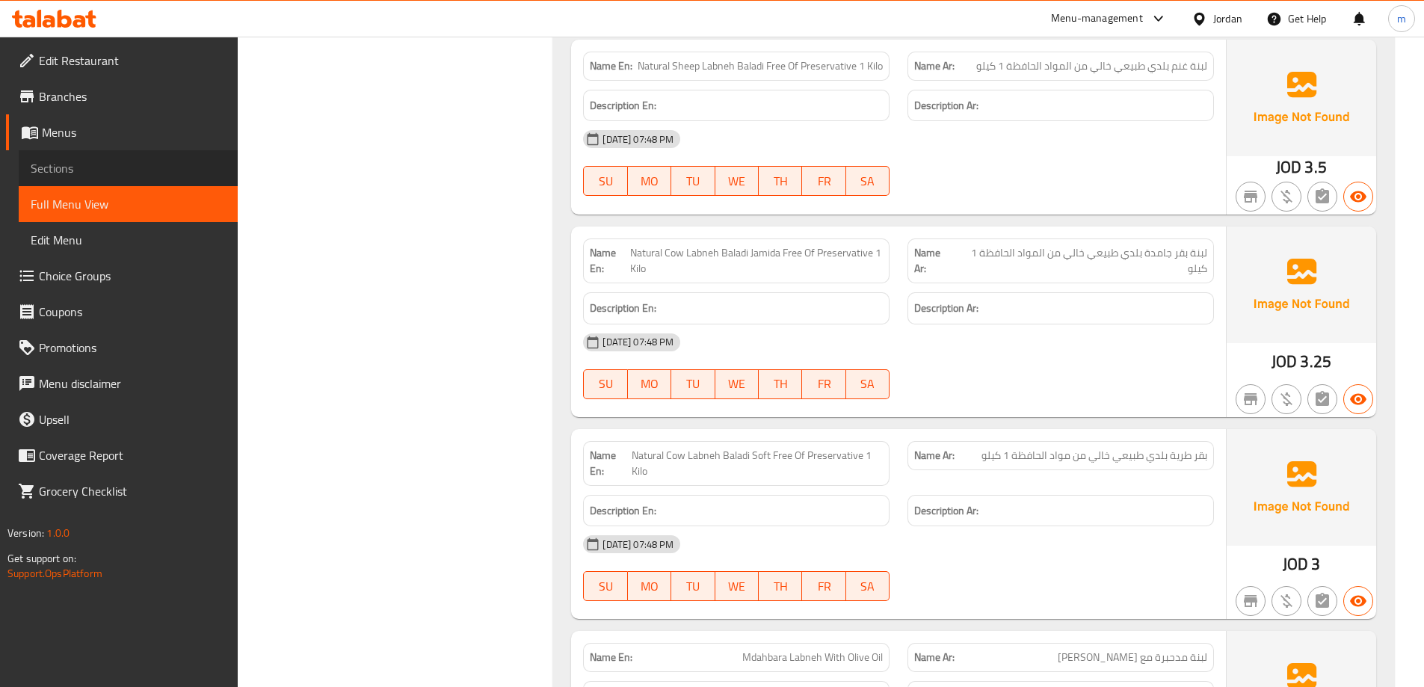
click at [69, 163] on span "Sections" at bounding box center [128, 168] width 195 height 18
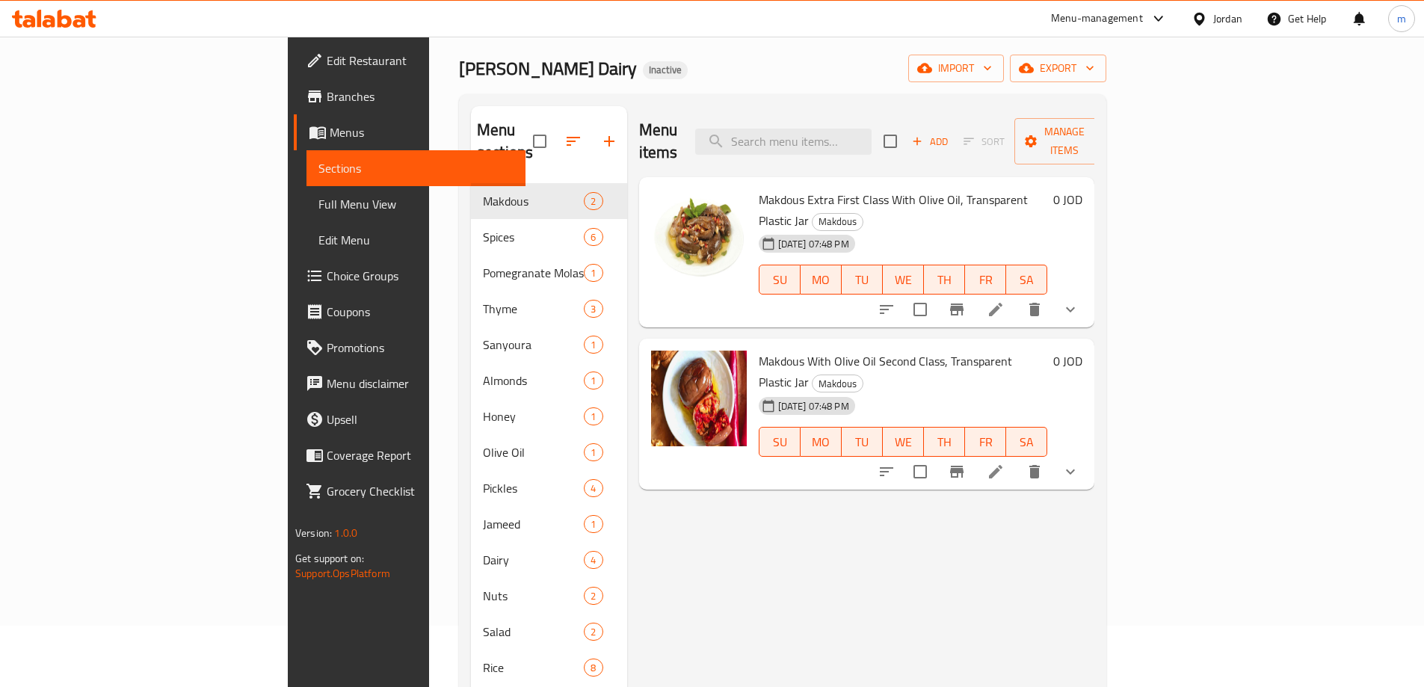
scroll to position [60, 0]
